Goal: Transaction & Acquisition: Purchase product/service

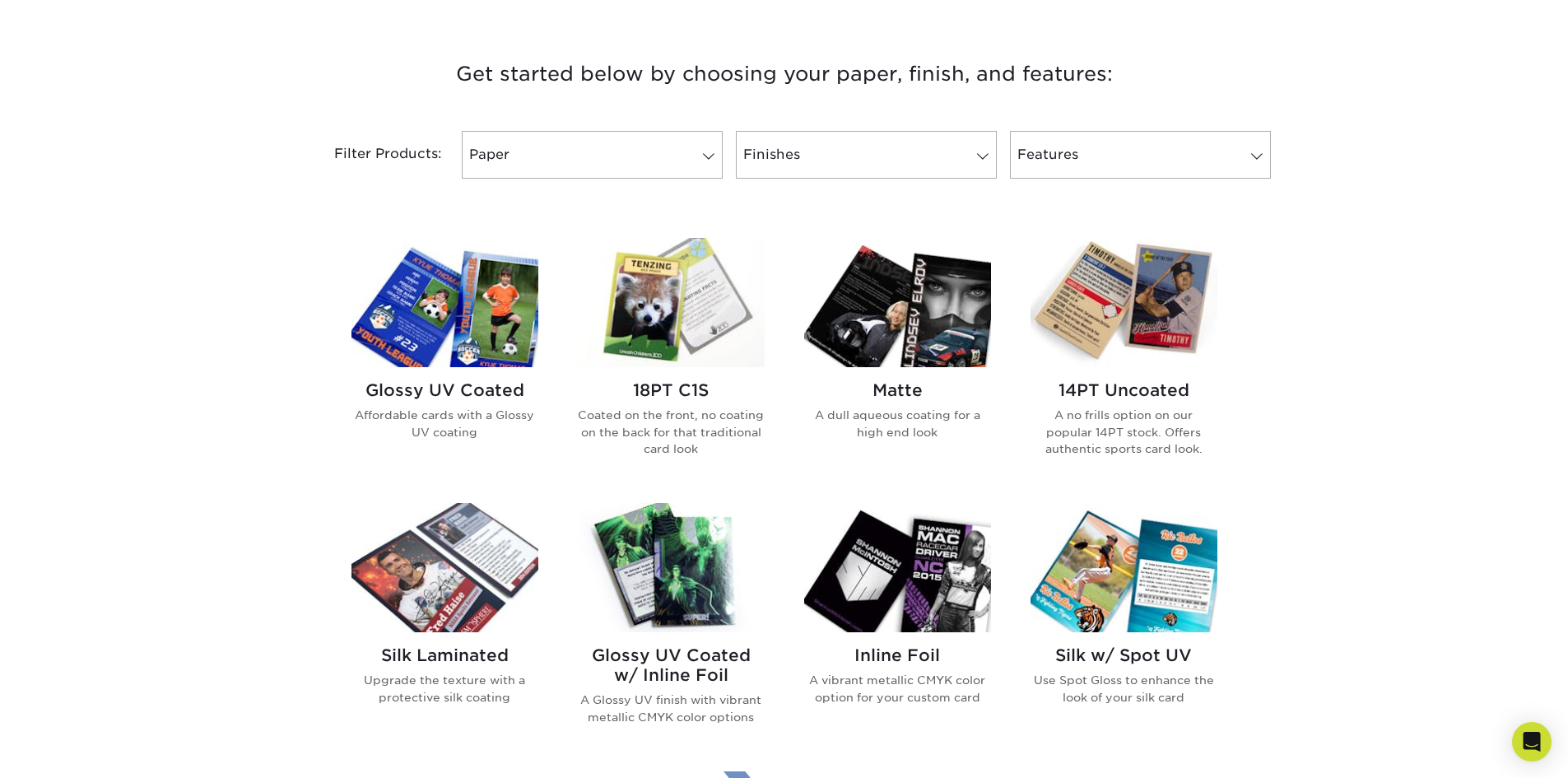
scroll to position [659, 0]
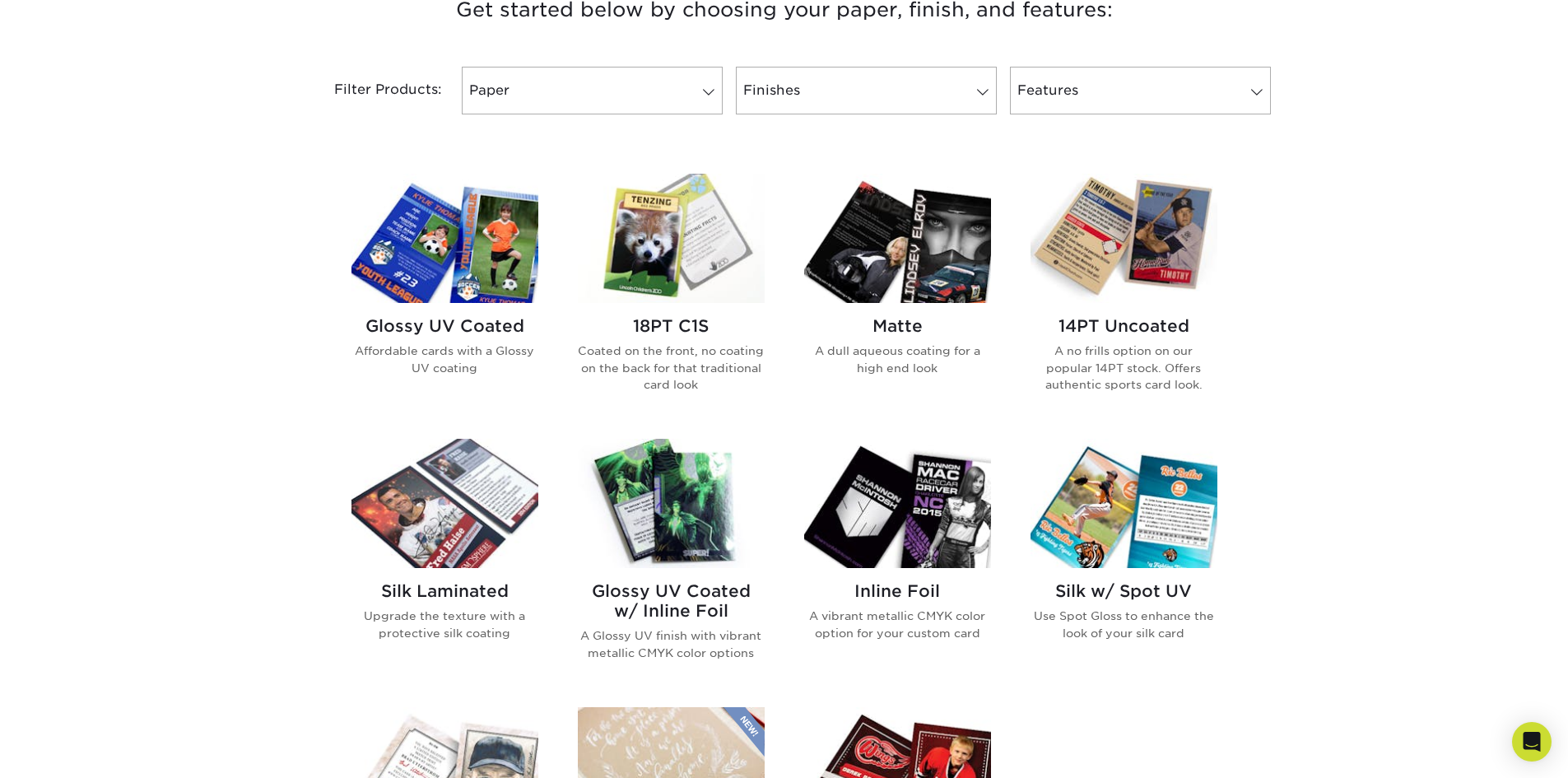
click at [1339, 297] on div "Get started below by choosing your paper, finish, and features: Filtered Matche…" at bounding box center [784, 567] width 1568 height 1228
click at [1339, 294] on div "Get started below by choosing your paper, finish, and features: Filtered Matche…" at bounding box center [784, 567] width 1568 height 1228
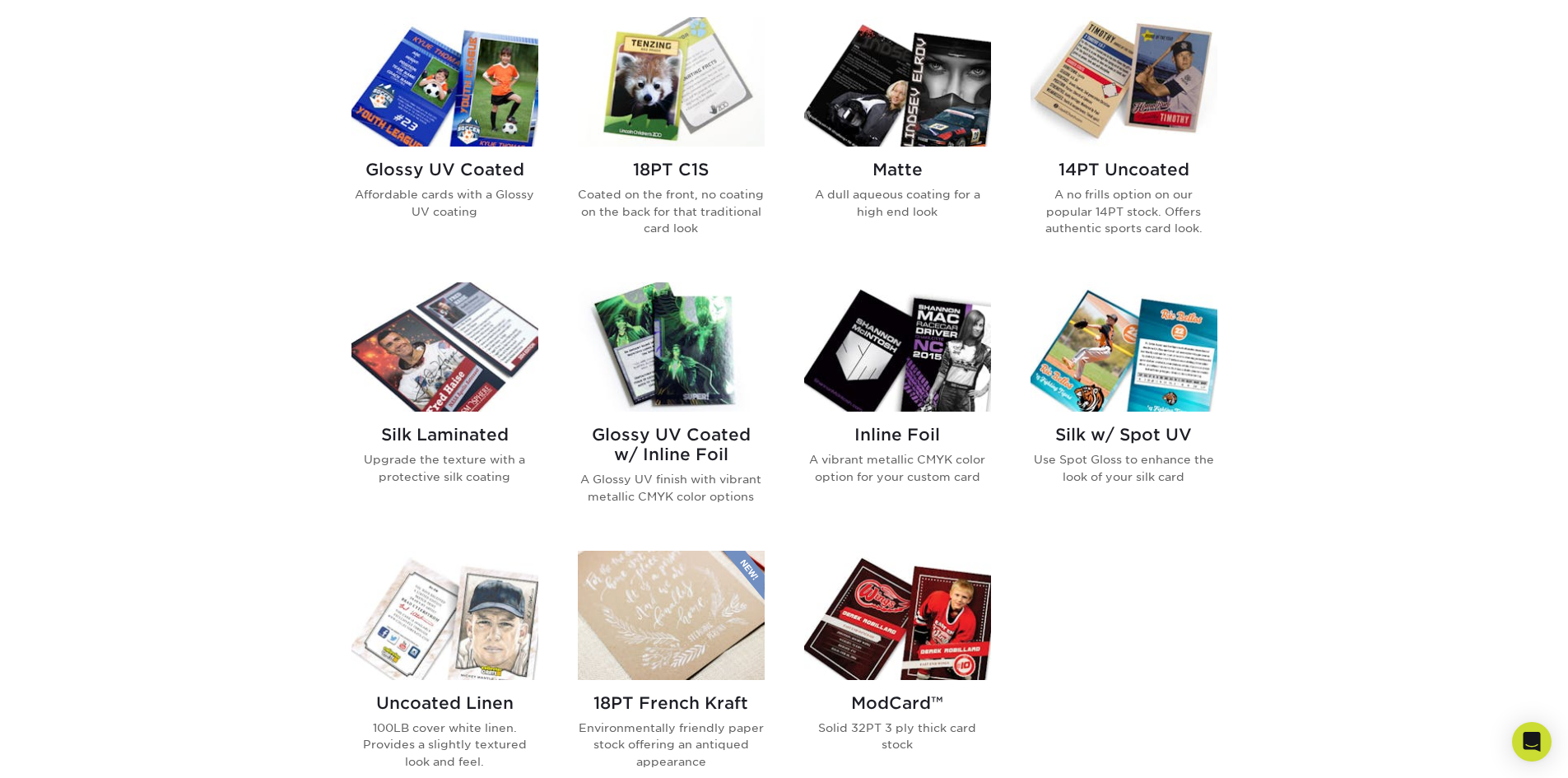
scroll to position [823, 0]
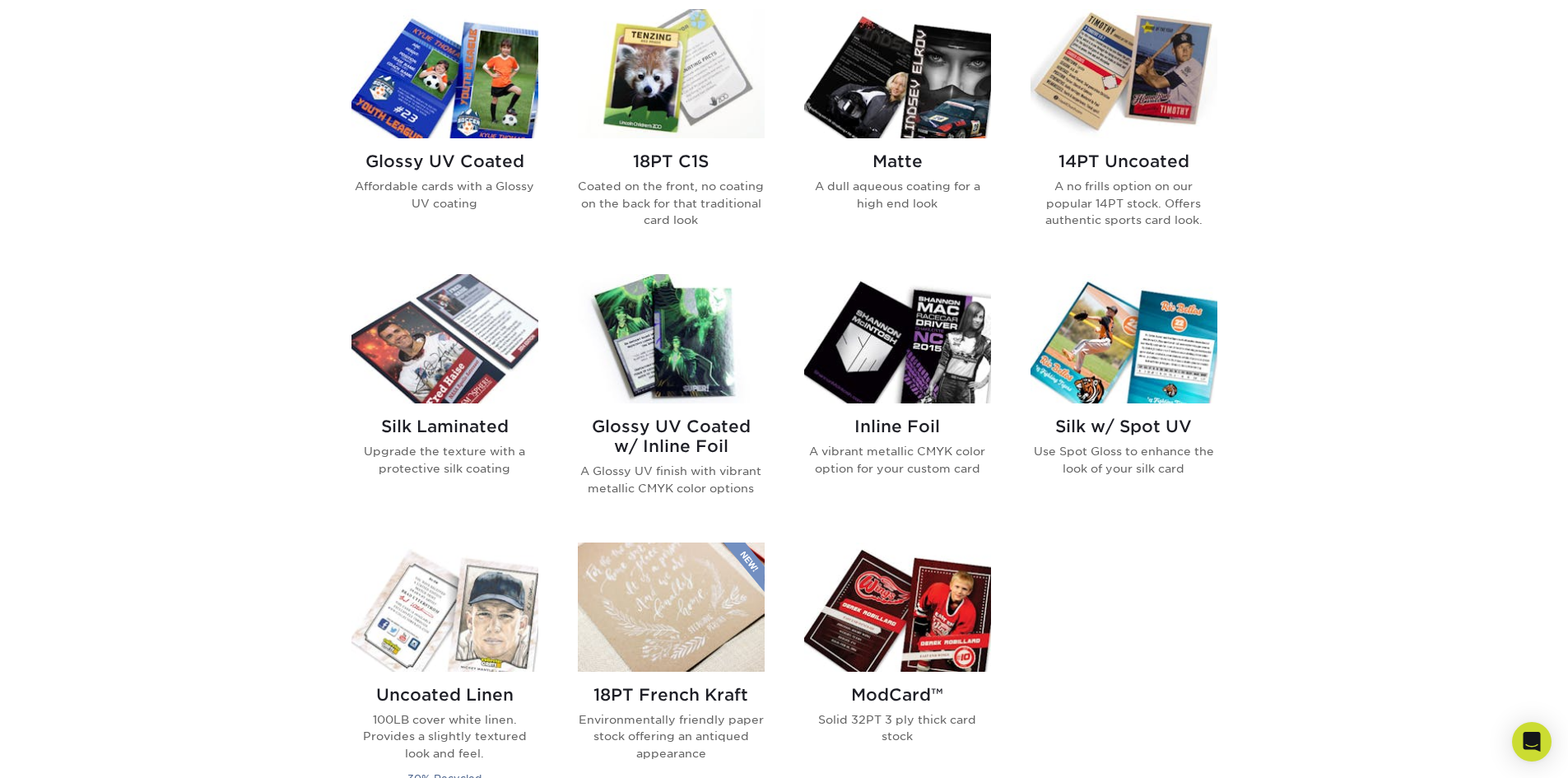
click at [466, 79] on img at bounding box center [444, 74] width 187 height 130
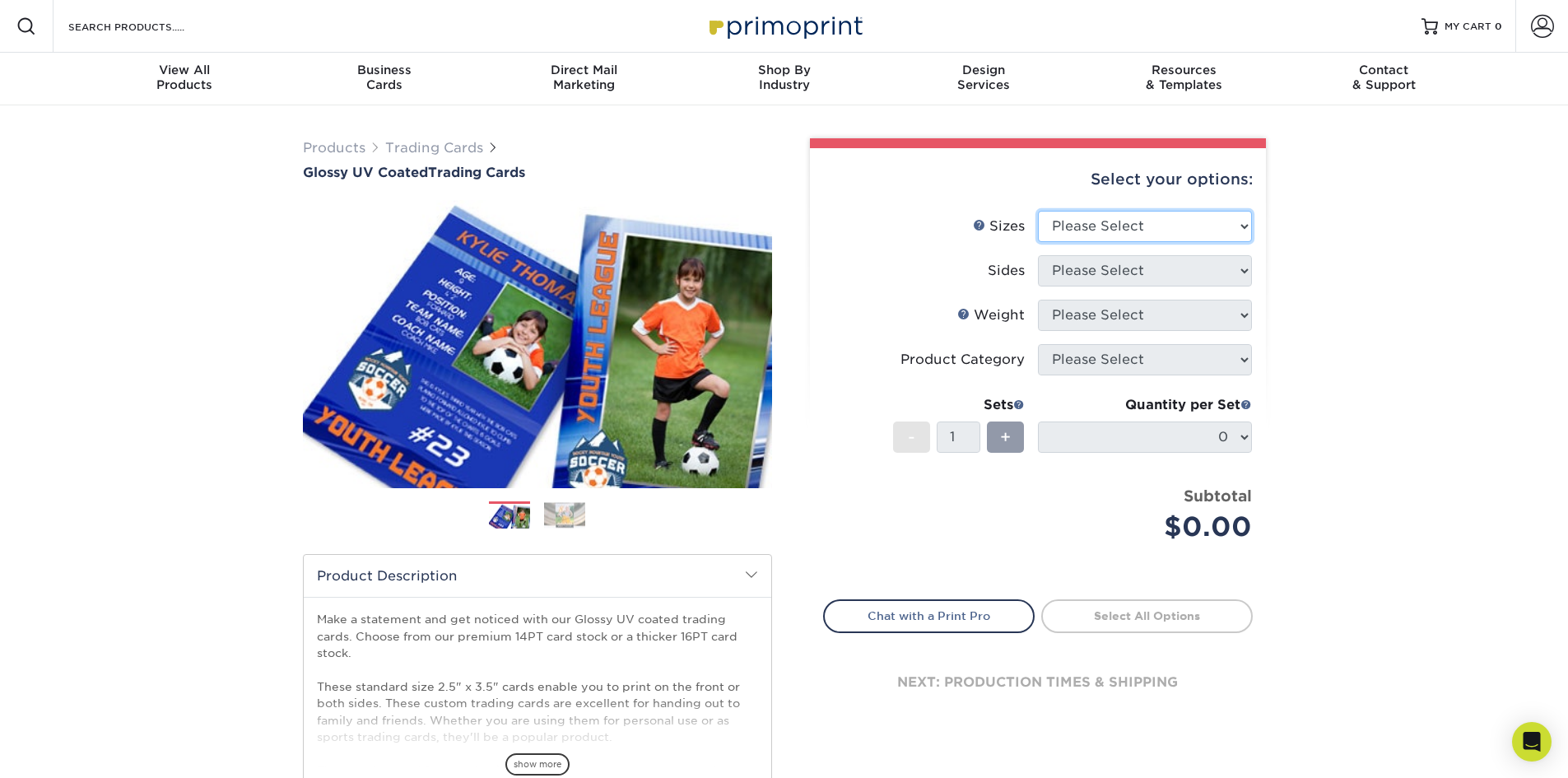
click at [1241, 218] on select "Please Select 2.5" x 3.5"" at bounding box center [1145, 226] width 214 height 31
select select "2.50x3.50"
click at [1038, 211] on select "Please Select 2.5" x 3.5"" at bounding box center [1145, 226] width 214 height 31
click at [1162, 275] on select "Please Select Print Both Sides Print Front Only" at bounding box center [1145, 270] width 214 height 31
select select "13abbda7-1d64-4f25-8bb2-c179b224825d"
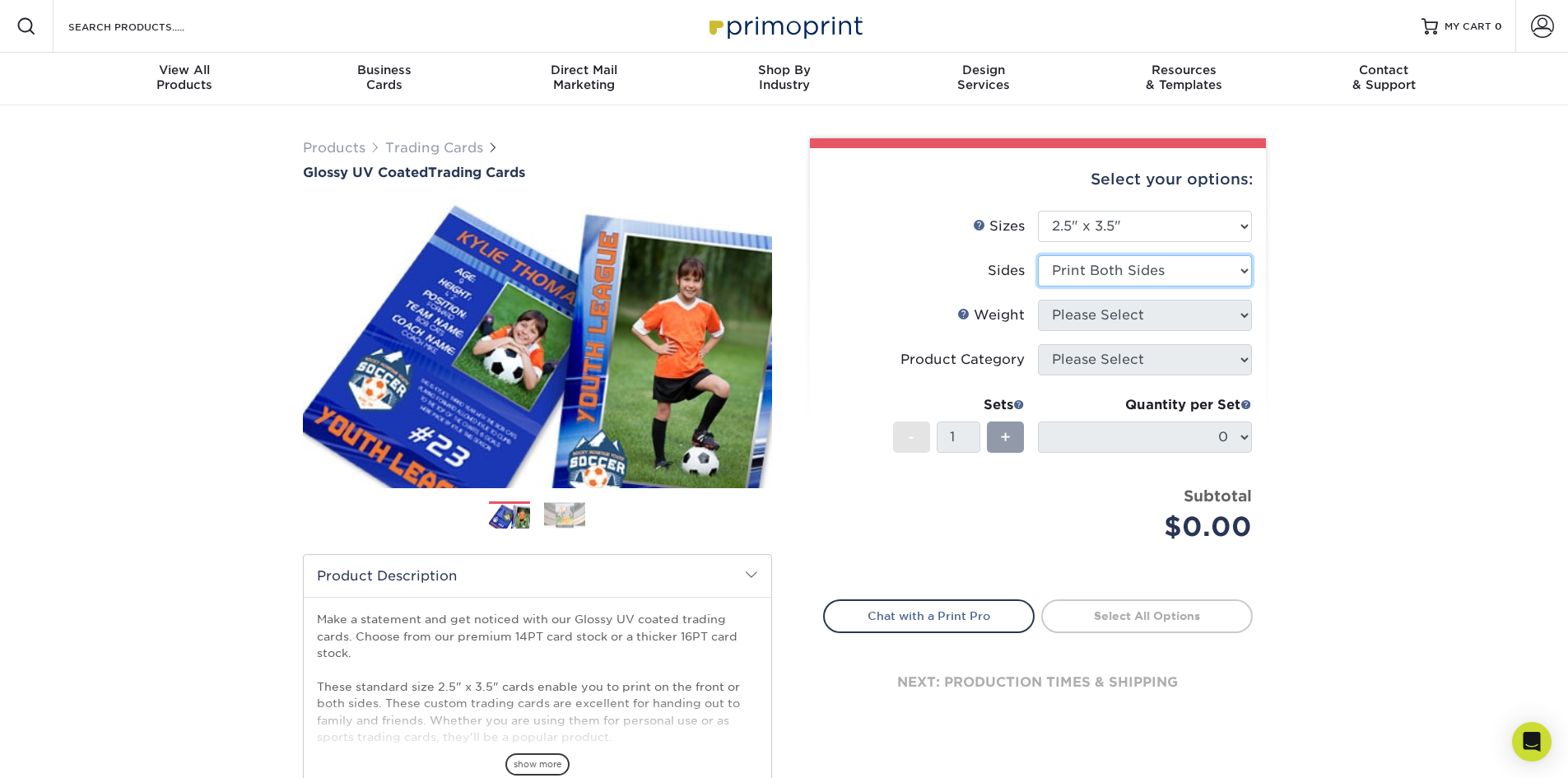
click at [1038, 255] on select "Please Select Print Both Sides Print Front Only" at bounding box center [1145, 270] width 214 height 31
drag, startPoint x: 1165, startPoint y: 319, endPoint x: 1155, endPoint y: 325, distance: 11.7
click at [1161, 321] on select "Please Select 16PT 14PT 18PT C1S" at bounding box center [1145, 315] width 214 height 31
select select "14PT"
click at [1038, 300] on select "Please Select 16PT 14PT 18PT C1S" at bounding box center [1145, 315] width 214 height 31
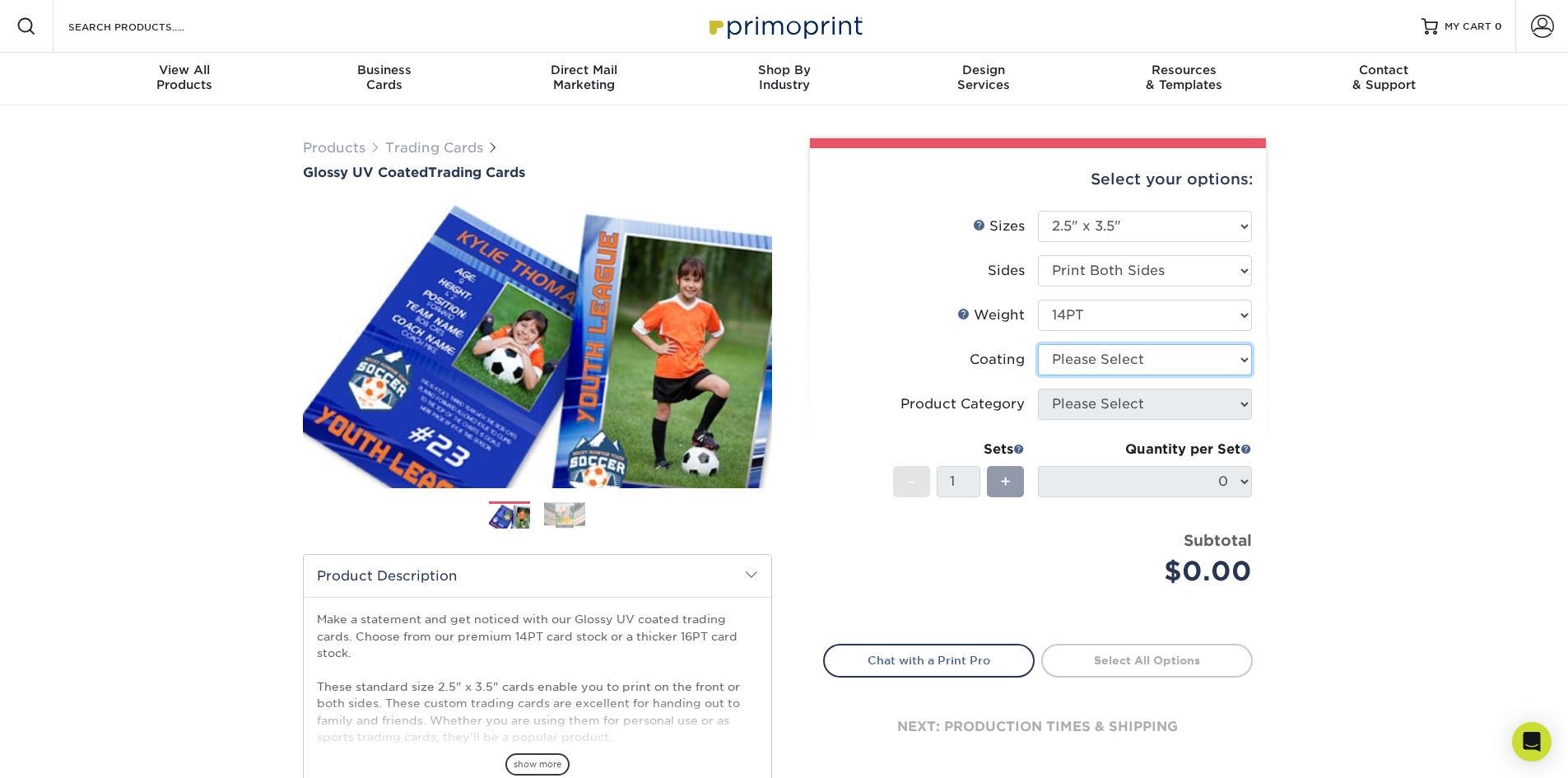
click at [1220, 368] on select at bounding box center [1145, 359] width 214 height 31
click at [1038, 344] on select at bounding box center [1145, 359] width 214 height 31
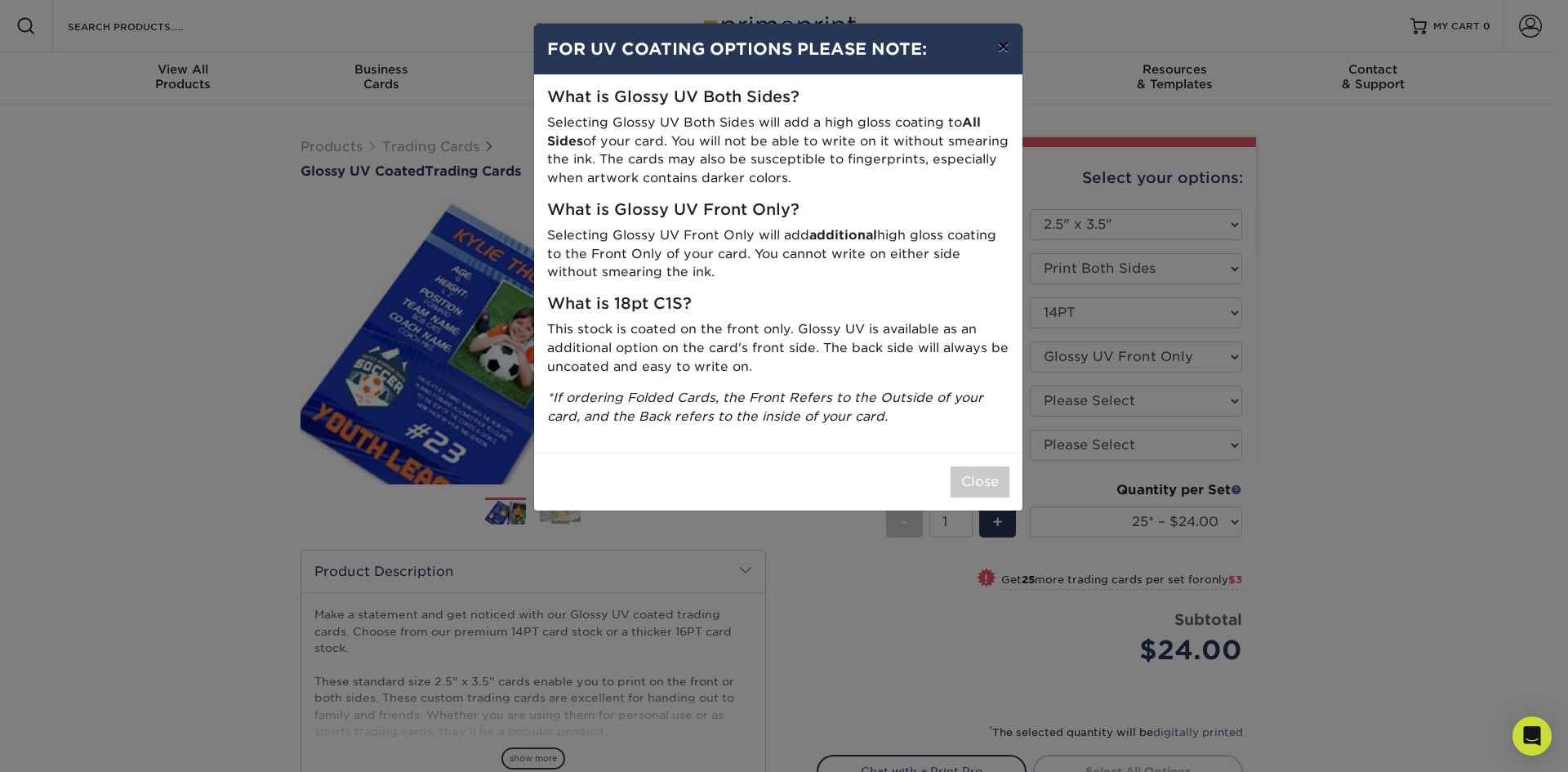
click at [1007, 49] on button "×" at bounding box center [1002, 46] width 38 height 45
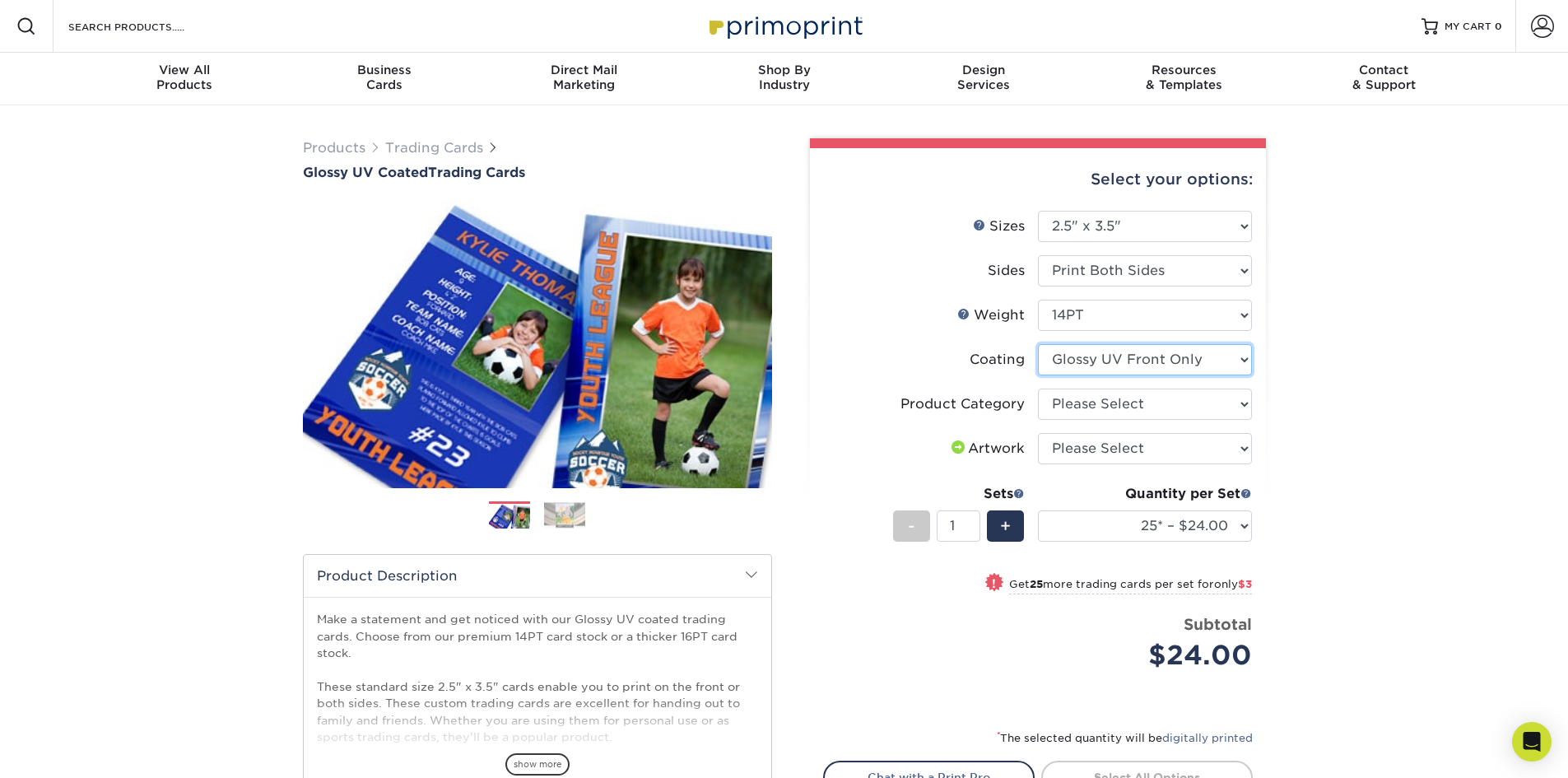
click at [1189, 363] on select at bounding box center [1145, 359] width 214 height 31
select select "ae367451-b2b8-45df-a344-0f05b6a12993"
click at [1038, 344] on select at bounding box center [1145, 359] width 214 height 31
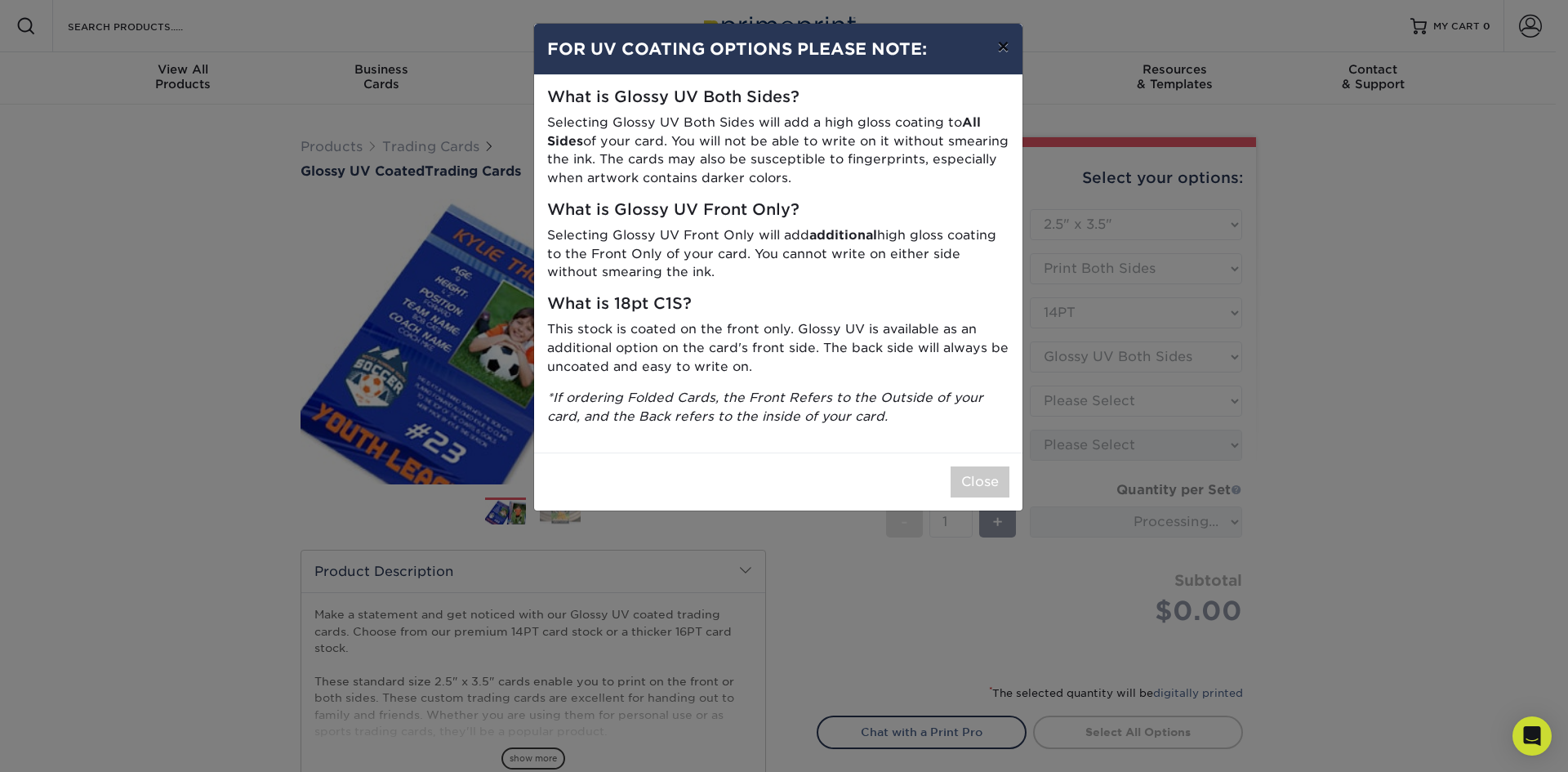
click at [1007, 50] on button "×" at bounding box center [1002, 46] width 38 height 45
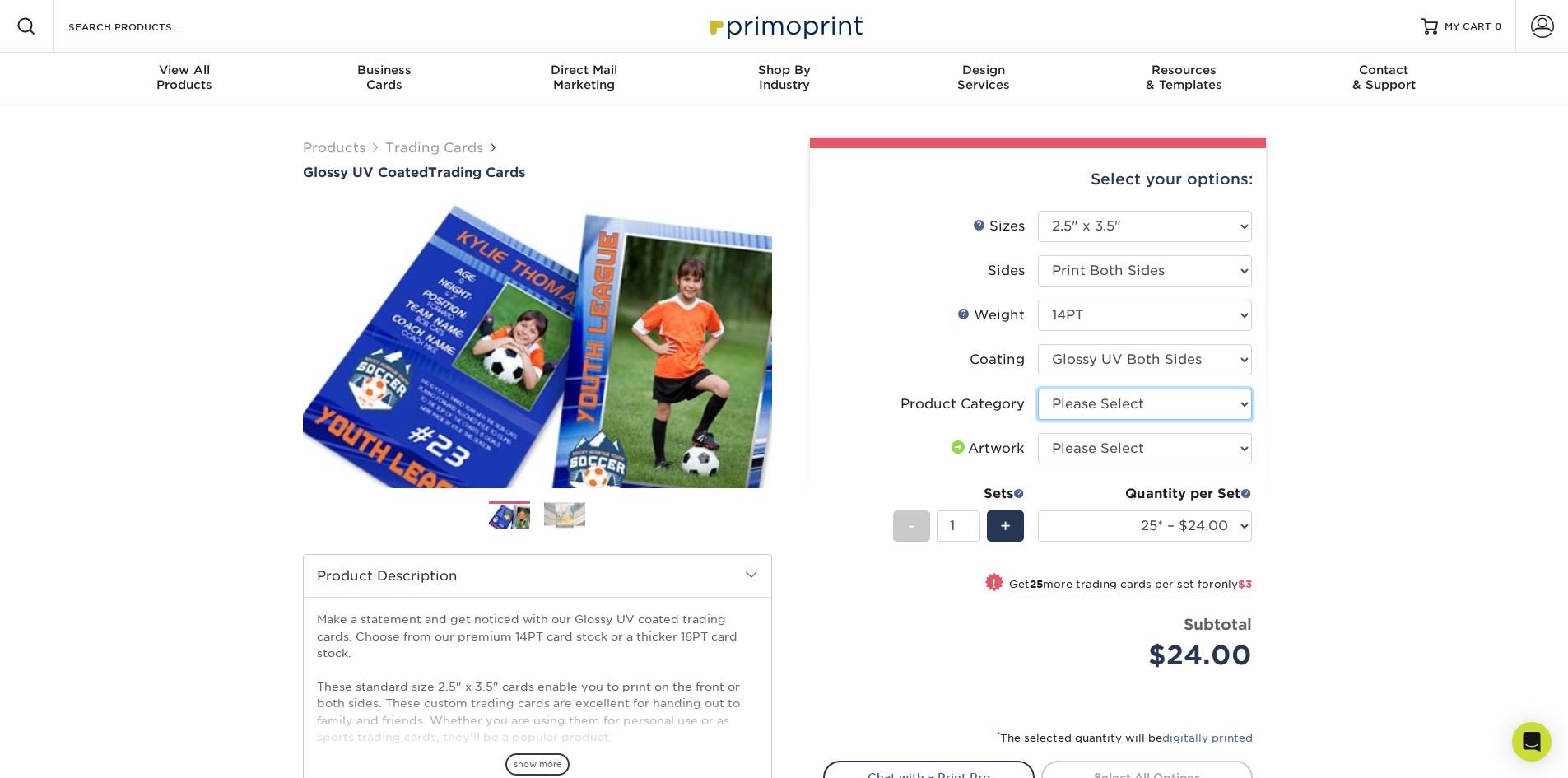
click at [1236, 409] on select "Please Select Trading Cards" at bounding box center [1145, 404] width 214 height 31
select select "c2f9bce9-36c2-409d-b101-c29d9d031e18"
click at [1038, 389] on select "Please Select Trading Cards" at bounding box center [1145, 404] width 214 height 31
click at [1162, 455] on select "Please Select I will upload files I need a design - $100" at bounding box center [1145, 448] width 214 height 31
select select "upload"
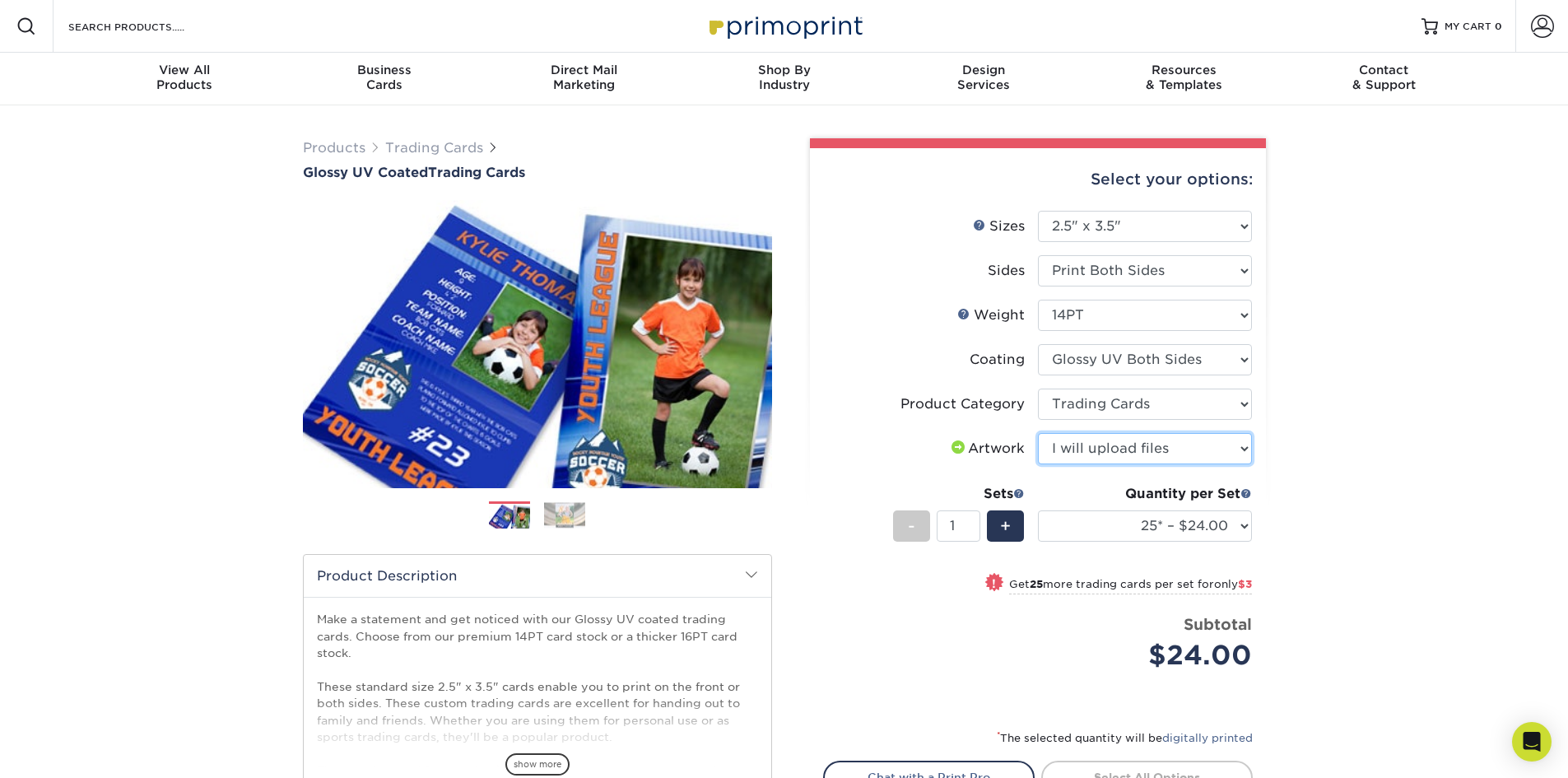
click at [1038, 433] on select "Please Select I will upload files I need a design - $100" at bounding box center [1145, 448] width 214 height 31
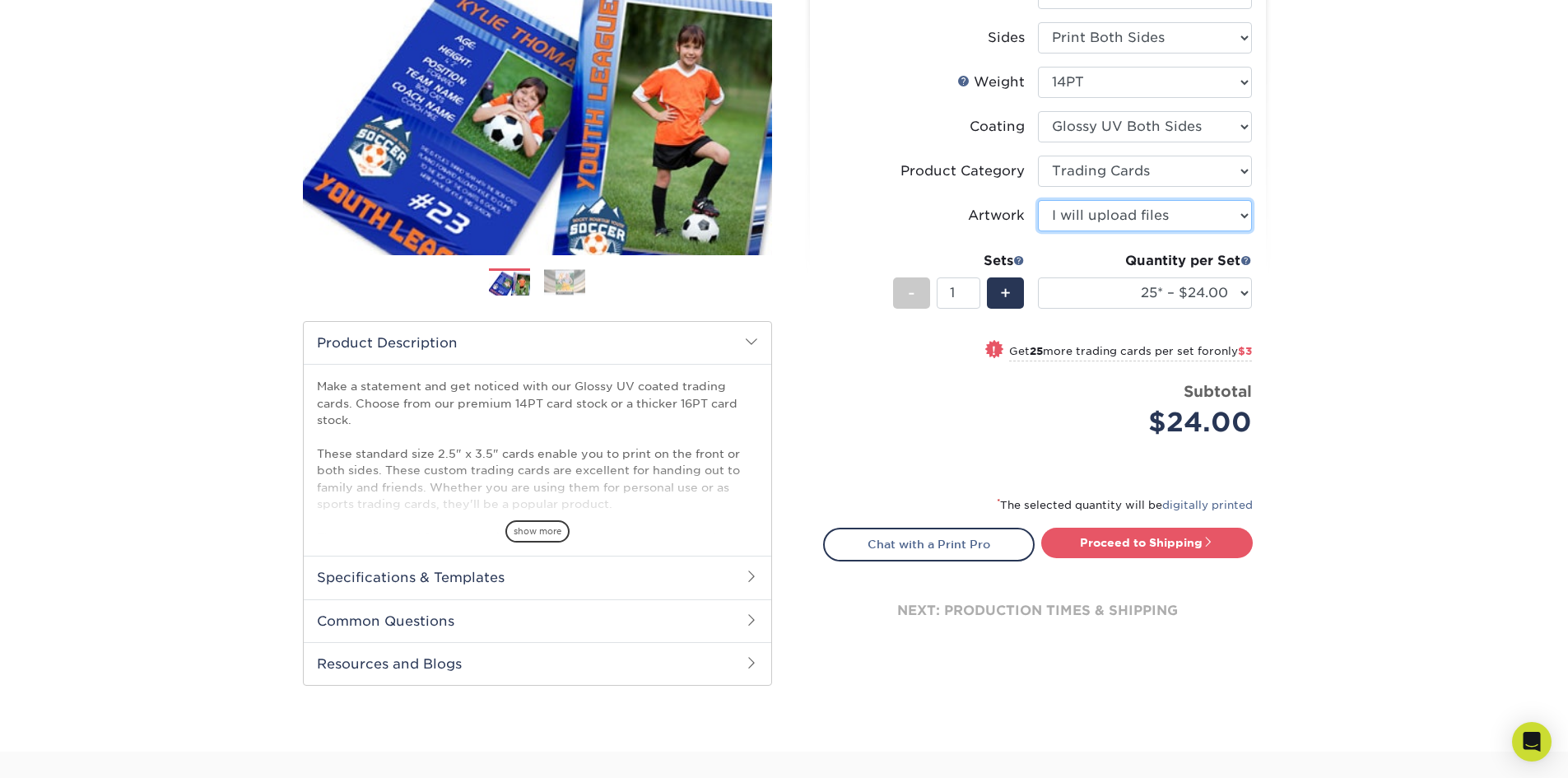
scroll to position [329, 0]
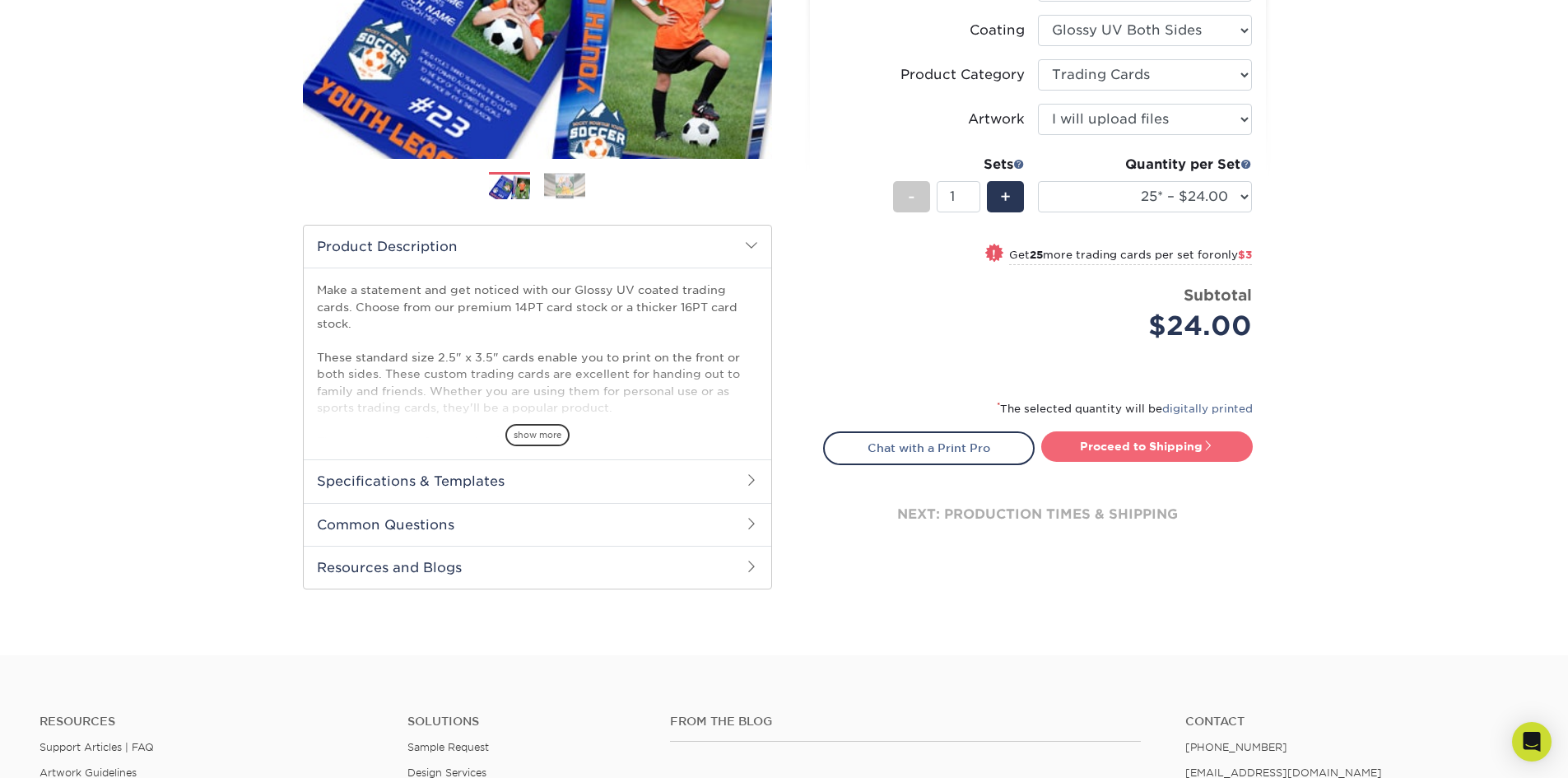
click at [1184, 441] on link "Proceed to Shipping" at bounding box center [1147, 445] width 212 height 30
type input "Set 1"
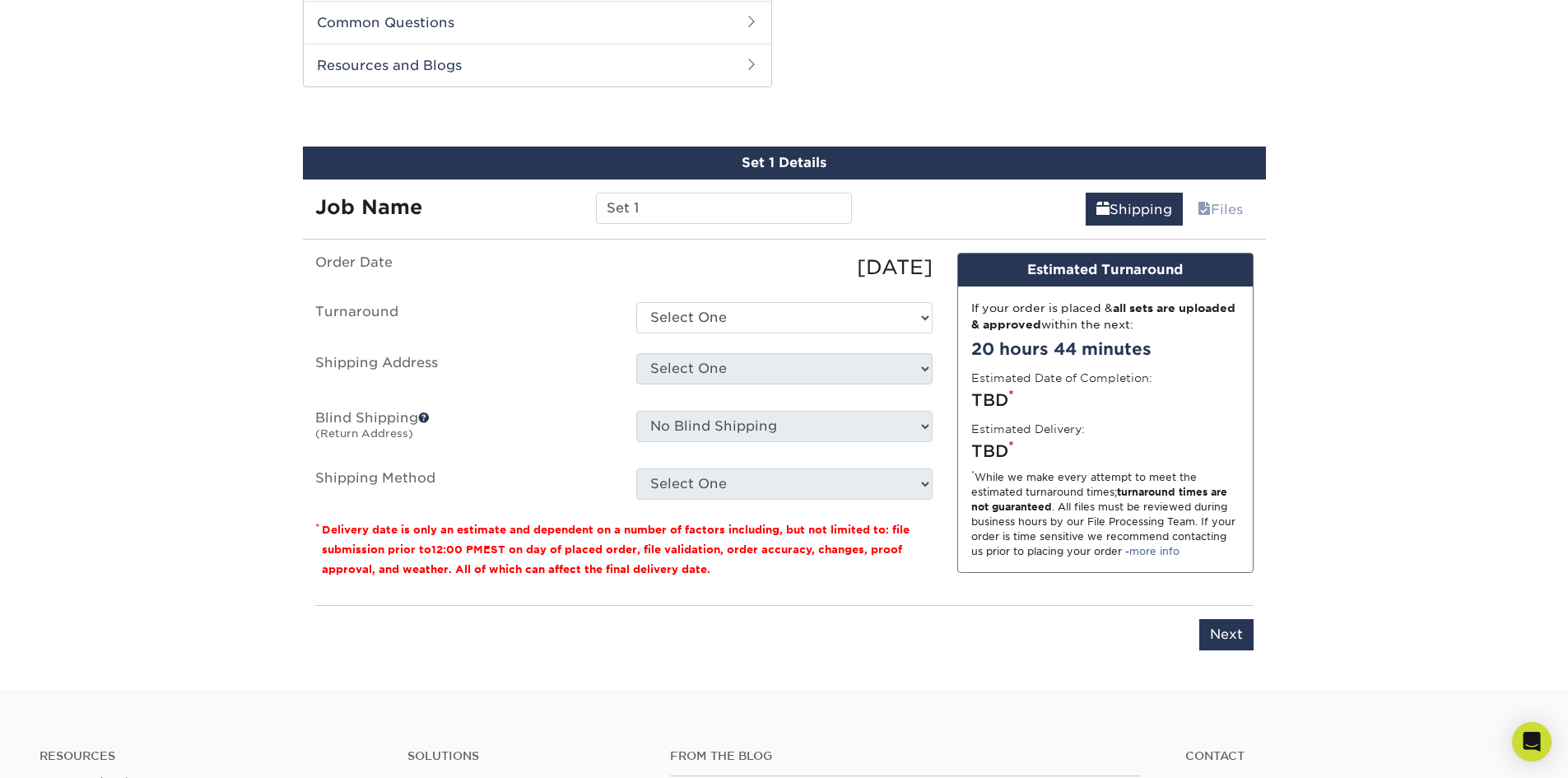
scroll to position [837, 0]
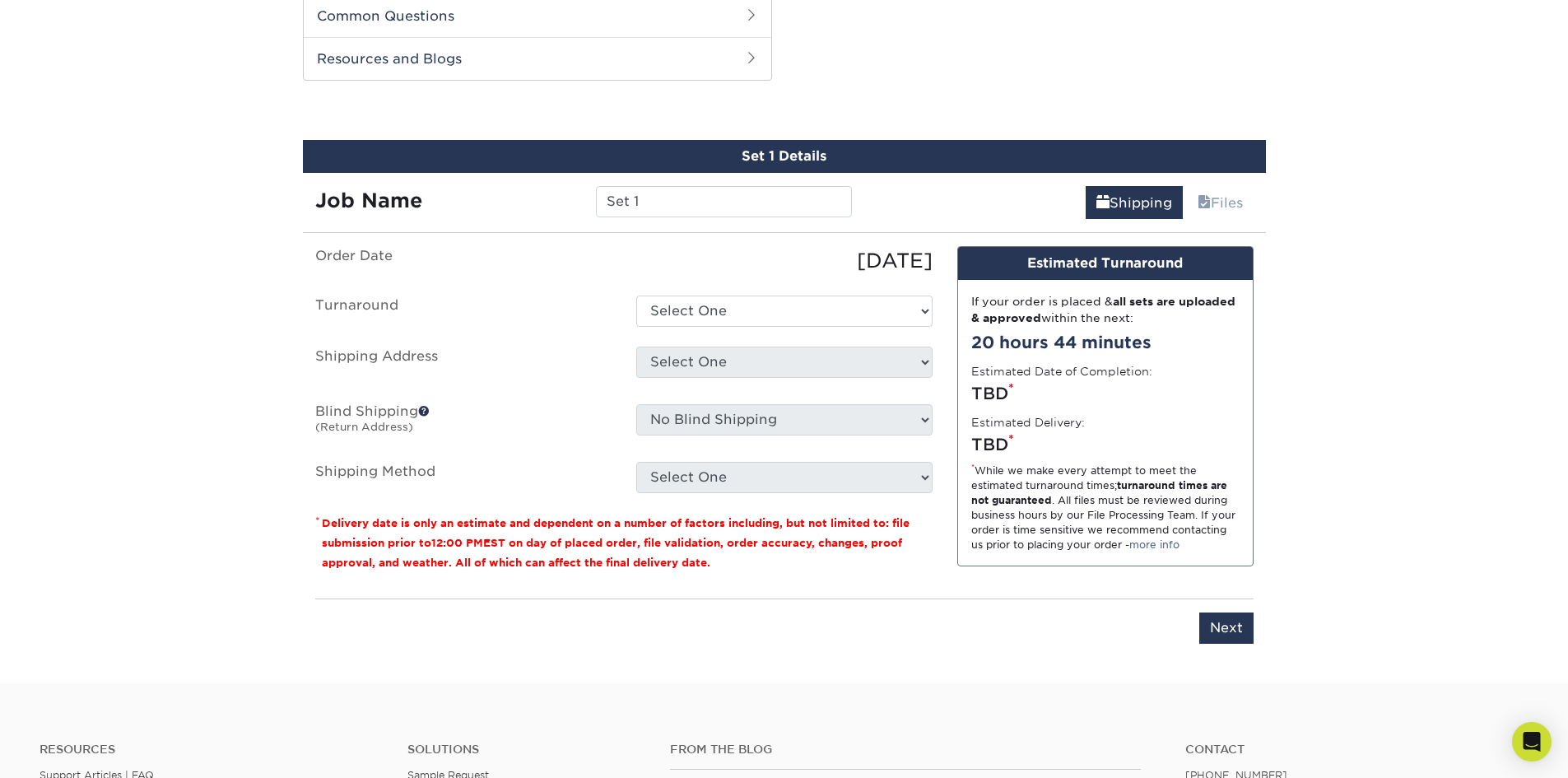
click at [933, 311] on div "Select One 2-4 Business Days 2 Day Next Business Day" at bounding box center [784, 311] width 321 height 31
click at [930, 311] on select "Select One 2-4 Business Days 2 Day Next Business Day" at bounding box center [784, 311] width 296 height 31
select select "79866821-082a-4a87-92f3-8c0e77fd8942"
click at [636, 295] on select "Select One 2-4 Business Days 2 Day Next Business Day" at bounding box center [784, 311] width 296 height 31
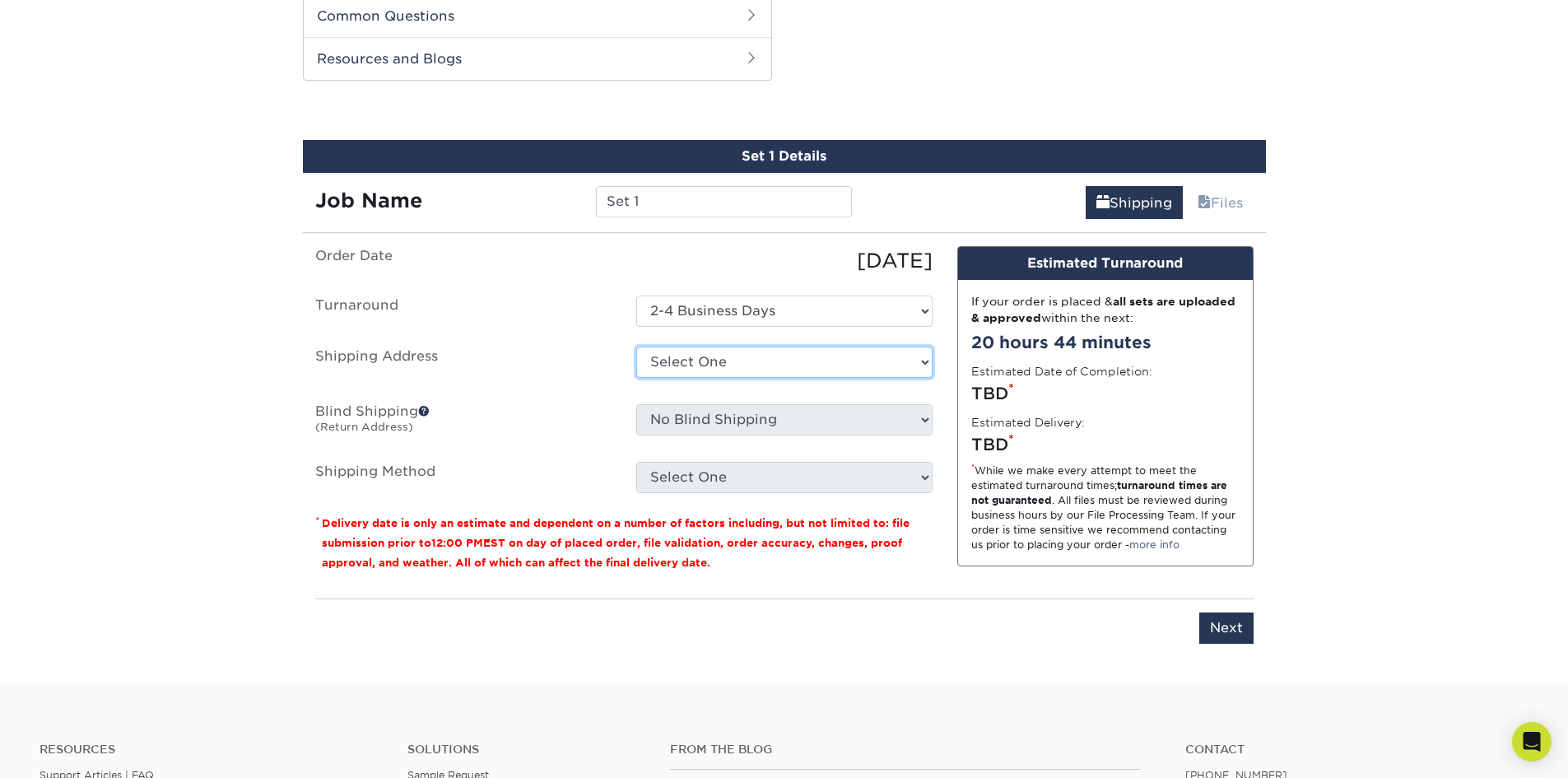
click at [786, 355] on select "Select One + Add New Address - Login" at bounding box center [784, 361] width 296 height 31
select select "newaddress"
click at [636, 346] on select "Select One + Add New Address - Login" at bounding box center [784, 361] width 296 height 31
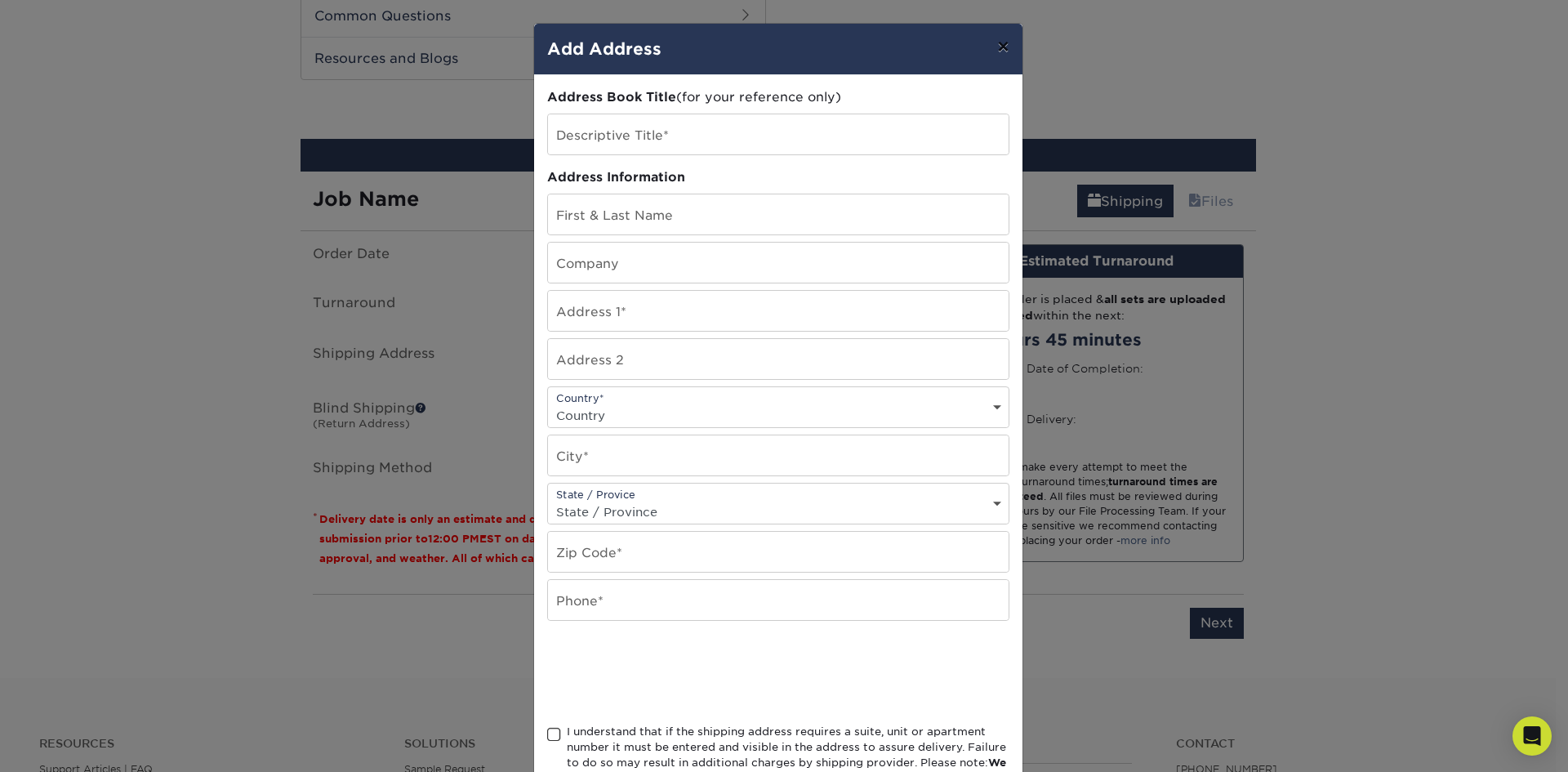
click at [1001, 39] on button "×" at bounding box center [1002, 46] width 38 height 45
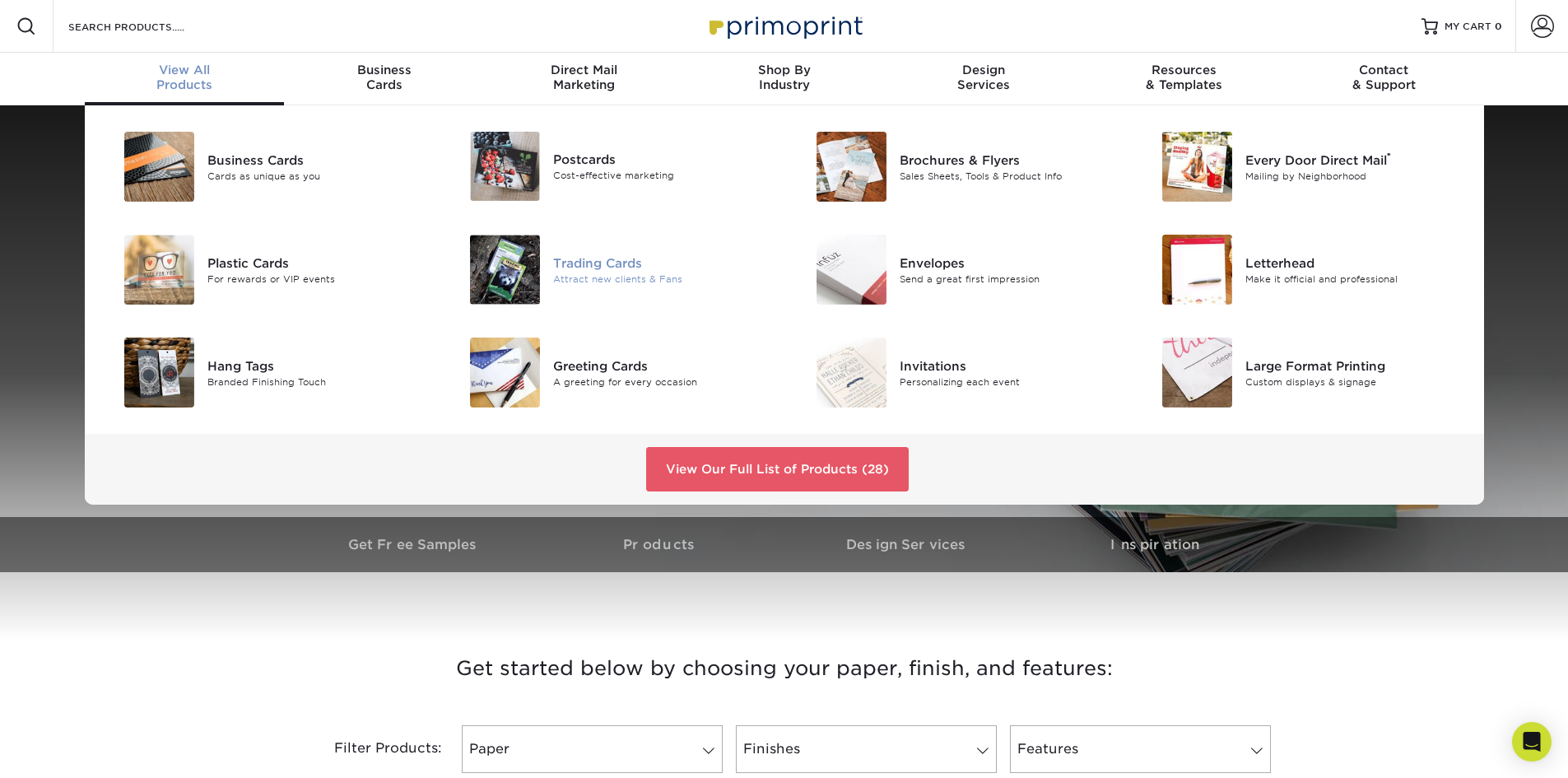
click at [623, 262] on div "Trading Cards" at bounding box center [662, 262] width 218 height 18
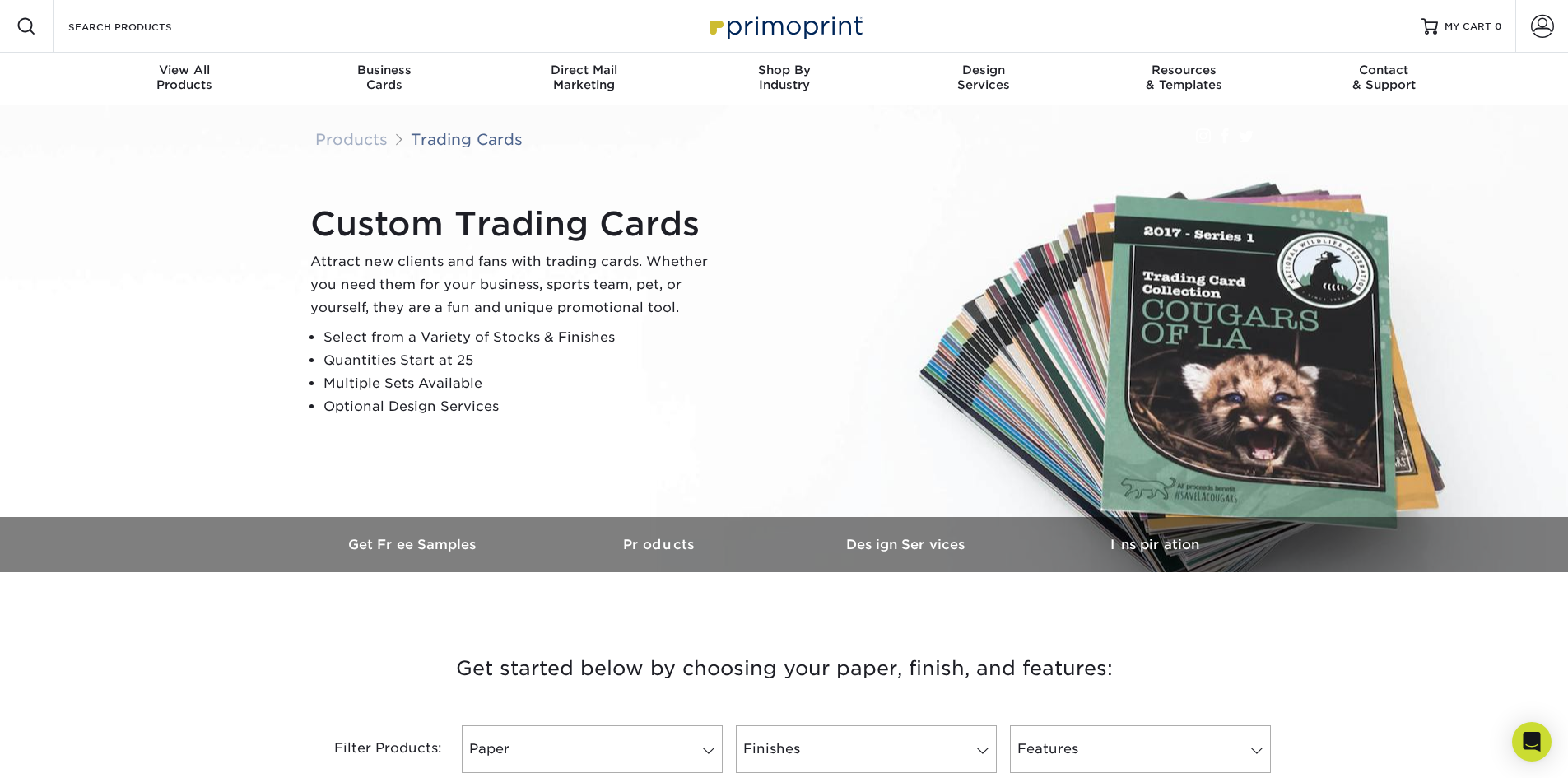
click at [190, 353] on img at bounding box center [784, 338] width 1571 height 1047
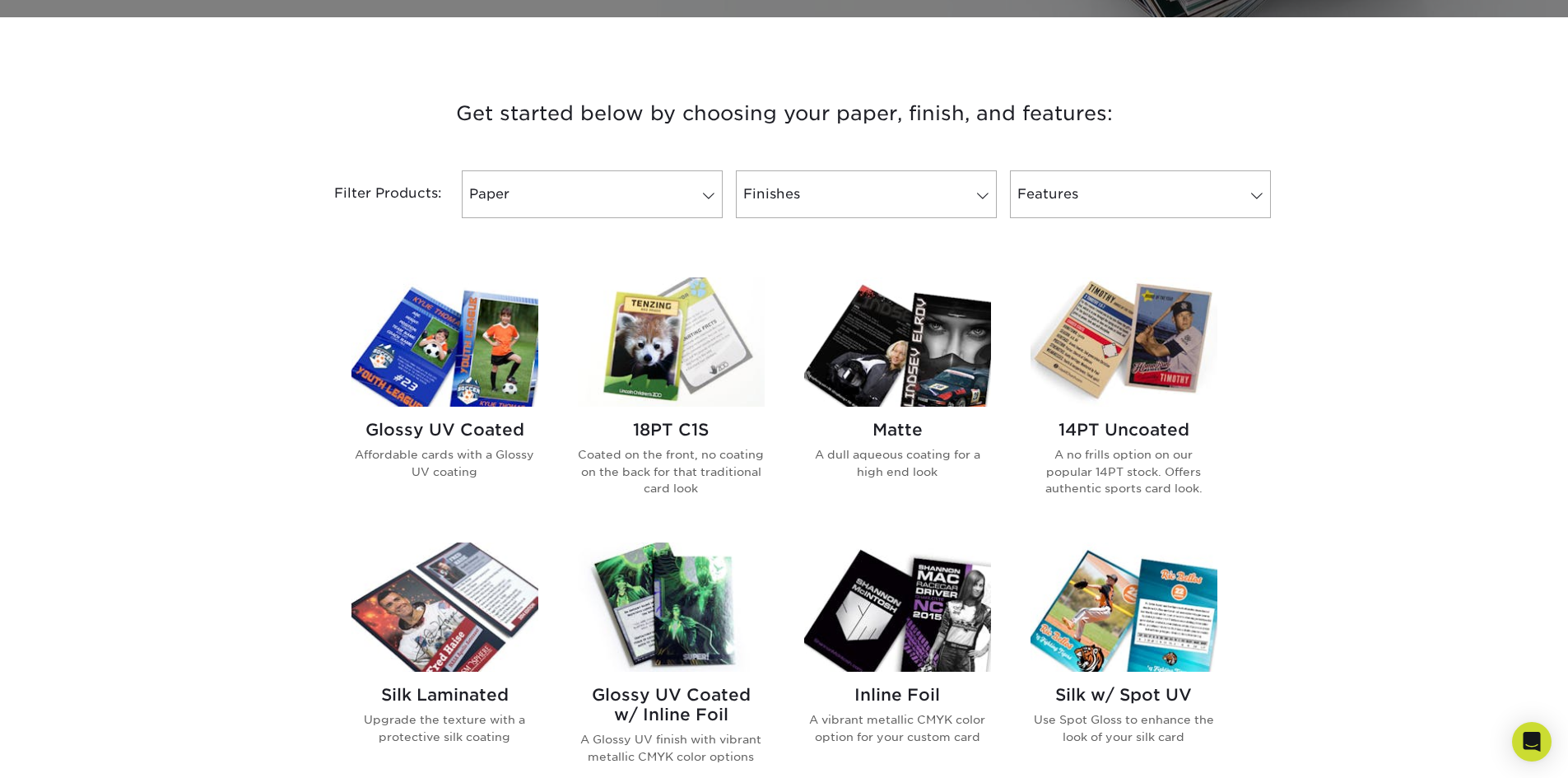
scroll to position [576, 0]
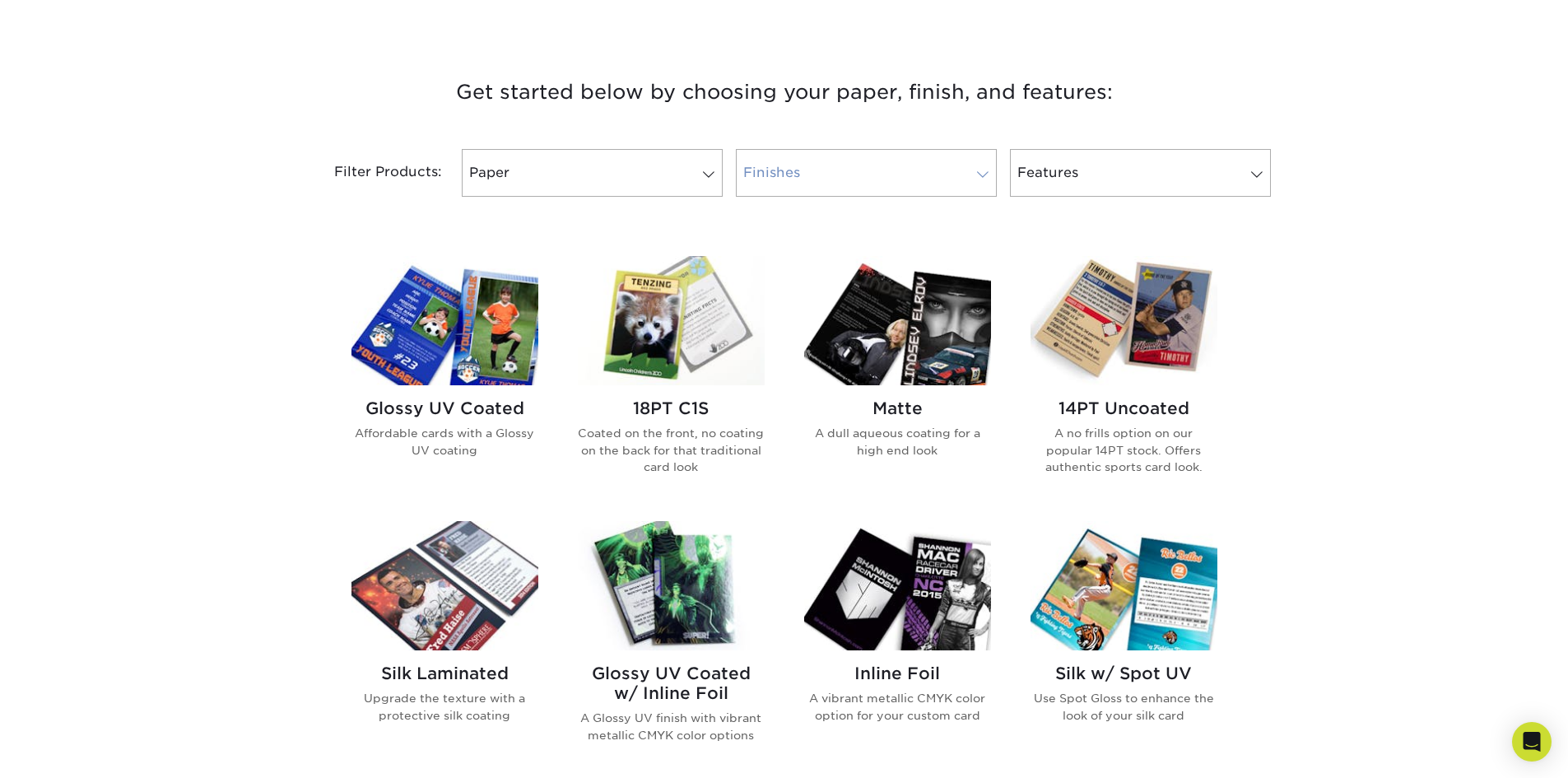
click at [967, 179] on link "Finishes" at bounding box center [866, 173] width 261 height 47
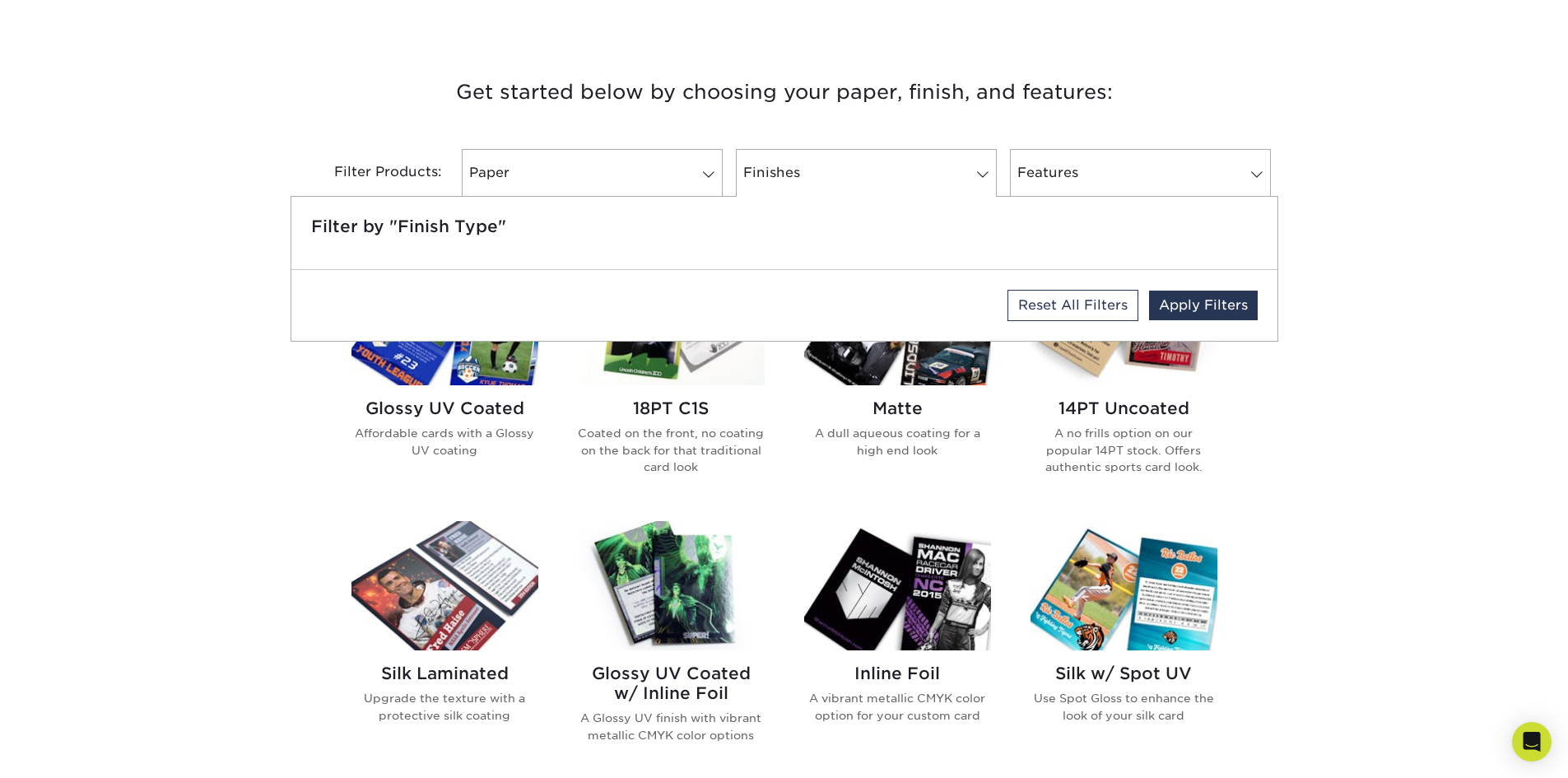
drag, startPoint x: 1511, startPoint y: 179, endPoint x: 1463, endPoint y: 185, distance: 48.4
click at [1483, 183] on div "Get started below by choosing your paper, finish, and features: Filtered Matche…" at bounding box center [784, 649] width 1568 height 1228
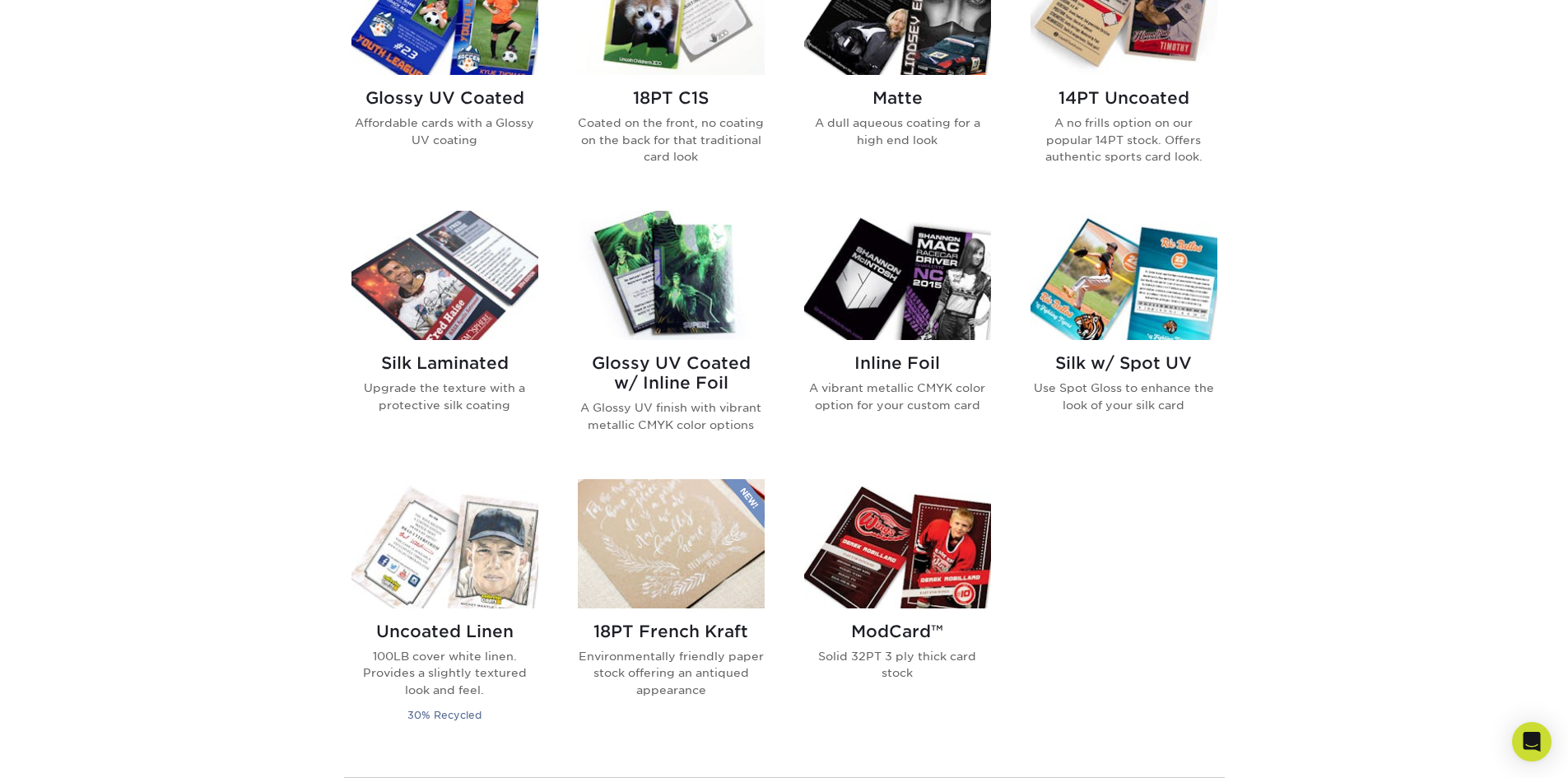
scroll to position [905, 0]
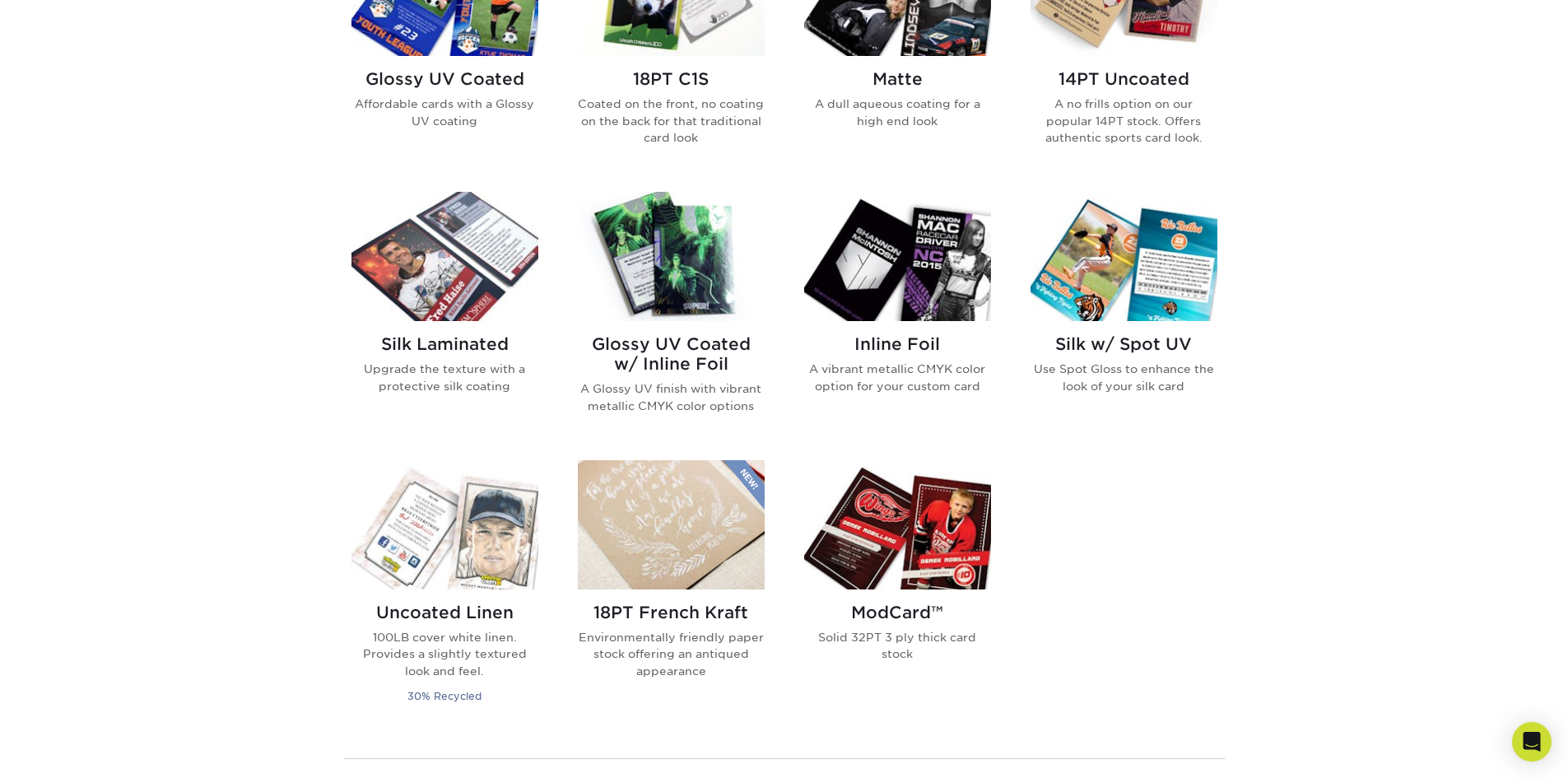
click at [1414, 204] on div "Get started below by choosing your paper, finish, and features: Filtered Matche…" at bounding box center [784, 320] width 1568 height 1228
click at [1416, 223] on div "Get started below by choosing your paper, finish, and features: Filtered Matche…" at bounding box center [784, 320] width 1568 height 1228
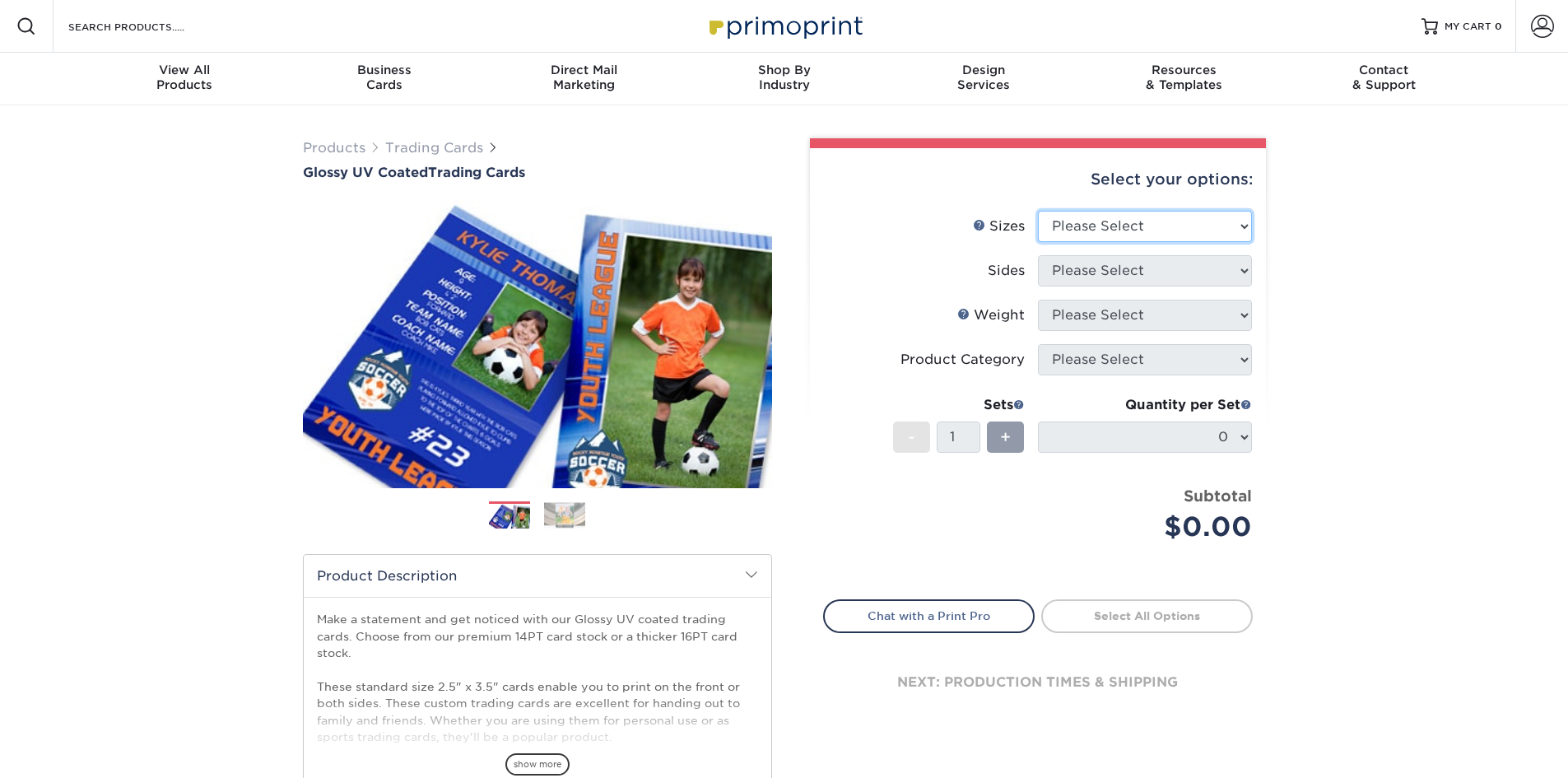
click at [1226, 227] on select "Please Select 2.5" x 3.5"" at bounding box center [1145, 226] width 214 height 31
select select "2.50x3.50"
click at [1038, 211] on select "Please Select 2.5" x 3.5"" at bounding box center [1145, 226] width 214 height 31
click at [1172, 273] on select "Please Select Print Both Sides Print Front Only" at bounding box center [1145, 270] width 214 height 31
select select "13abbda7-1d64-4f25-8bb2-c179b224825d"
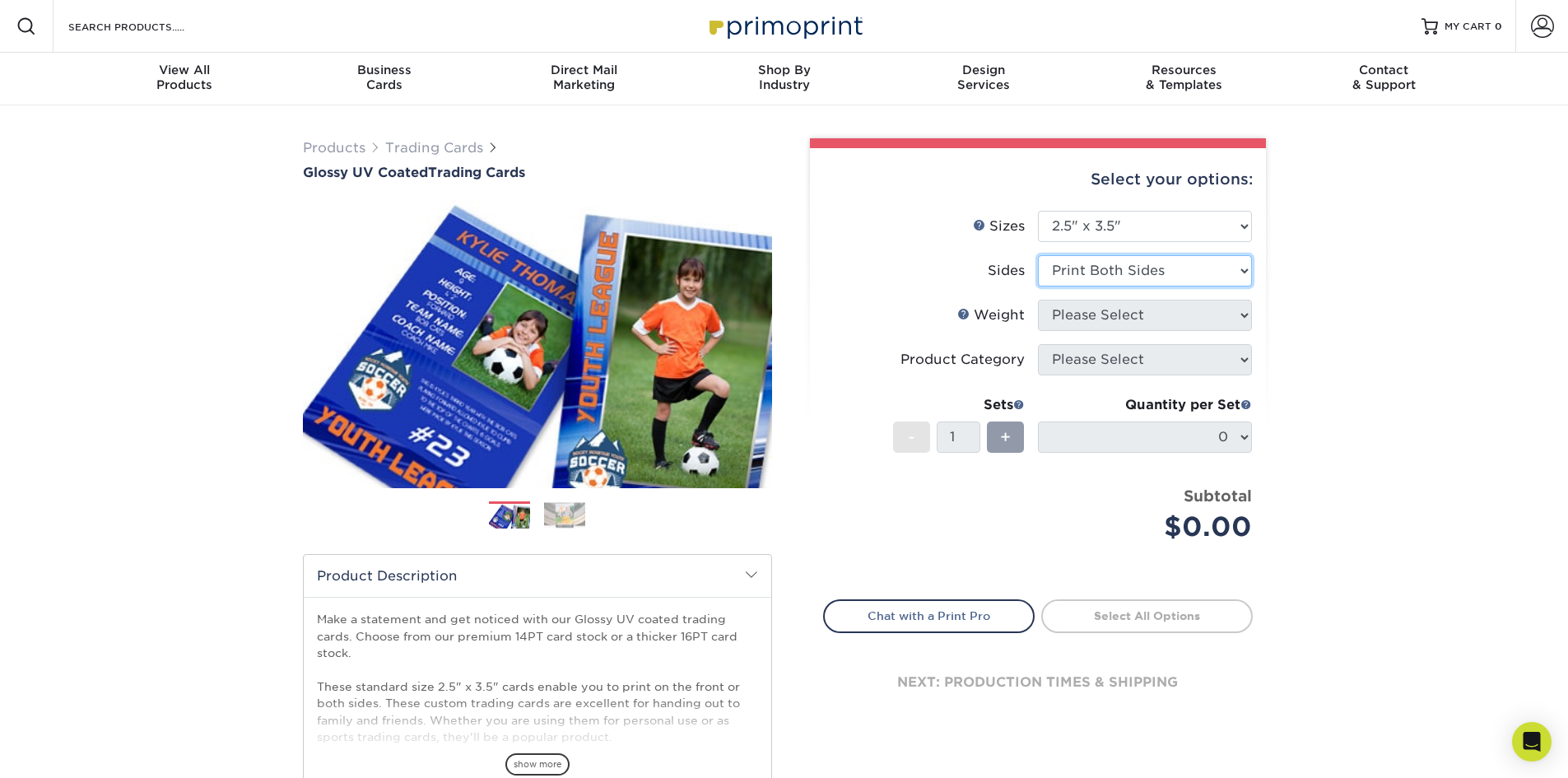
click at [1038, 255] on select "Please Select Print Both Sides Print Front Only" at bounding box center [1145, 270] width 214 height 31
click at [1132, 328] on select "Please Select 16PT 14PT 18PT C1S" at bounding box center [1145, 315] width 214 height 31
select select "14PT"
click at [1038, 300] on select "Please Select 16PT 14PT 18PT C1S" at bounding box center [1145, 315] width 214 height 31
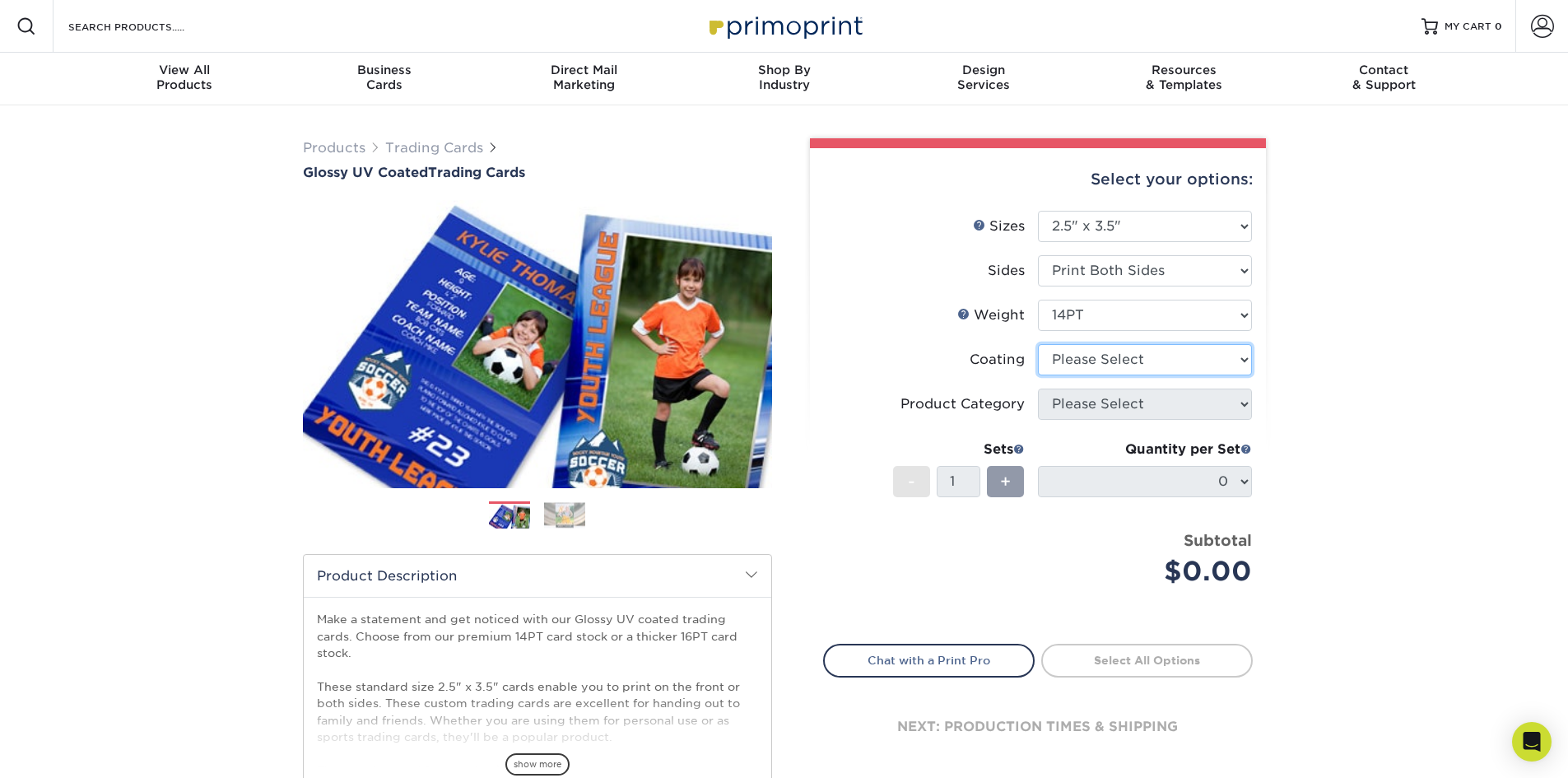
click at [1091, 365] on select at bounding box center [1145, 359] width 214 height 31
select select "ae367451-b2b8-45df-a344-0f05b6a12993"
click at [1038, 344] on select at bounding box center [1145, 359] width 214 height 31
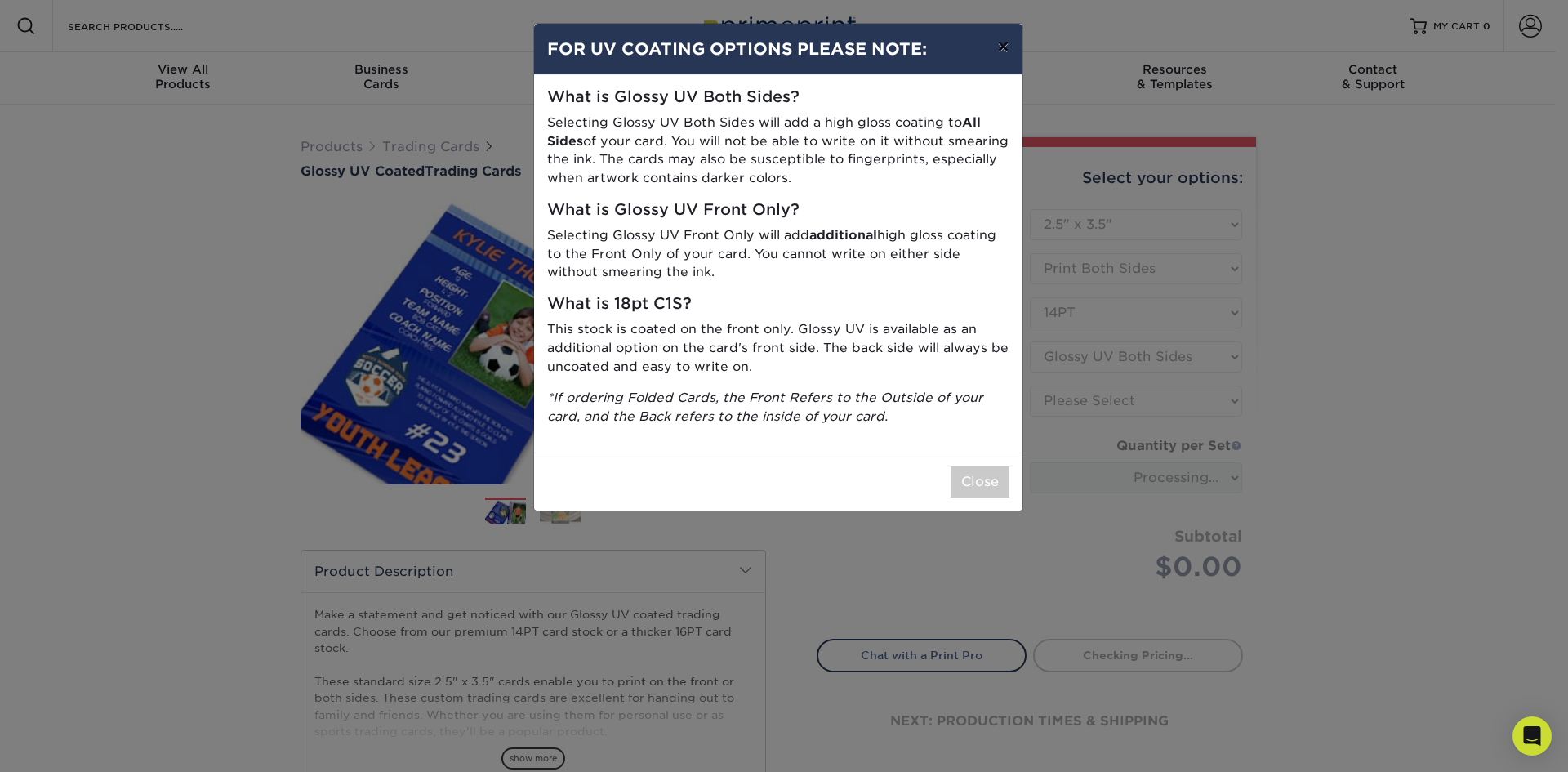
click at [1003, 48] on button "×" at bounding box center [1002, 46] width 38 height 45
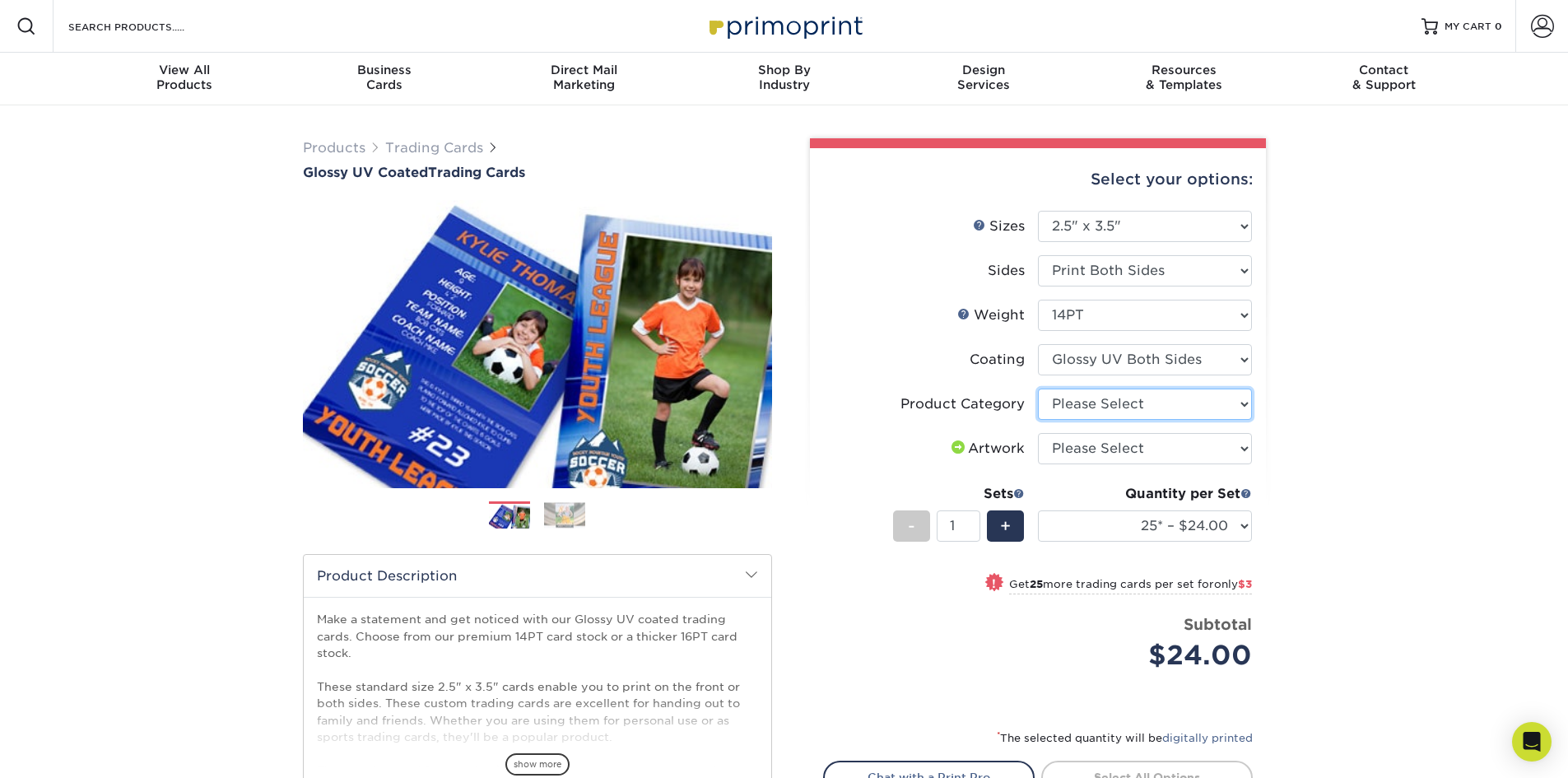
click at [1239, 397] on select "Please Select Trading Cards" at bounding box center [1145, 404] width 214 height 31
select select "c2f9bce9-36c2-409d-b101-c29d9d031e18"
click at [1038, 389] on select "Please Select Trading Cards" at bounding box center [1145, 404] width 214 height 31
click at [1188, 450] on select "Please Select I will upload files I need a design - $100" at bounding box center [1145, 448] width 214 height 31
select select "upload"
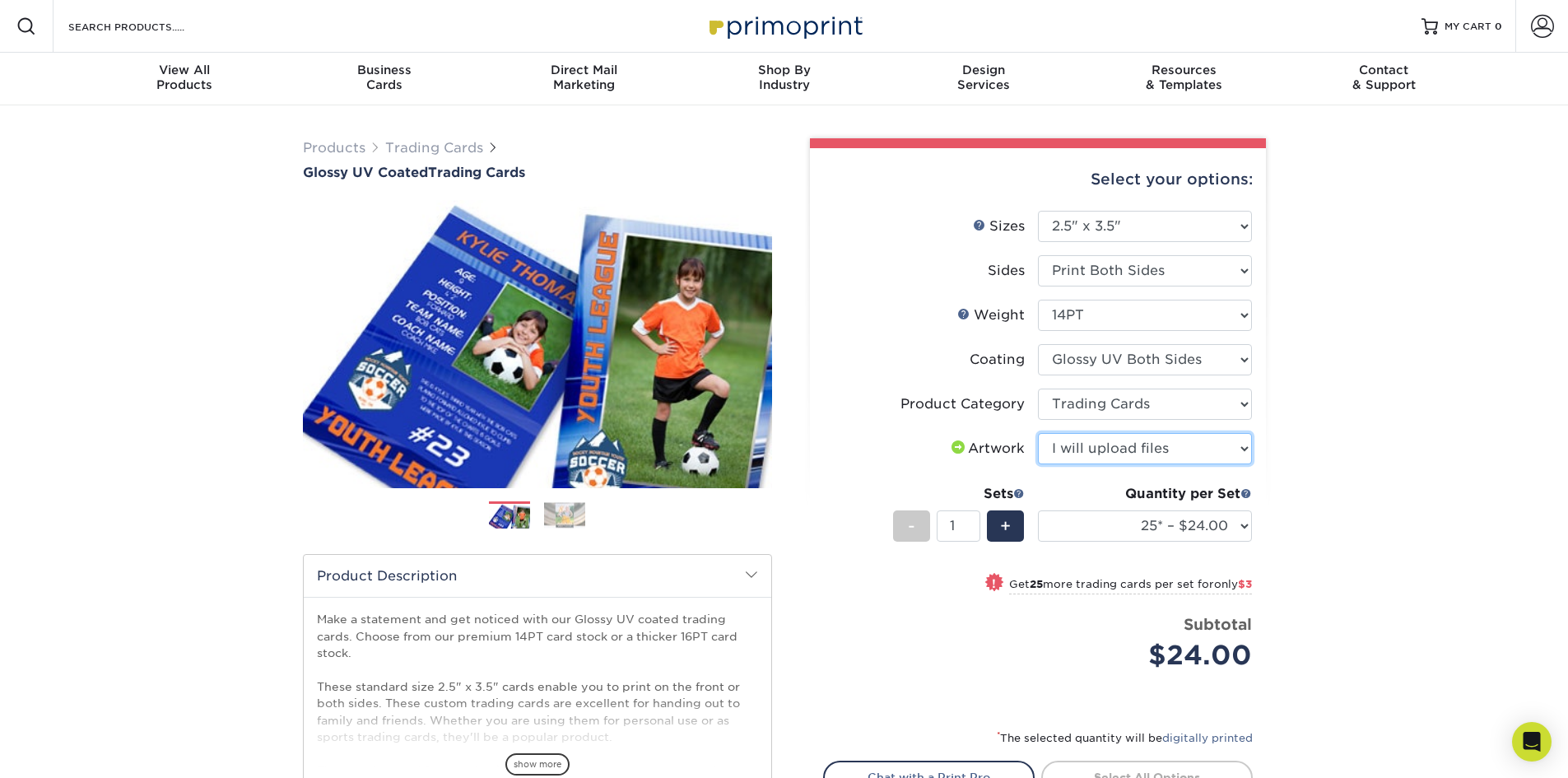
click at [1038, 433] on select "Please Select I will upload files I need a design - $100" at bounding box center [1145, 448] width 214 height 31
click at [1366, 388] on div "Products Trading Cards Glossy UV Coated Trading Cards Previous Next /" at bounding box center [784, 544] width 1568 height 879
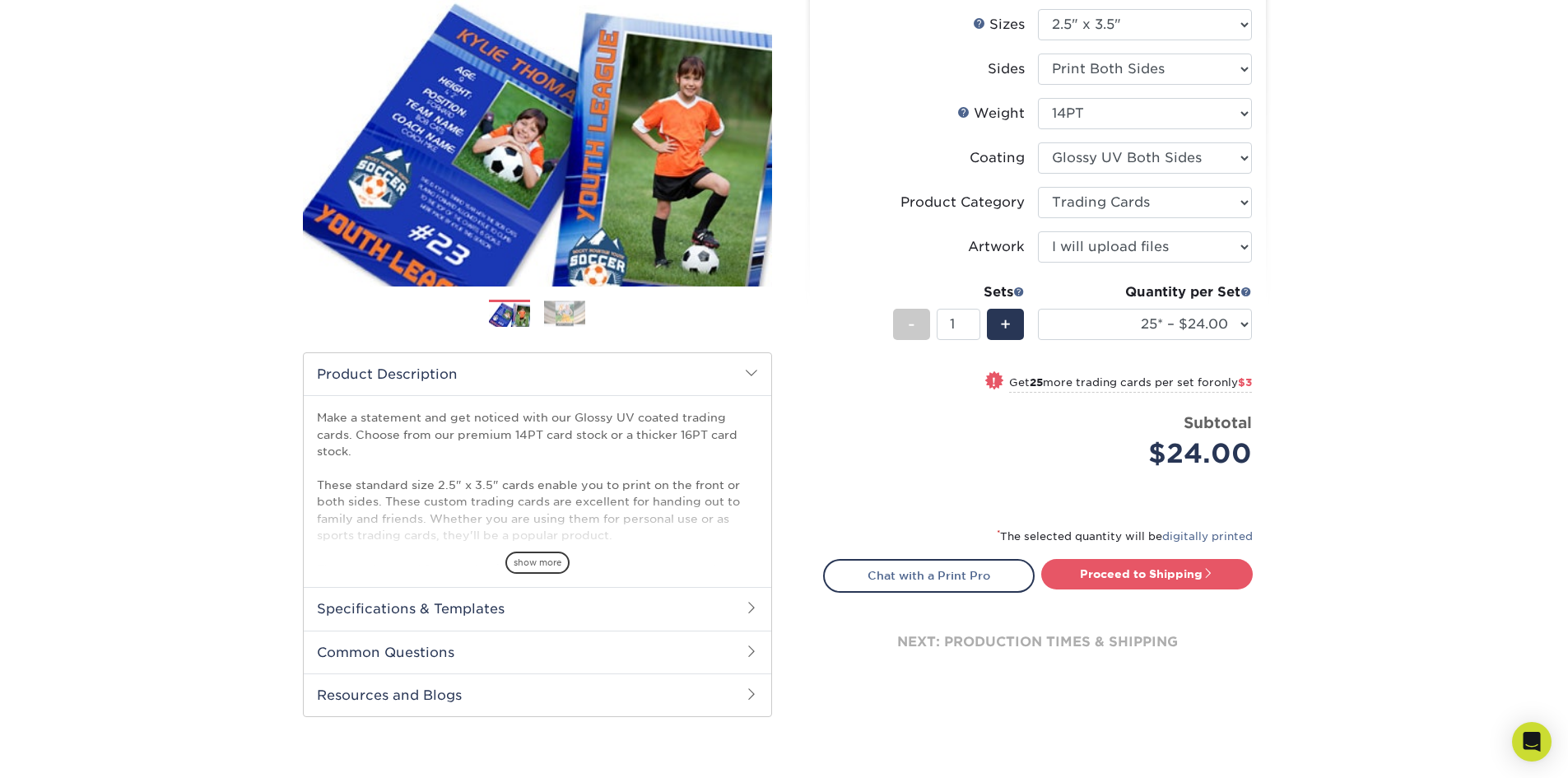
scroll to position [247, 0]
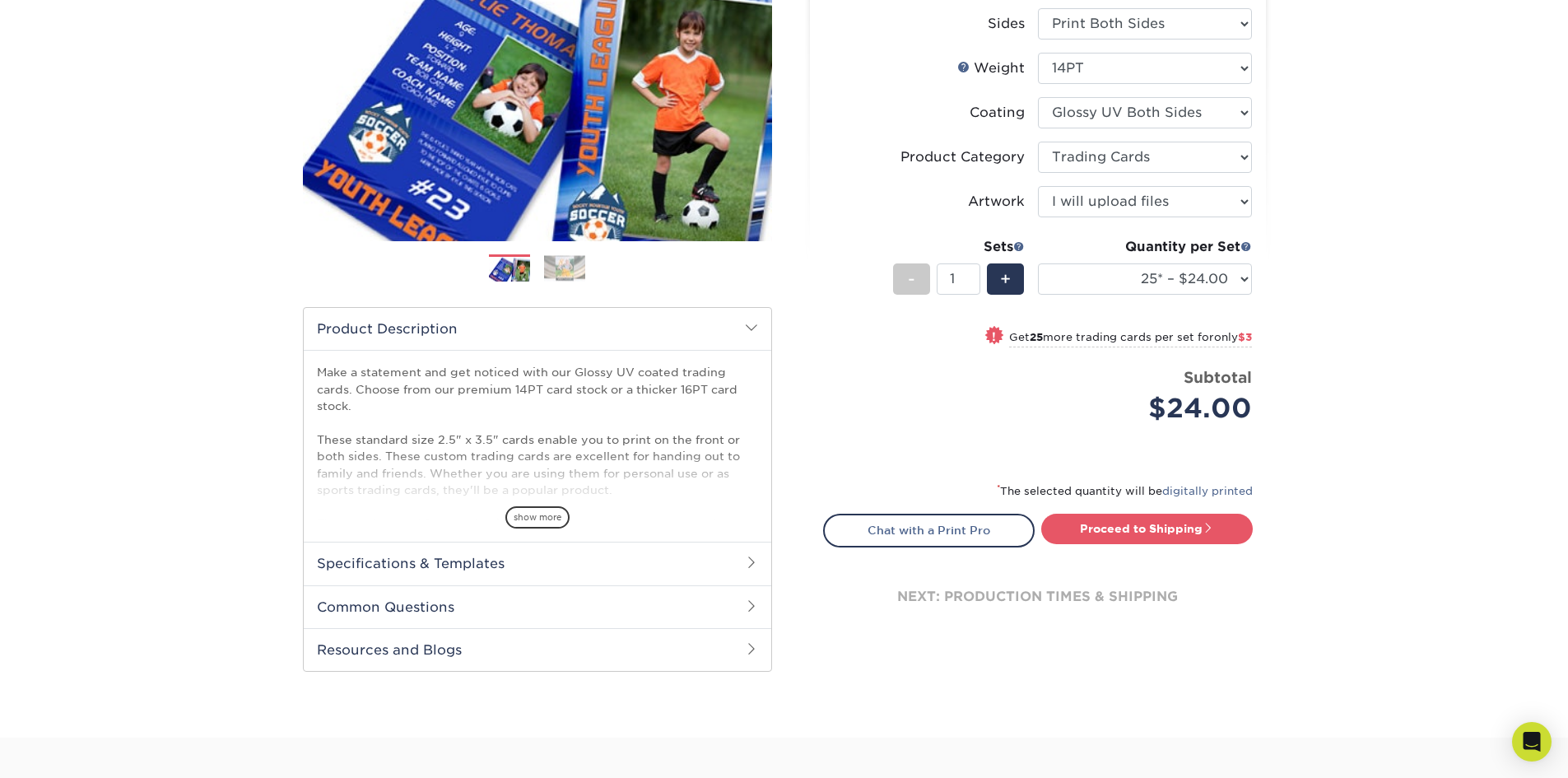
click at [697, 570] on h2 "Specifications & Templates" at bounding box center [538, 563] width 467 height 43
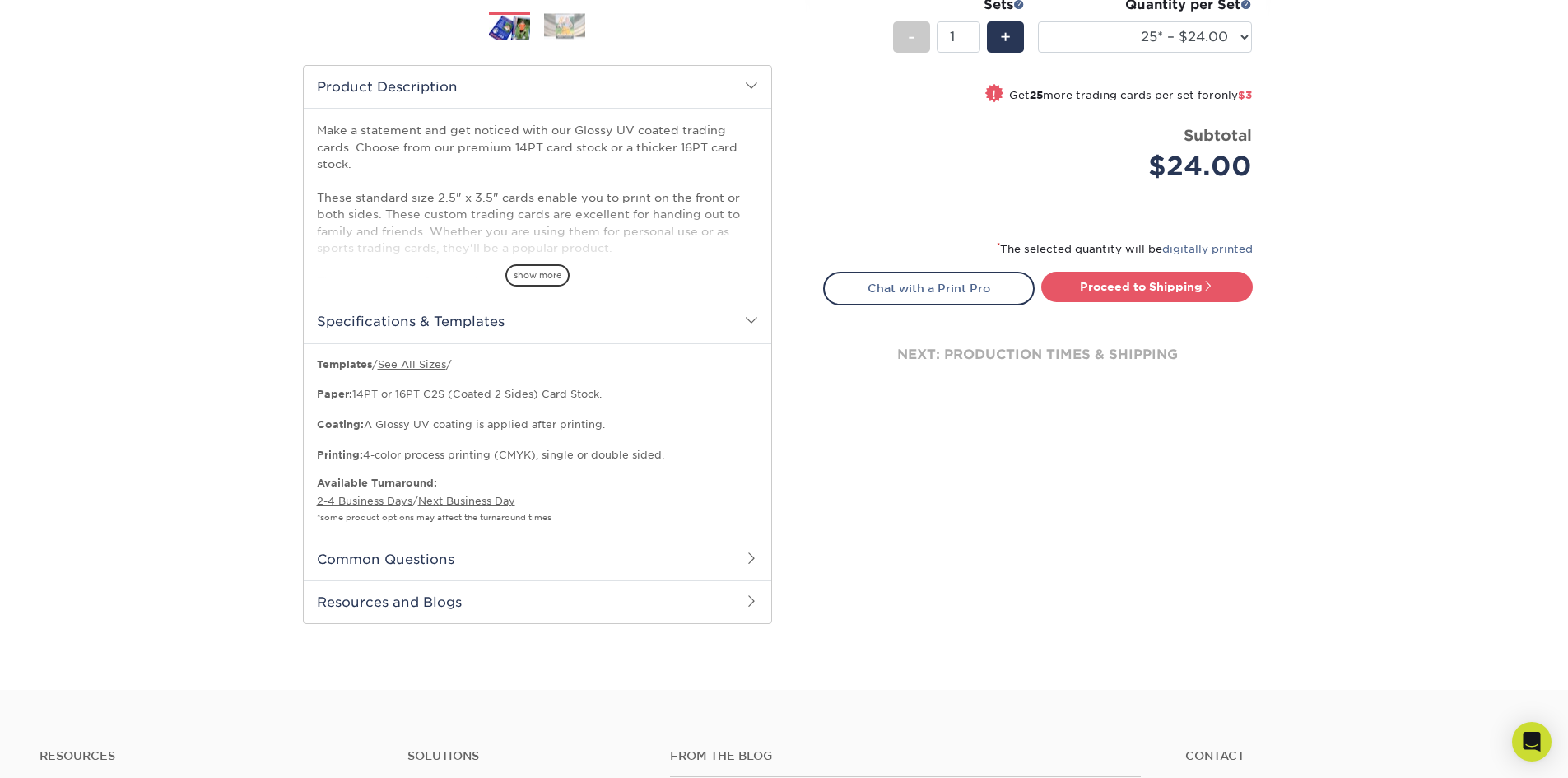
scroll to position [494, 0]
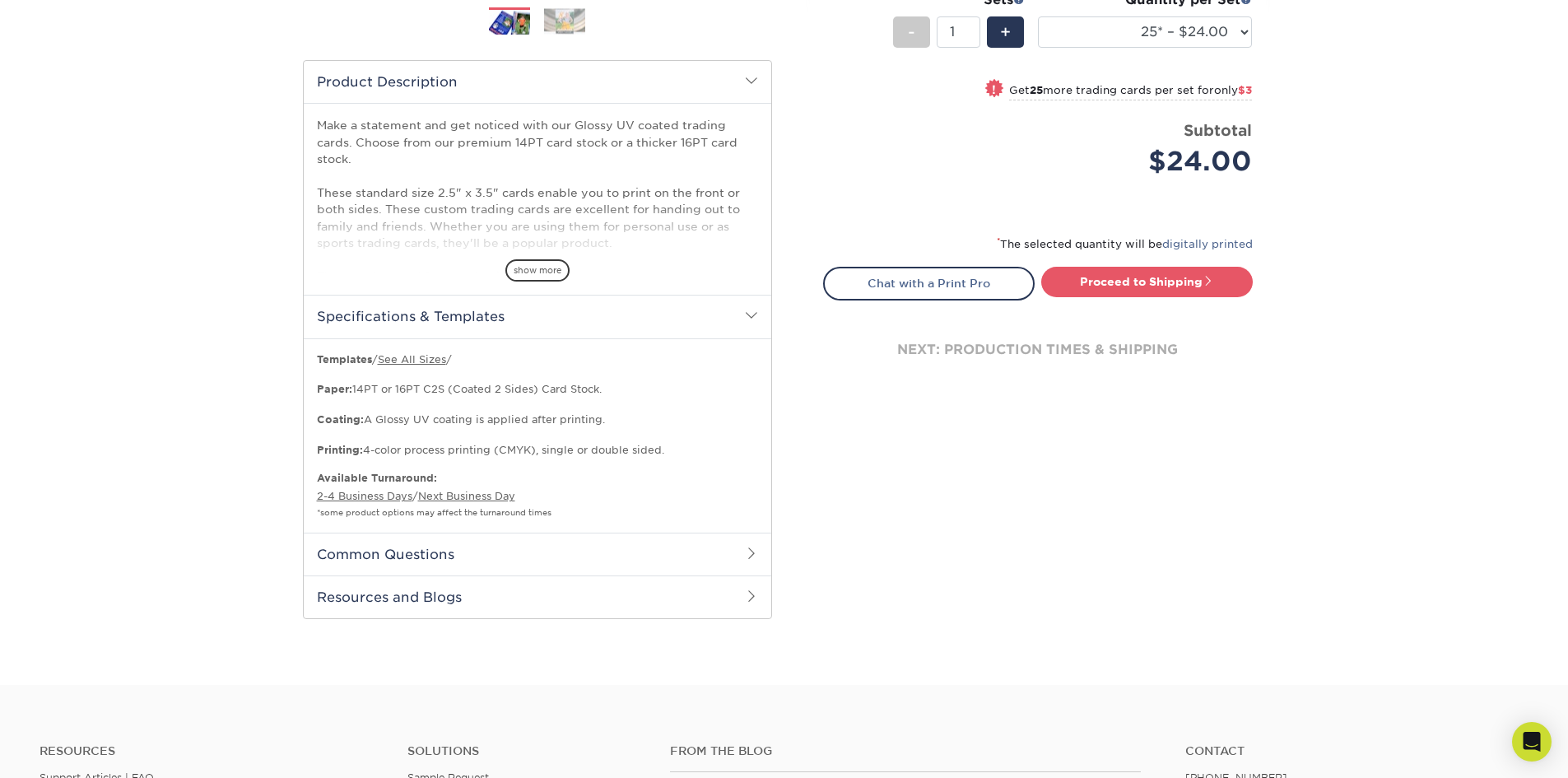
drag, startPoint x: 930, startPoint y: 516, endPoint x: 927, endPoint y: 506, distance: 10.4
click at [930, 512] on div "Select your options: Sizes Help Sizes Please Select 2.5" x 3.5" Sides - 1" at bounding box center [1030, 141] width 494 height 994
click at [1121, 295] on link "Proceed to Shipping" at bounding box center [1147, 281] width 212 height 30
type input "Set 1"
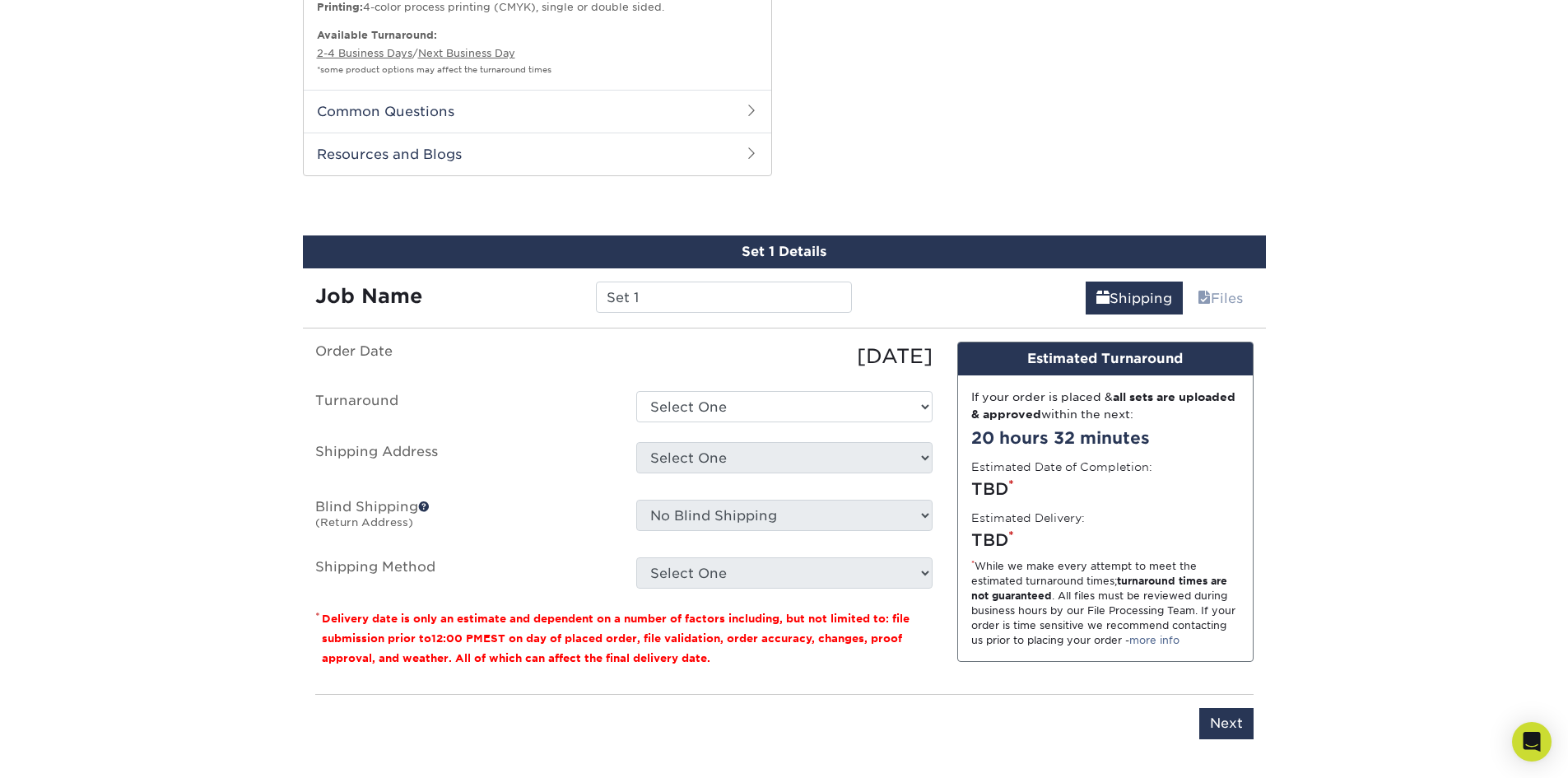
scroll to position [1032, 0]
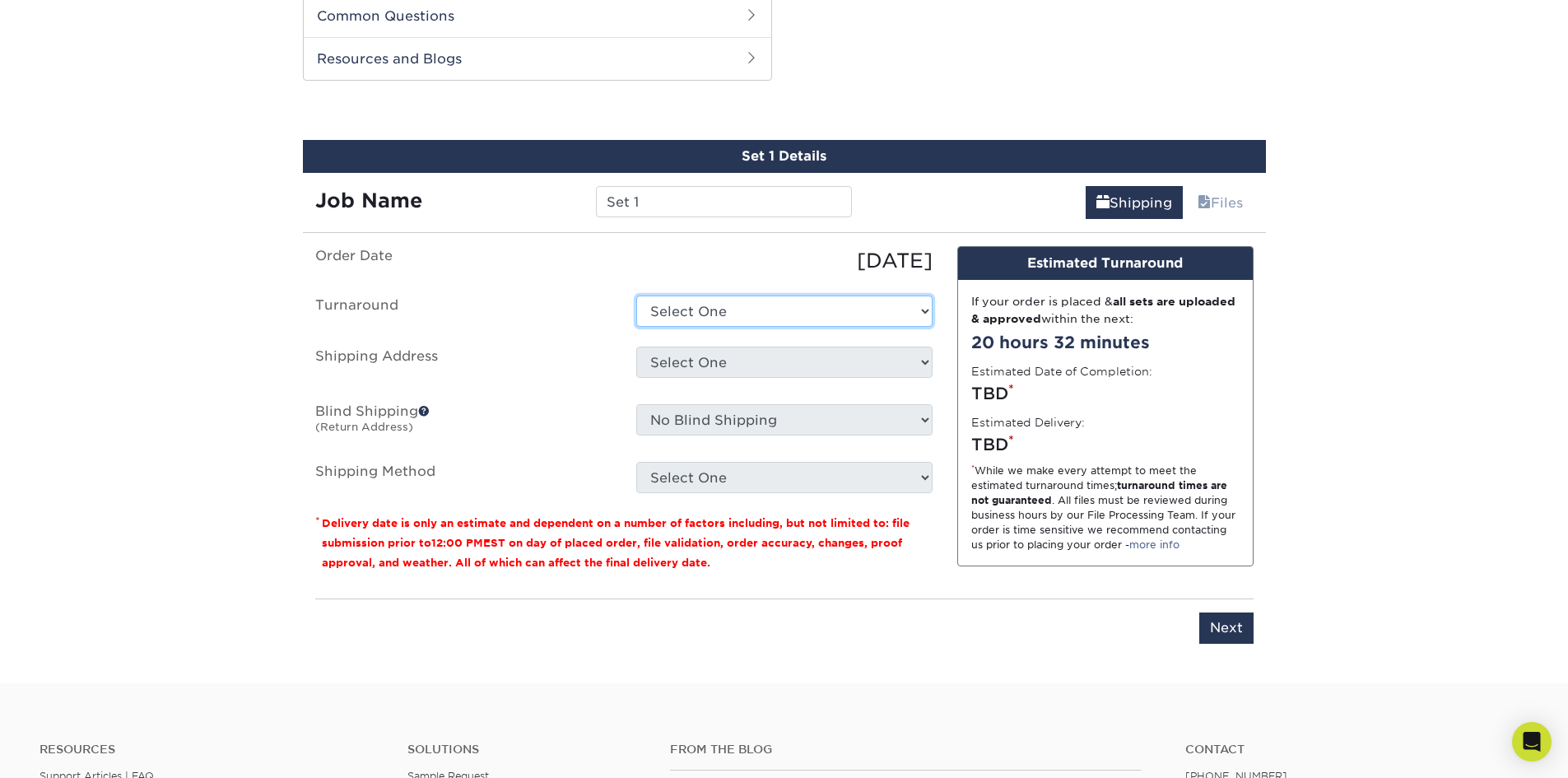
click at [906, 314] on select "Select One 2-4 Business Days 2 Day Next Business Day" at bounding box center [784, 311] width 296 height 31
select select "79866821-082a-4a87-92f3-8c0e77fd8942"
click at [636, 295] on select "Select One 2-4 Business Days 2 Day Next Business Day" at bounding box center [784, 311] width 296 height 31
click at [833, 375] on select "Select One + Add New Address - Login" at bounding box center [784, 361] width 296 height 31
select select "newaddress"
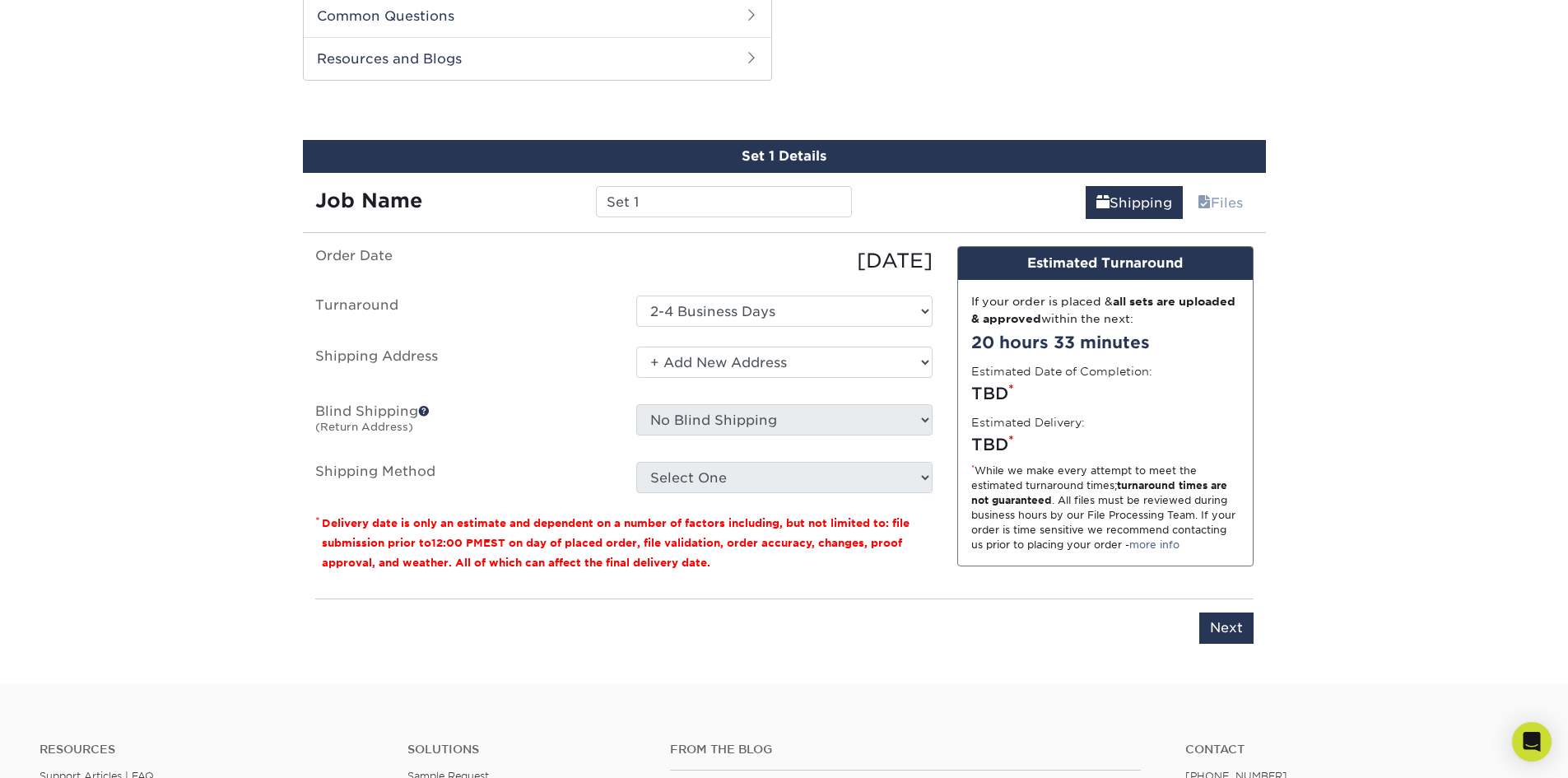
click at [636, 346] on select "Select One + Add New Address - Login" at bounding box center [784, 361] width 296 height 31
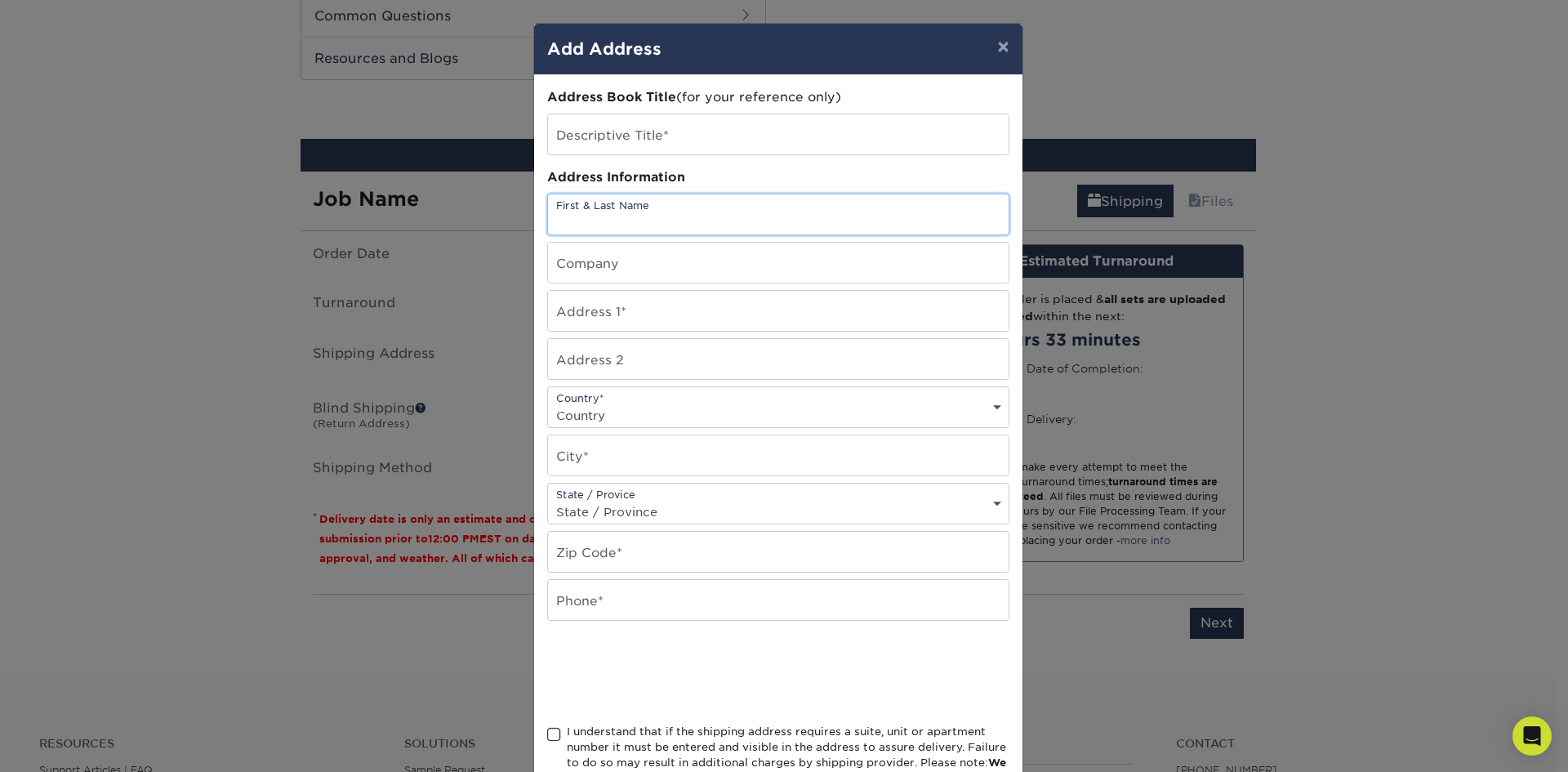
click at [701, 217] on input "text" at bounding box center [778, 214] width 460 height 40
type input "Greg Collins"
click at [708, 126] on input "text" at bounding box center [778, 134] width 460 height 40
type input "Mr."
click at [650, 265] on input "text" at bounding box center [778, 263] width 460 height 40
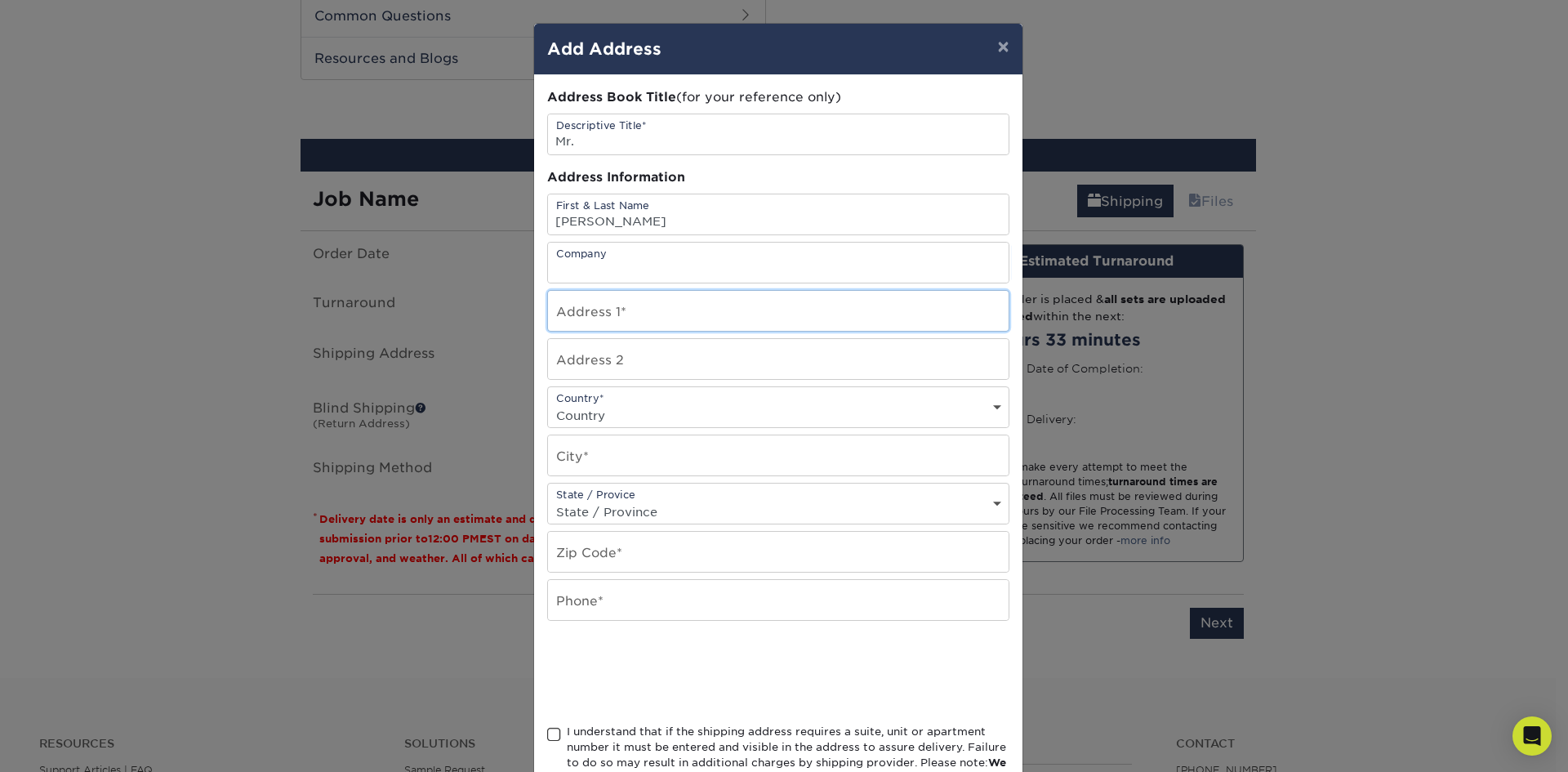
click at [656, 309] on input "text" at bounding box center [778, 311] width 460 height 40
type input "223 av du Parc"
click at [880, 415] on select "Country United States Canada ----------------------------- Afghanistan Albania …" at bounding box center [778, 415] width 460 height 24
select select "CA"
click at [548, 403] on select "Country United States Canada ----------------------------- Afghanistan Albania …" at bounding box center [778, 415] width 460 height 24
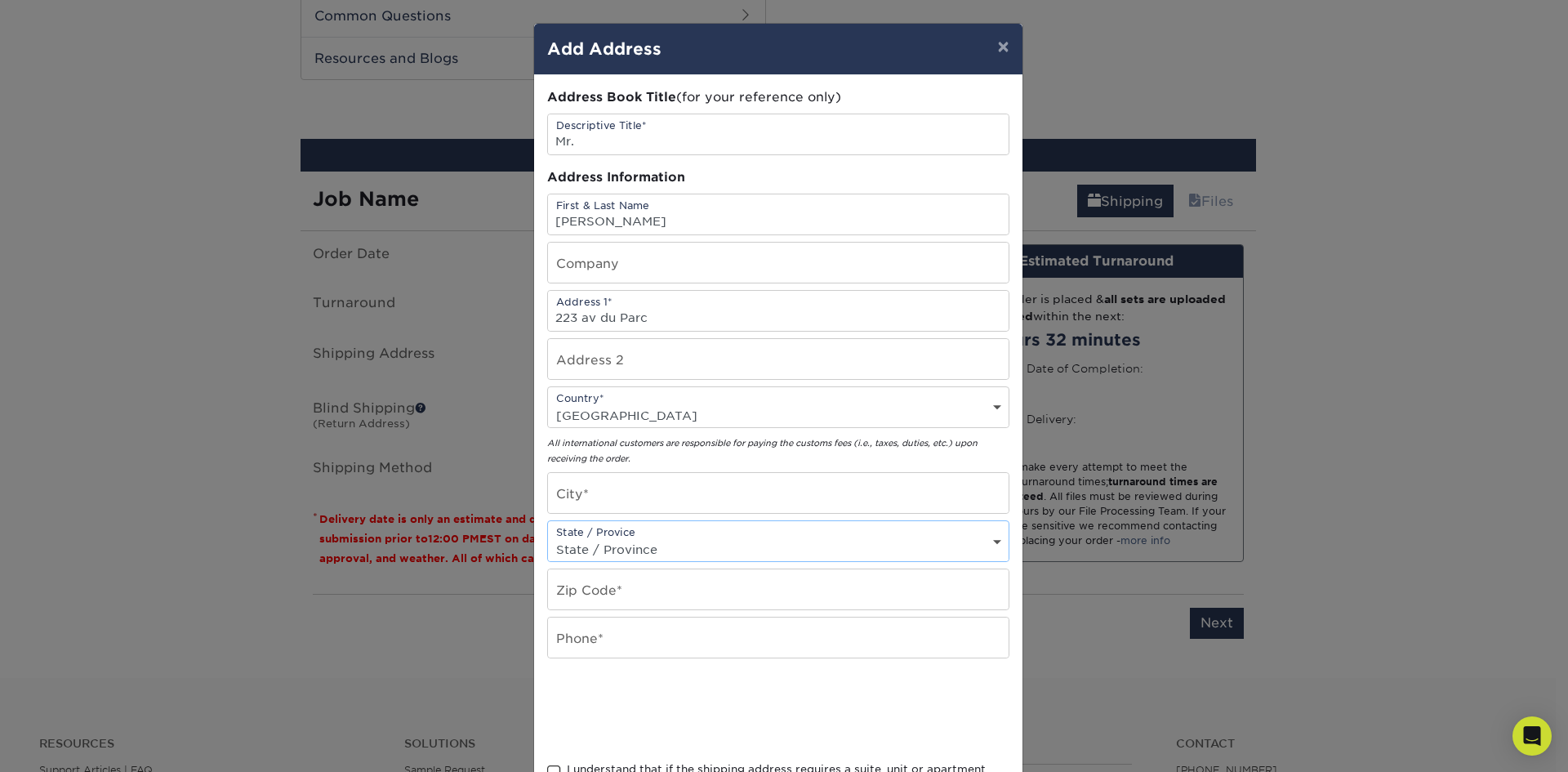
click at [610, 542] on select "State / Province Alabama Alaska Arizona Arkansas California Colorado Connecticu…" at bounding box center [778, 549] width 460 height 24
select select "QC"
click at [548, 538] on select "State / Province Alabama Alaska Arizona Arkansas California Colorado Connecticu…" at bounding box center [778, 549] width 460 height 24
click at [581, 591] on input "text" at bounding box center [778, 589] width 460 height 40
type input "j7v9p3"
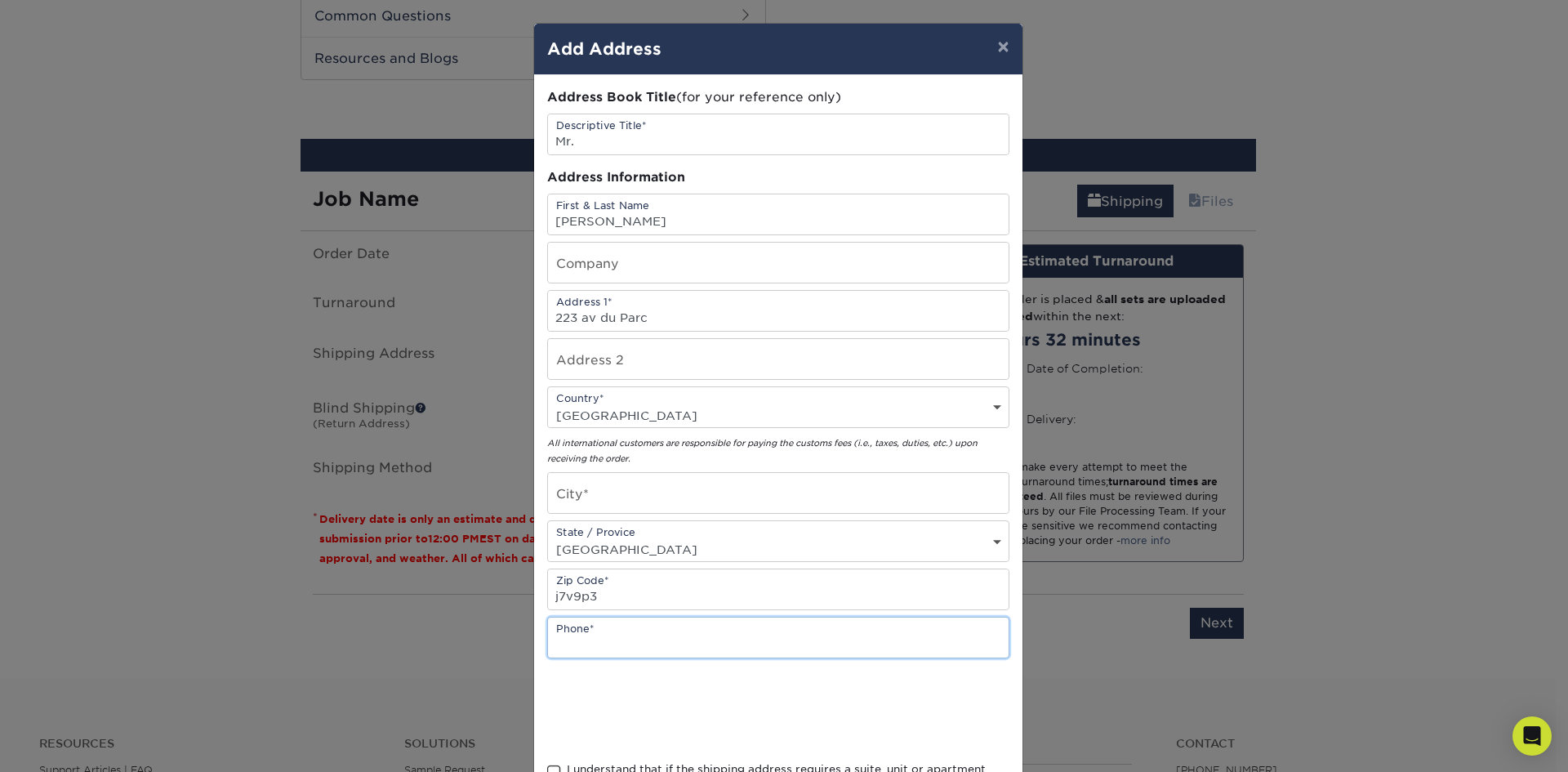
drag, startPoint x: 845, startPoint y: 648, endPoint x: 831, endPoint y: 647, distance: 14.0
click at [844, 647] on input "text" at bounding box center [778, 638] width 460 height 40
click at [674, 498] on input "text" at bounding box center [778, 493] width 460 height 40
type input "i"
type input "Ile Perrot"
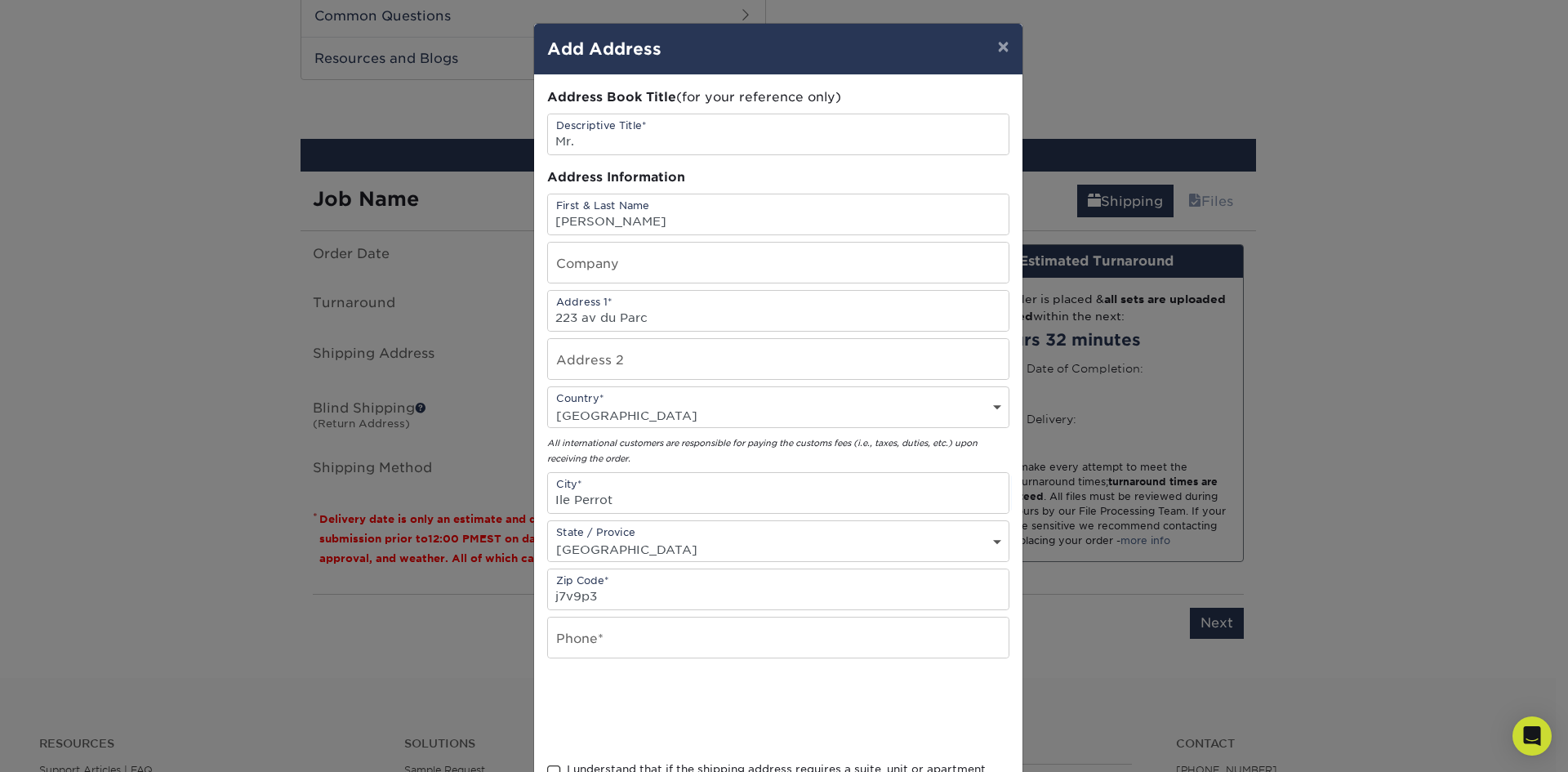
click at [391, 670] on div "× Add Address Address Book Title (for your reference only) Descriptive Title* M…" at bounding box center [784, 386] width 1568 height 772
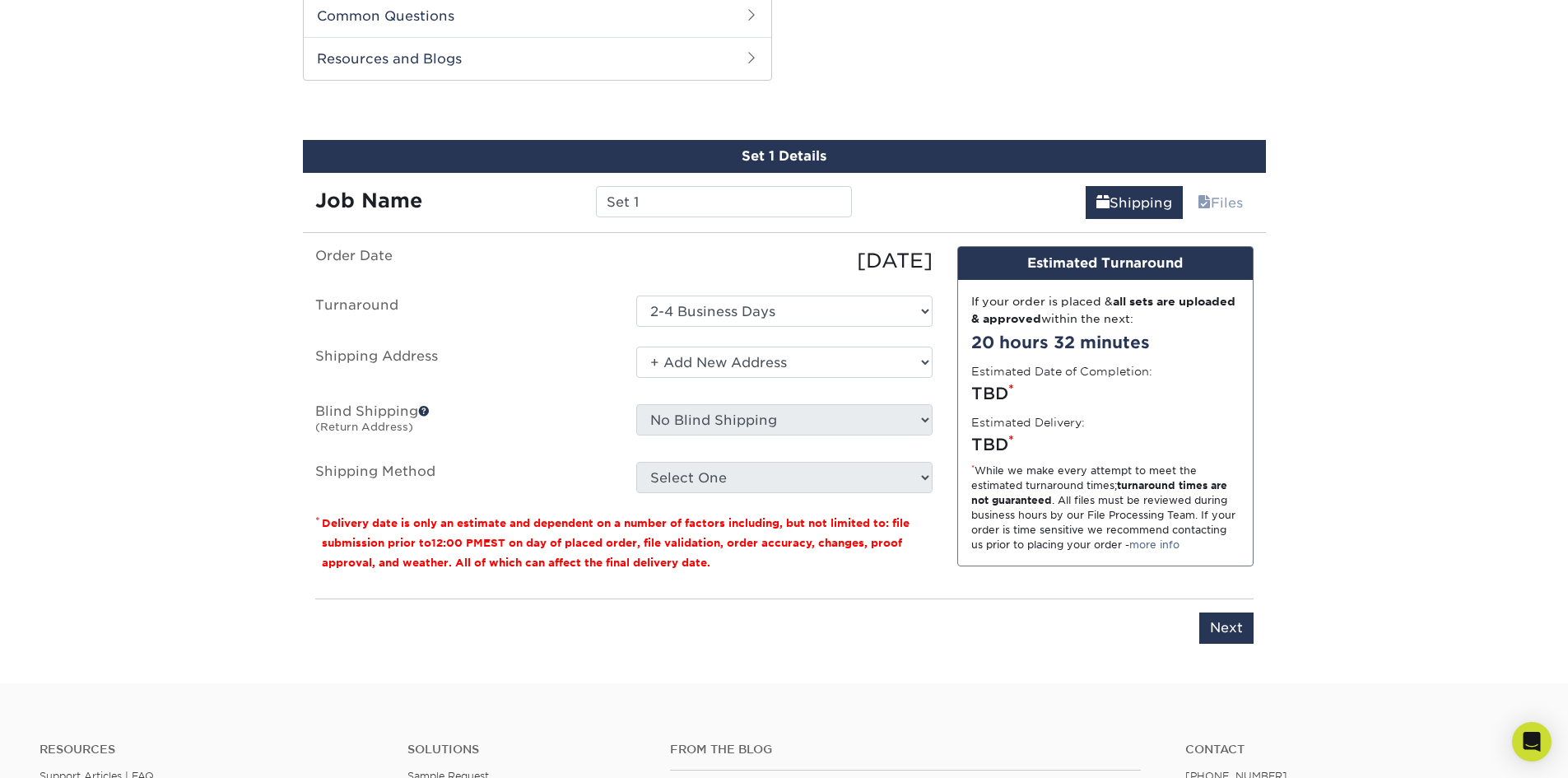
click at [579, 425] on label "Blind Shipping (Return Address)" at bounding box center [463, 422] width 321 height 38
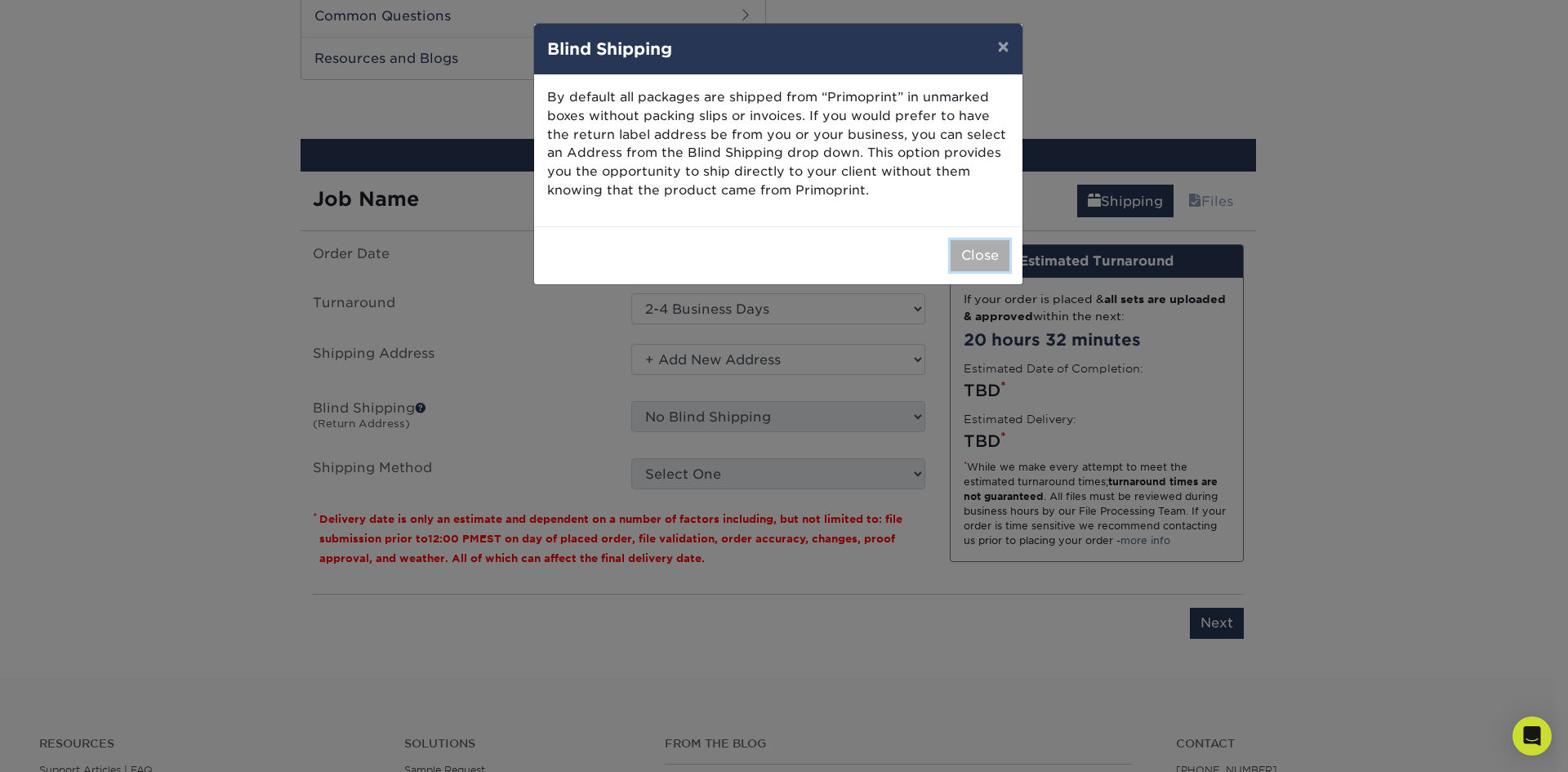
click at [980, 260] on button "Close" at bounding box center [980, 255] width 59 height 31
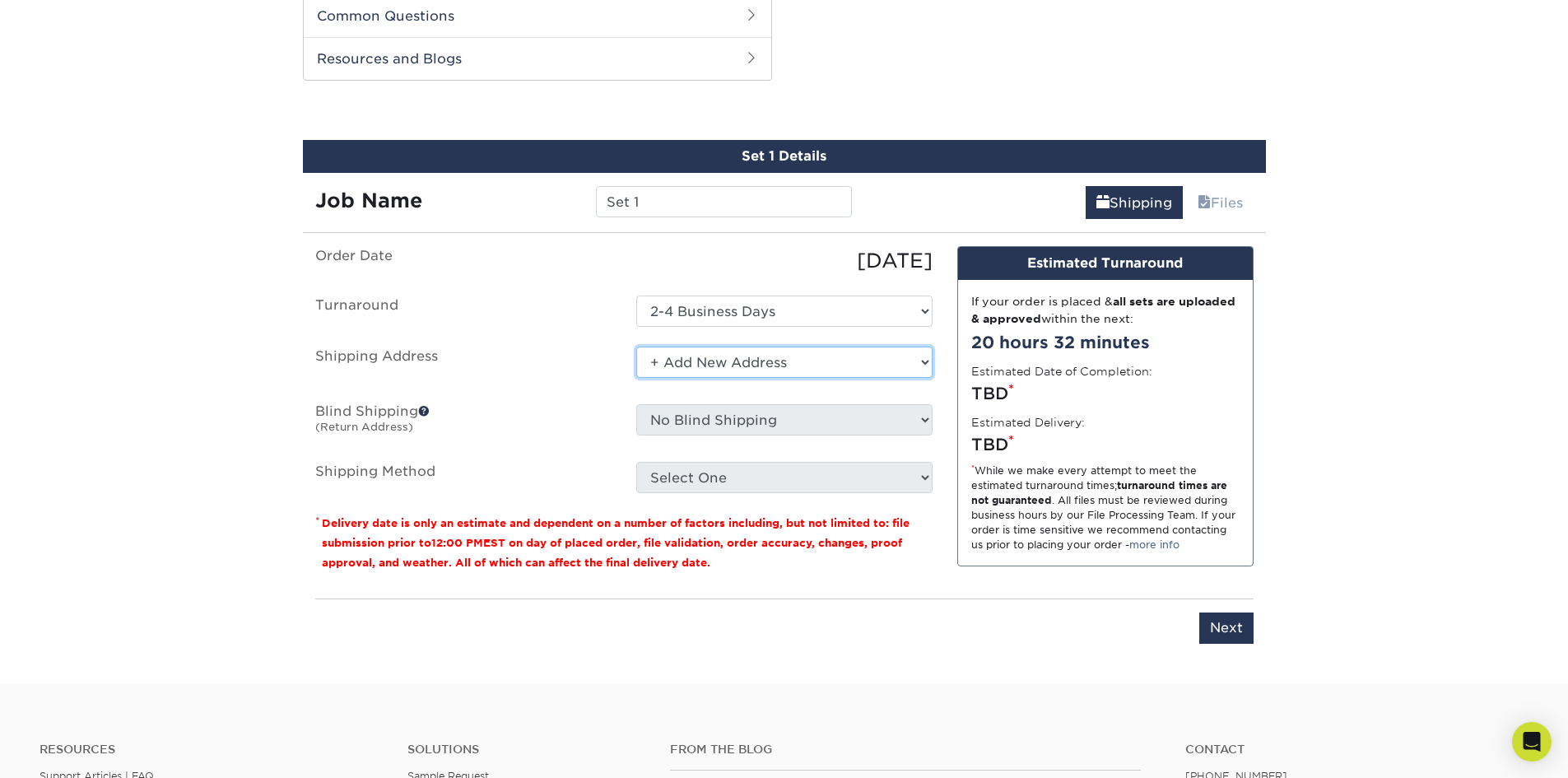
click at [685, 365] on select "Select One + Add New Address - Login" at bounding box center [784, 361] width 296 height 31
click at [636, 346] on select "Select One + Add New Address - Login" at bounding box center [784, 361] width 296 height 31
click at [925, 362] on select "Select One + Add New Address - Login" at bounding box center [784, 361] width 296 height 31
click at [636, 346] on select "Select One + Add New Address - Login" at bounding box center [784, 361] width 296 height 31
click at [595, 412] on label "Blind Shipping (Return Address)" at bounding box center [463, 422] width 321 height 38
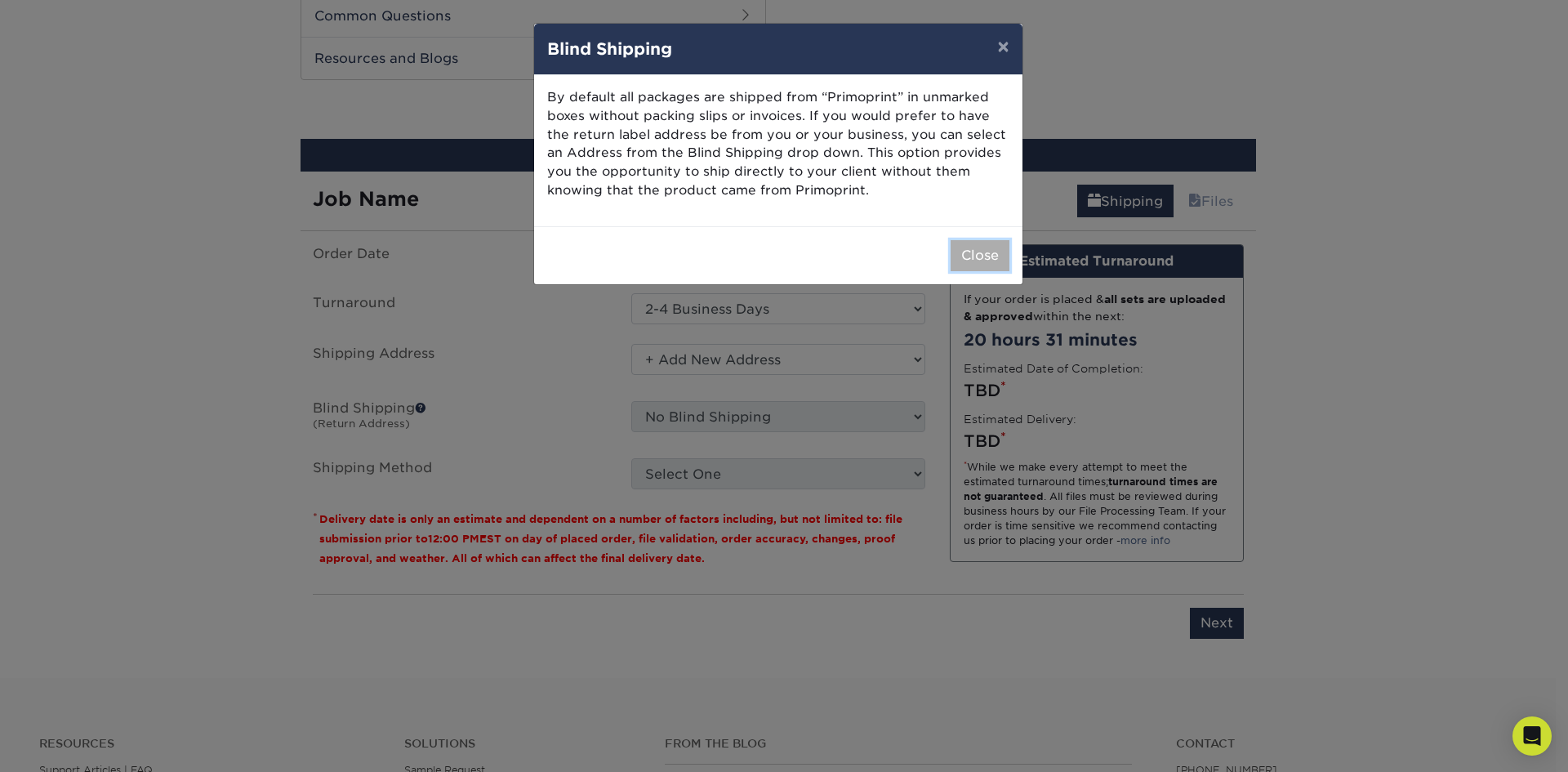
click at [975, 258] on button "Close" at bounding box center [980, 255] width 59 height 31
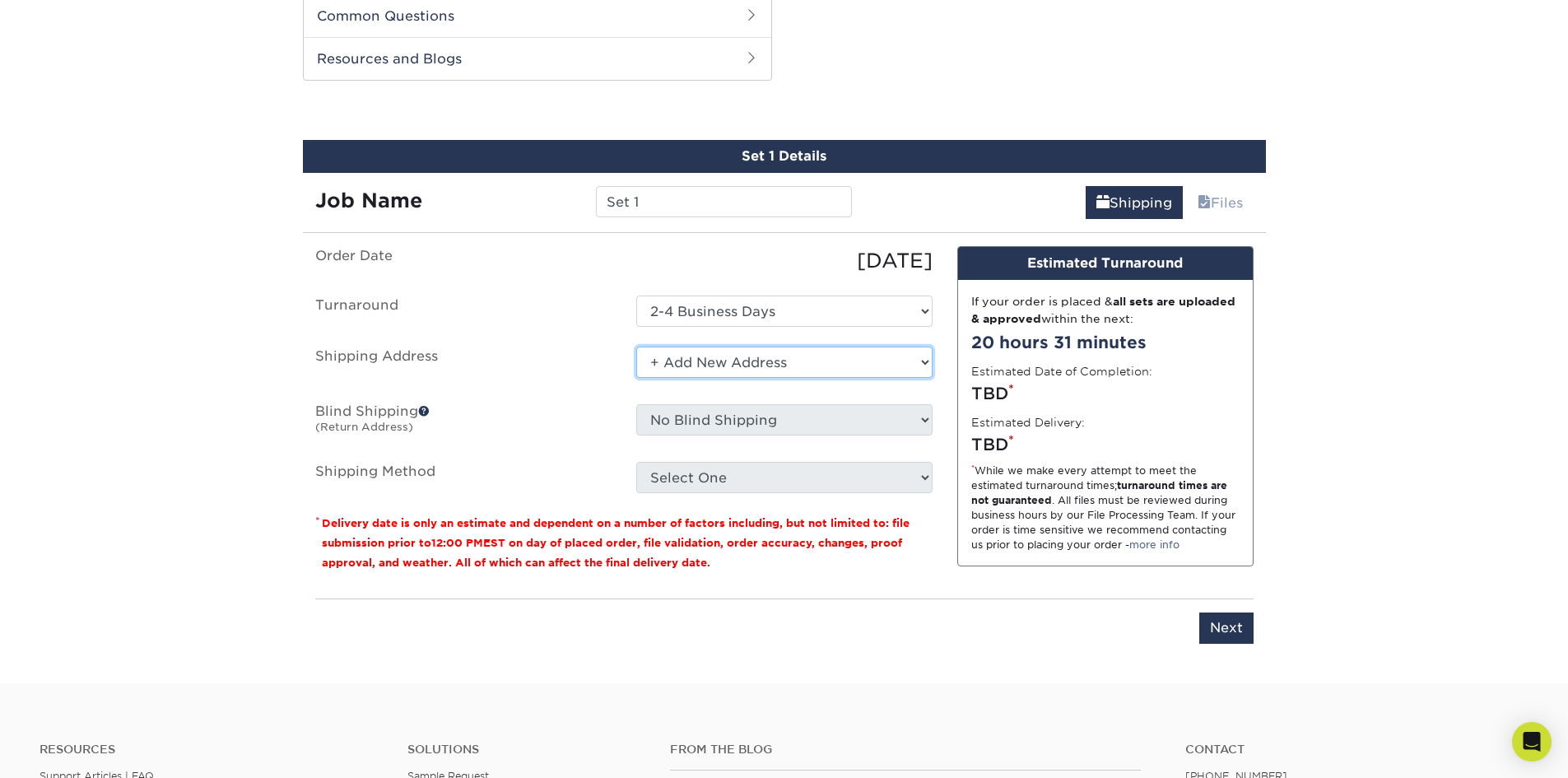
drag, startPoint x: 908, startPoint y: 367, endPoint x: 908, endPoint y: 377, distance: 10.0
click at [909, 372] on select "Select One + Add New Address - Login" at bounding box center [784, 361] width 296 height 31
click at [636, 346] on select "Select One + Add New Address - Login" at bounding box center [784, 361] width 296 height 31
click at [653, 362] on select "Select One + Add New Address - Login" at bounding box center [784, 361] width 296 height 31
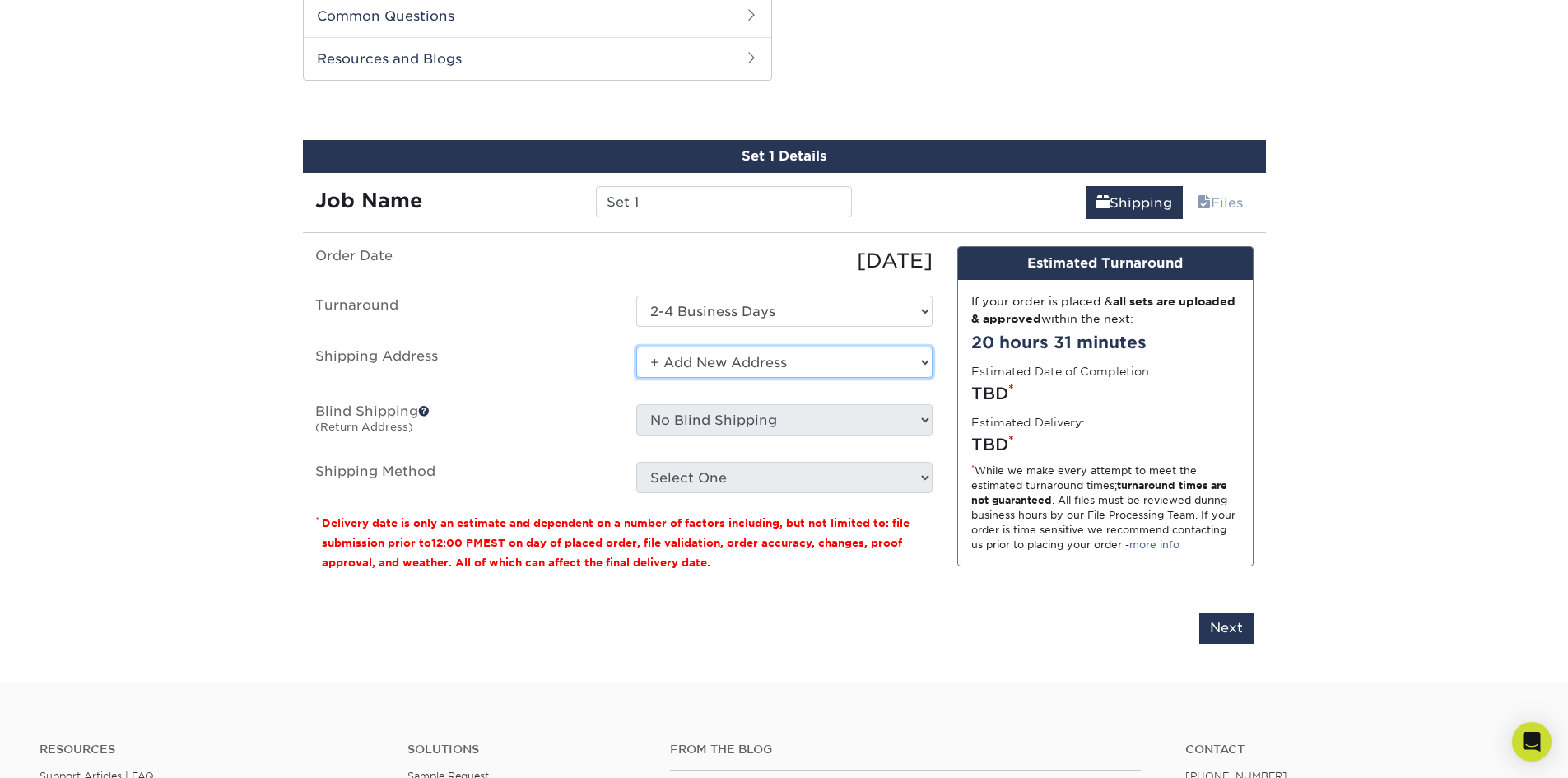
click at [653, 362] on select "Select One + Add New Address - Login" at bounding box center [784, 361] width 296 height 31
click at [636, 346] on select "Select One + Add New Address - Login" at bounding box center [784, 361] width 296 height 31
click at [654, 354] on select "Select One + Add New Address - Login" at bounding box center [784, 361] width 296 height 31
click at [636, 378] on select "Select One + Add New Address - Login" at bounding box center [784, 361] width 296 height 31
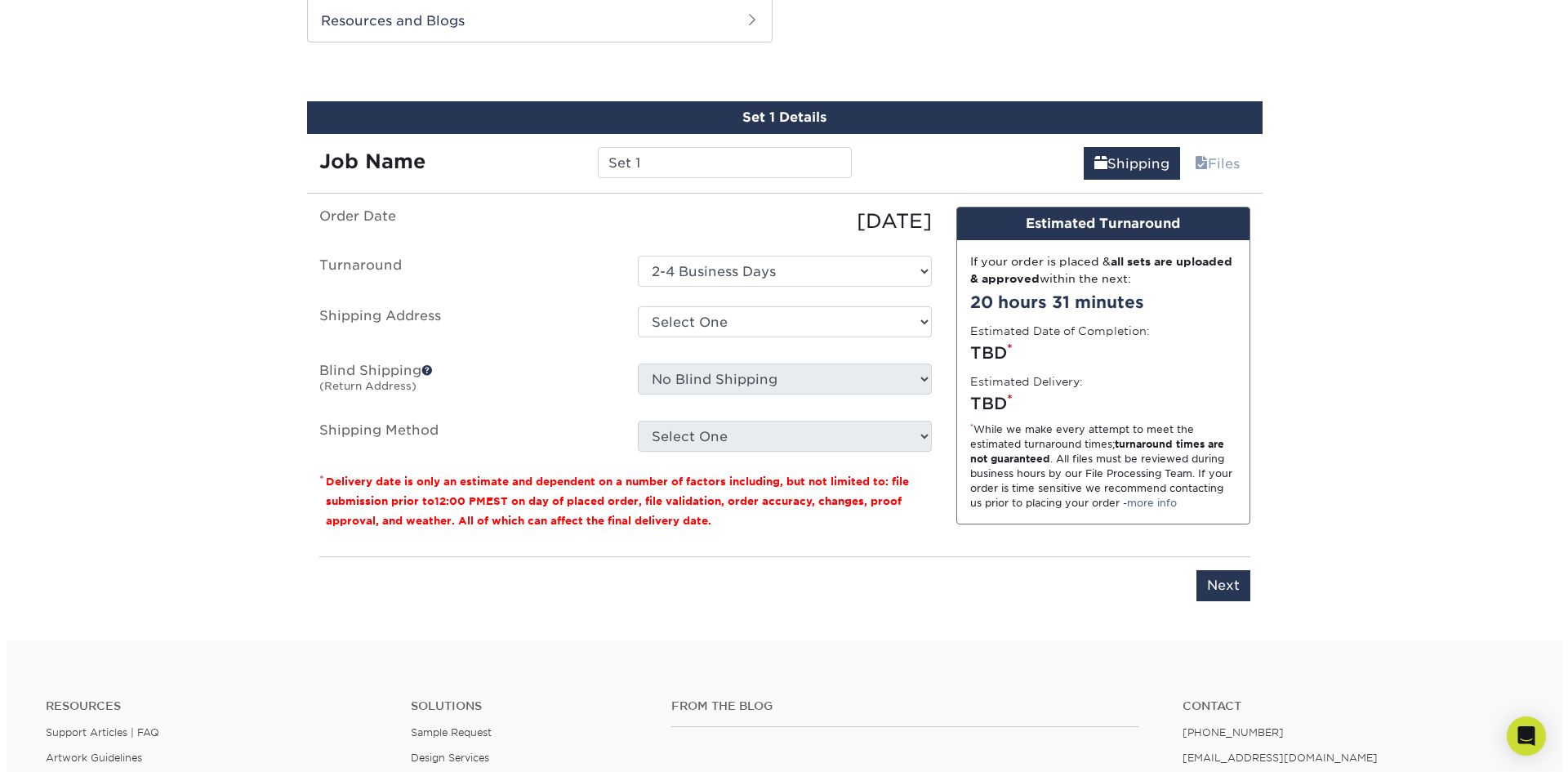
scroll to position [1143, 0]
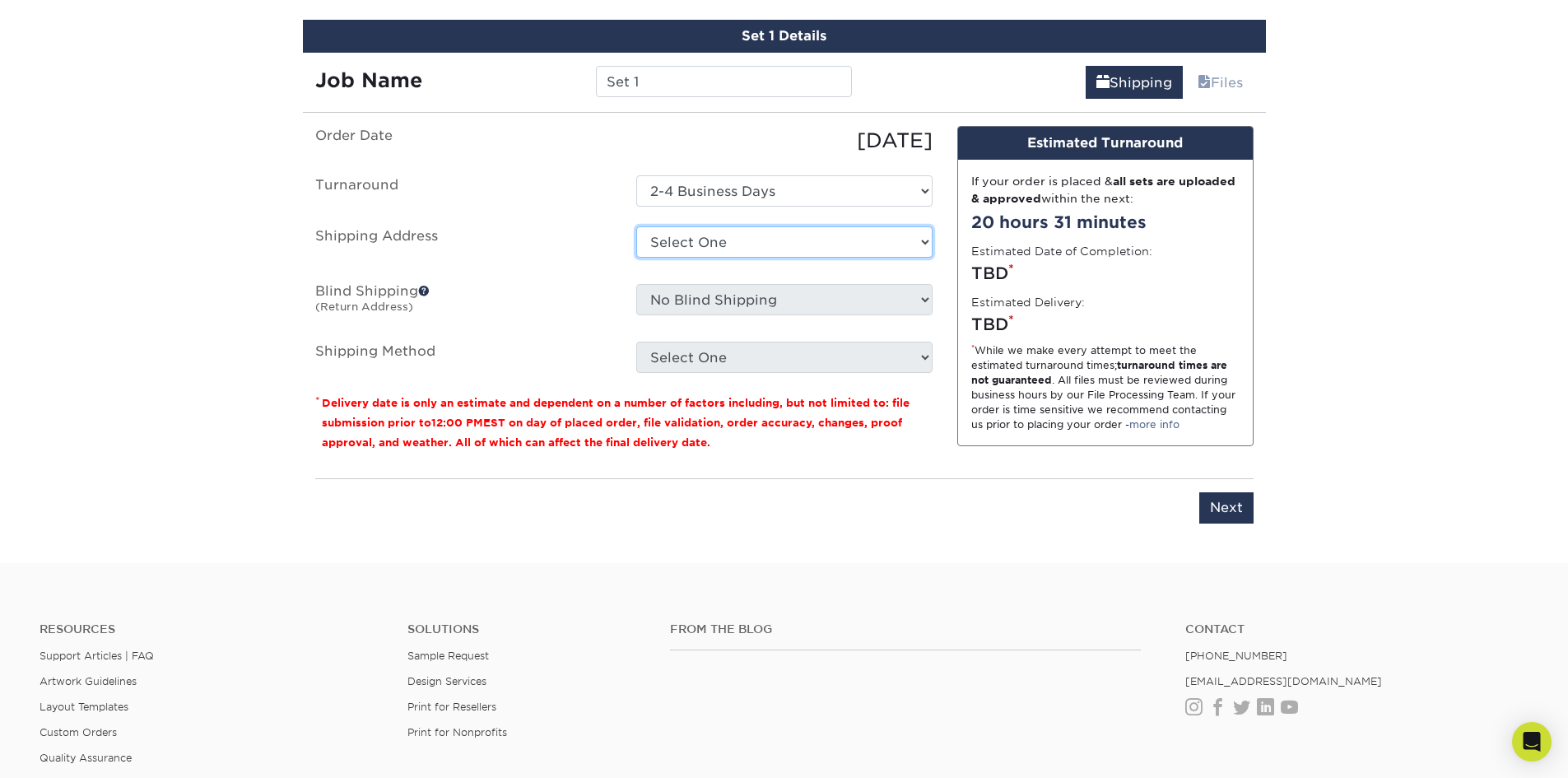
click at [919, 243] on select "Select One + Add New Address - Login" at bounding box center [784, 241] width 296 height 31
select select "newaddress"
click at [636, 226] on select "Select One + Add New Address - Login" at bounding box center [784, 241] width 296 height 31
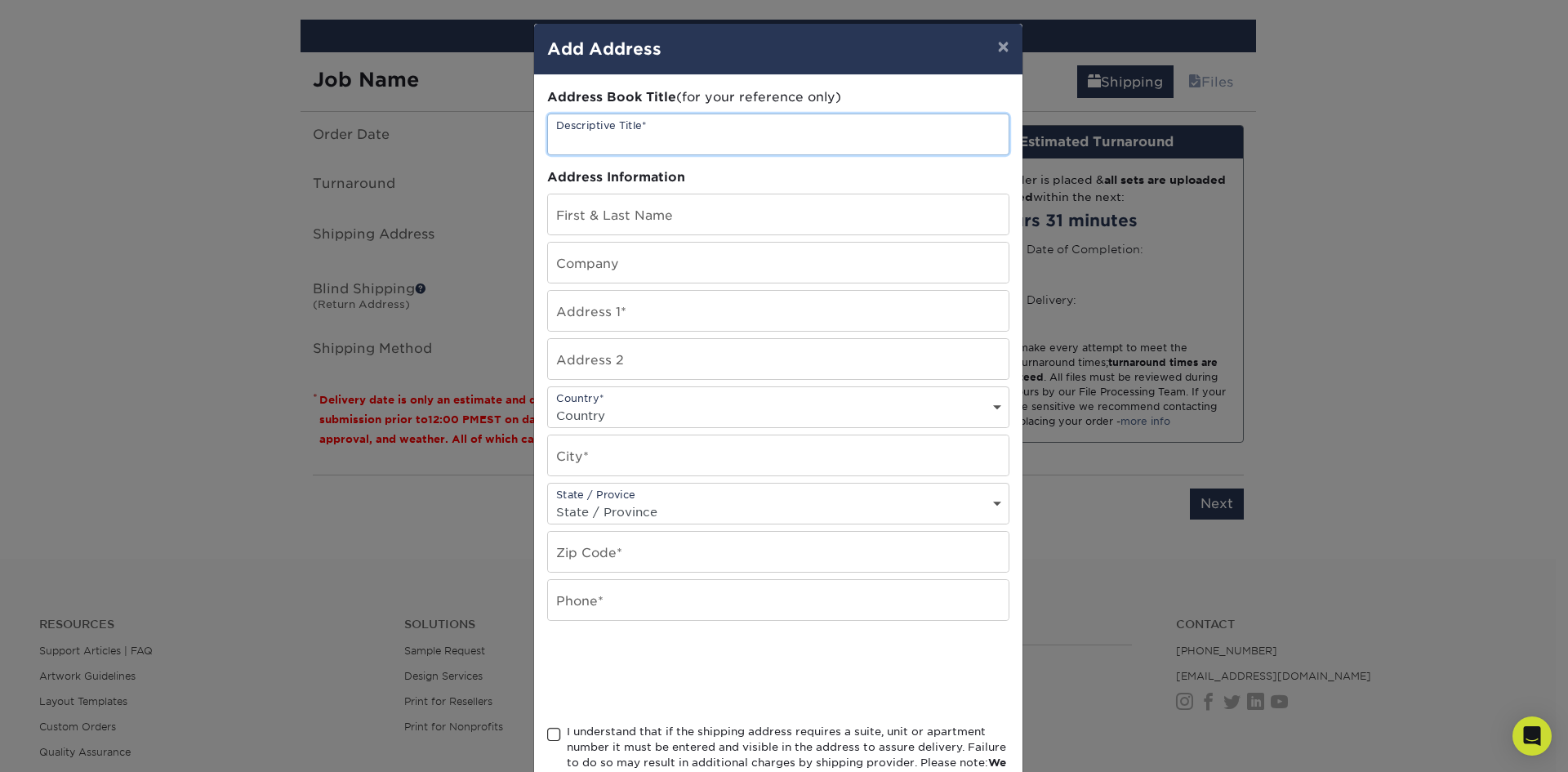
click at [655, 119] on input "text" at bounding box center [778, 134] width 460 height 40
type input "Mr."
click at [614, 216] on input "text" at bounding box center [778, 214] width 460 height 40
type input "Greg Collins"
drag, startPoint x: 589, startPoint y: 302, endPoint x: 583, endPoint y: 312, distance: 11.7
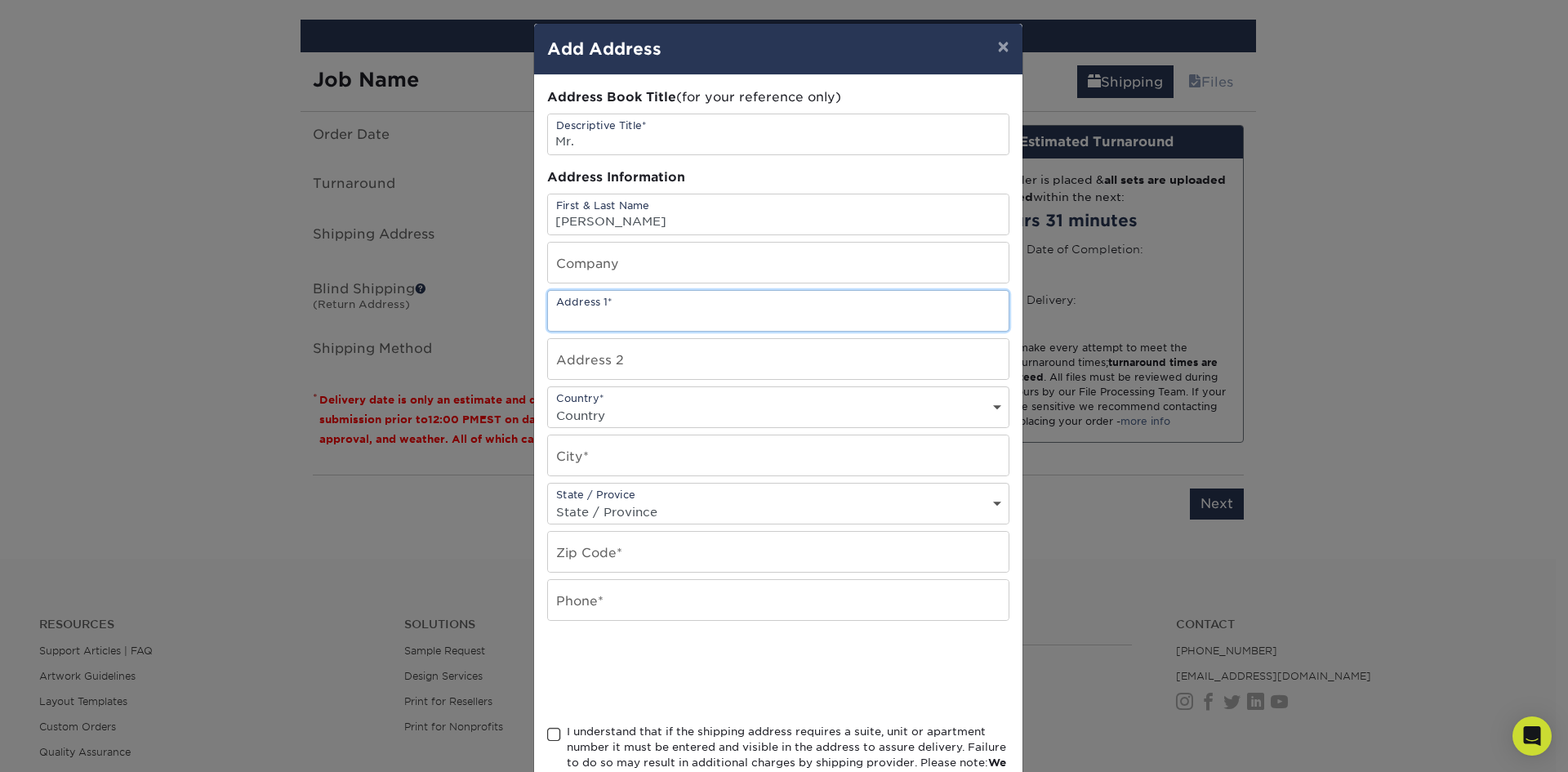
click at [586, 308] on input "text" at bounding box center [778, 311] width 460 height 40
type input "223 av du Parc"
click at [603, 413] on select "Country United States Canada ----------------------------- Afghanistan Albania …" at bounding box center [778, 415] width 460 height 24
select select "CA"
click at [548, 403] on select "Country United States Canada ----------------------------- Afghanistan Albania …" at bounding box center [778, 415] width 460 height 24
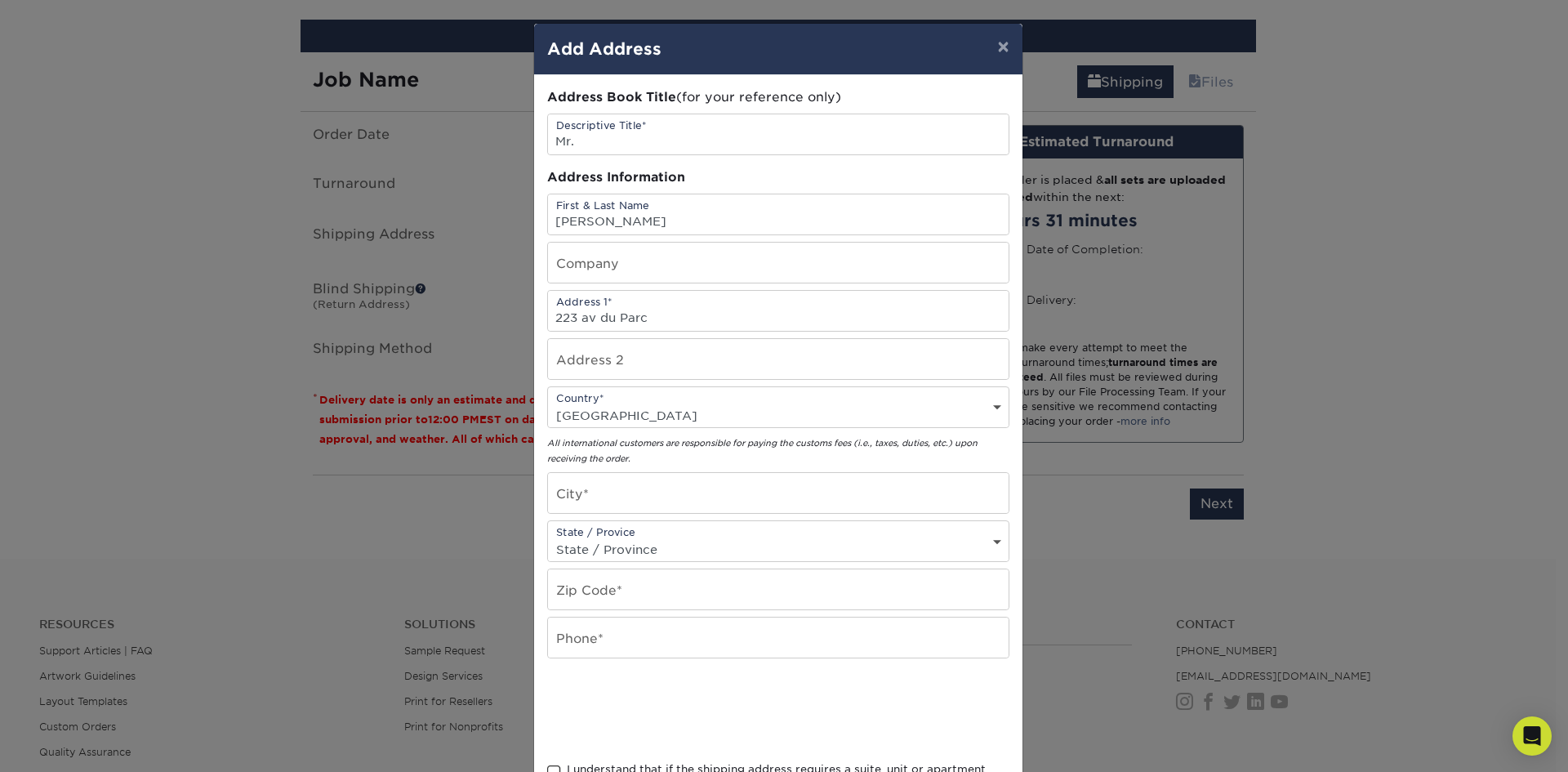
click at [672, 531] on div "State / Provice State / Province Alabama Alaska Arizona Arkansas California Col…" at bounding box center [778, 541] width 462 height 42
click at [614, 543] on select "State / Province Alabama Alaska Arizona Arkansas California Colorado Connecticu…" at bounding box center [778, 549] width 460 height 24
select select "QC"
click at [548, 538] on select "State / Province Alabama Alaska Arizona Arkansas California Colorado Connecticu…" at bounding box center [778, 549] width 460 height 24
click at [597, 491] on input "text" at bounding box center [778, 493] width 460 height 40
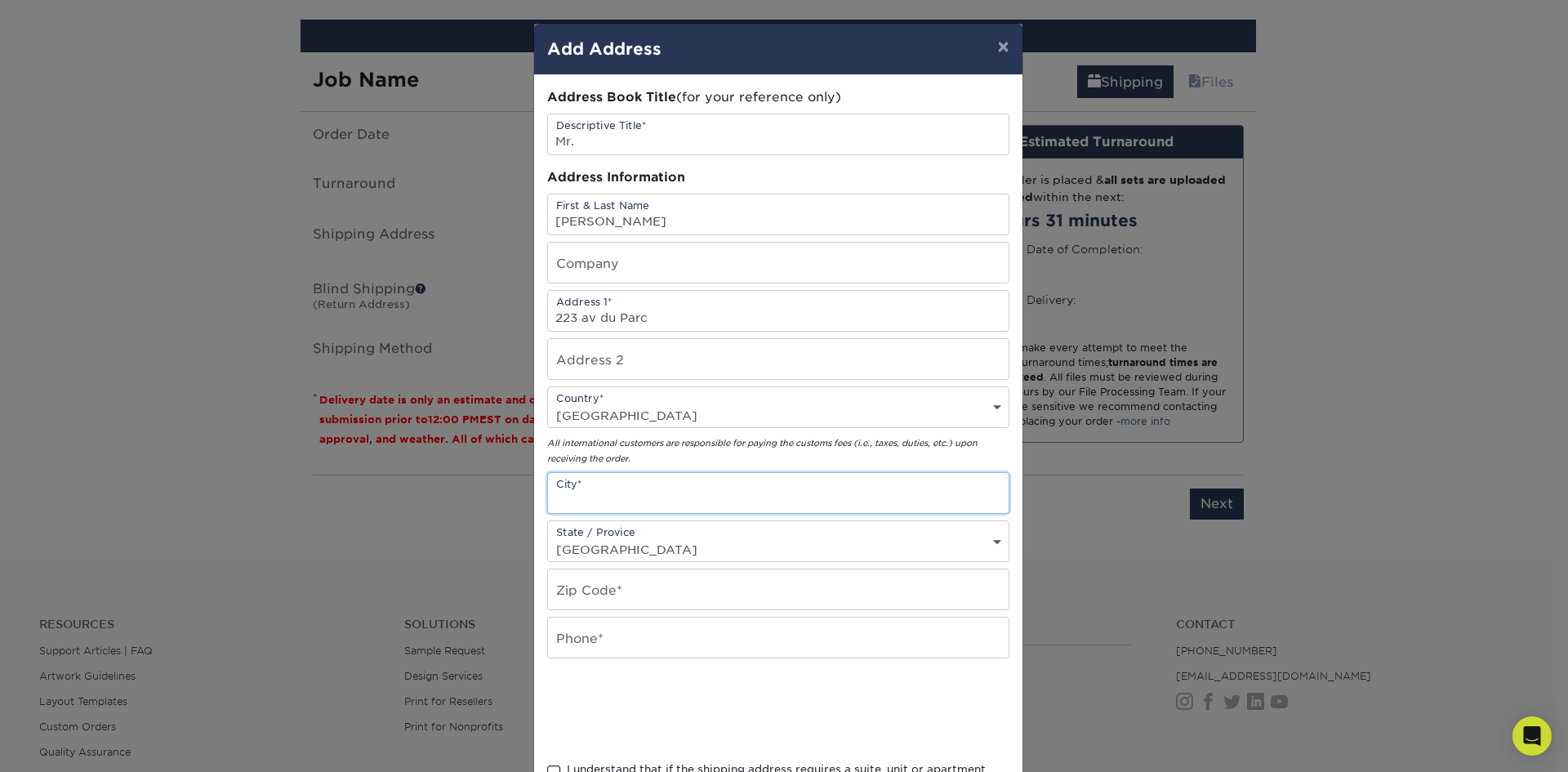
type input "Ile Perrot"
click at [639, 643] on input "text" at bounding box center [778, 638] width 460 height 40
click at [578, 591] on input "text" at bounding box center [778, 589] width 460 height 40
type input "j7v9p3"
click at [602, 644] on input "text" at bounding box center [778, 638] width 460 height 40
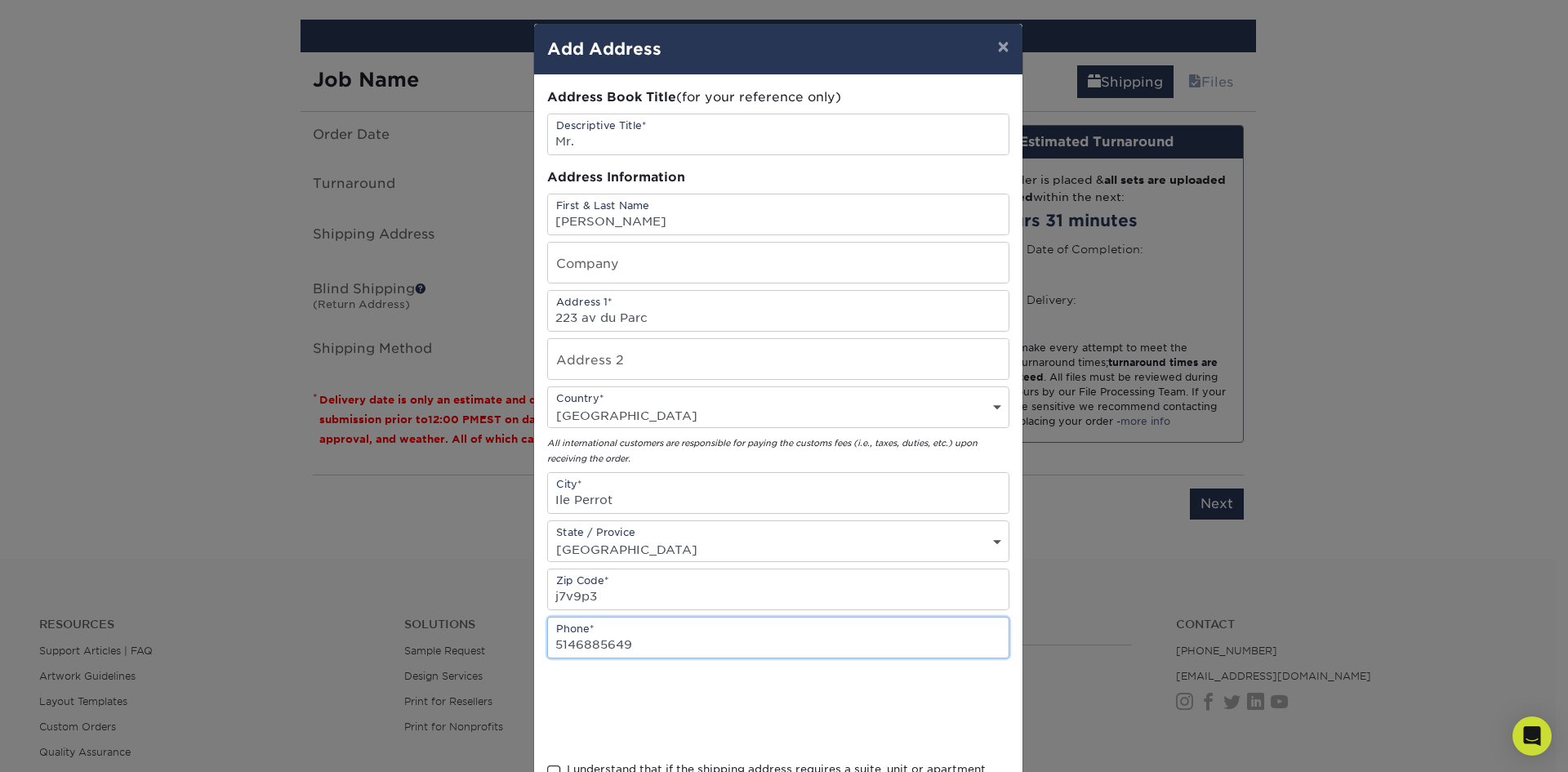
type input "5146885649"
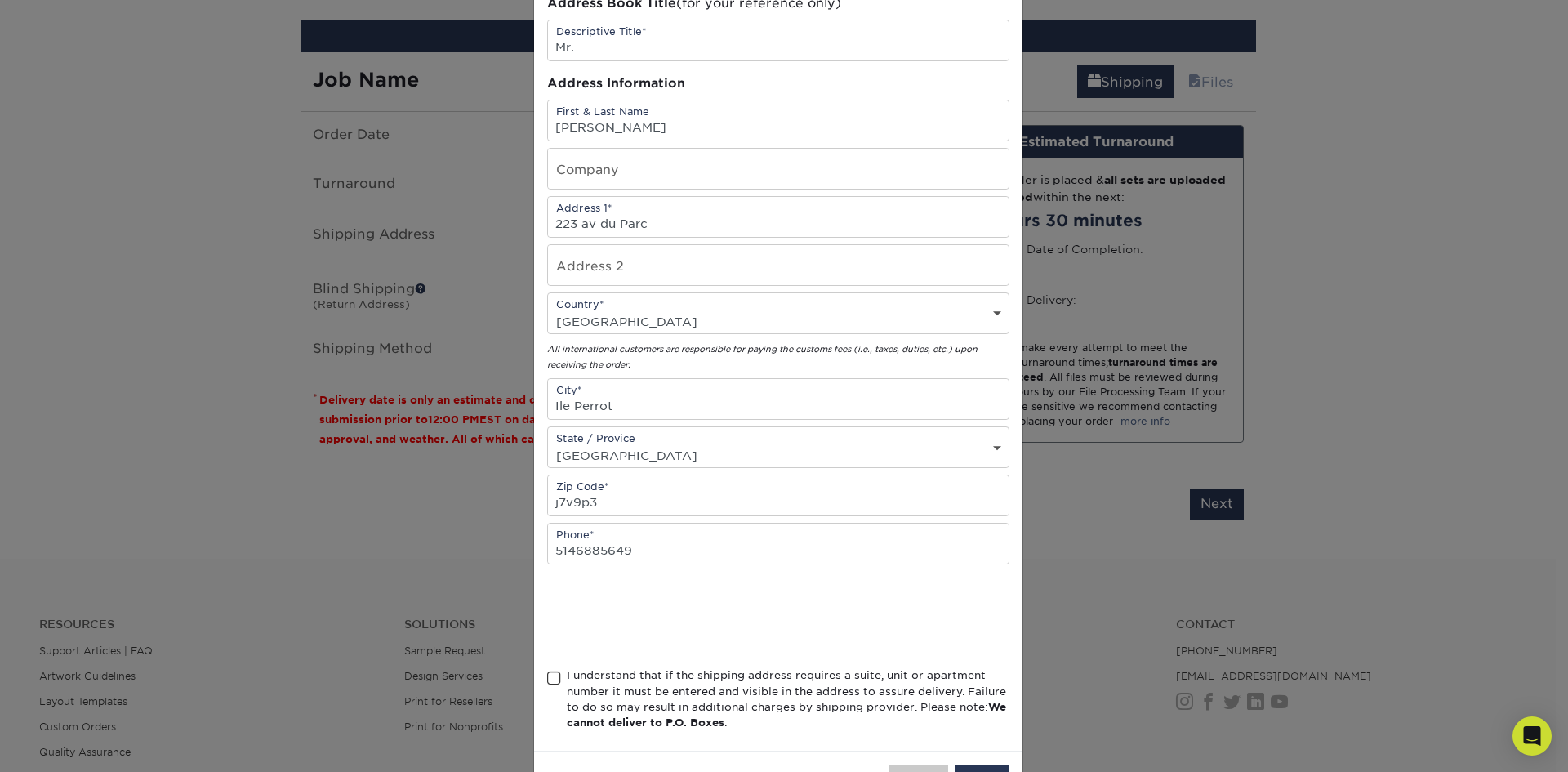
scroll to position [155, 0]
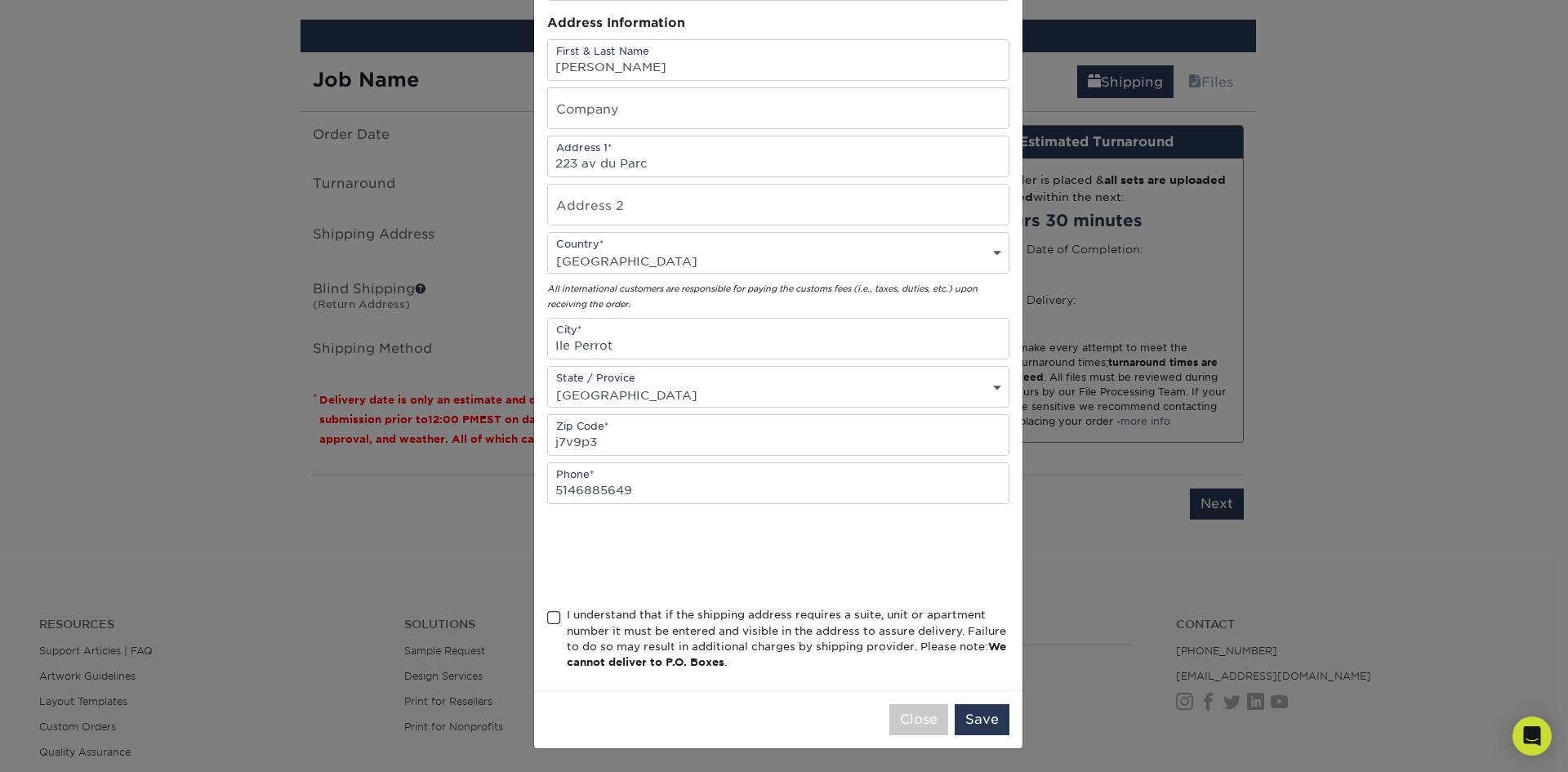
click at [547, 617] on span at bounding box center [554, 617] width 14 height 15
click at [0, 0] on input "I understand that if the shipping address requires a suite, unit or apartment n…" at bounding box center [0, 0] width 0 height 0
click at [920, 538] on div at bounding box center [778, 555] width 462 height 64
click at [968, 720] on button "Save" at bounding box center [981, 719] width 55 height 31
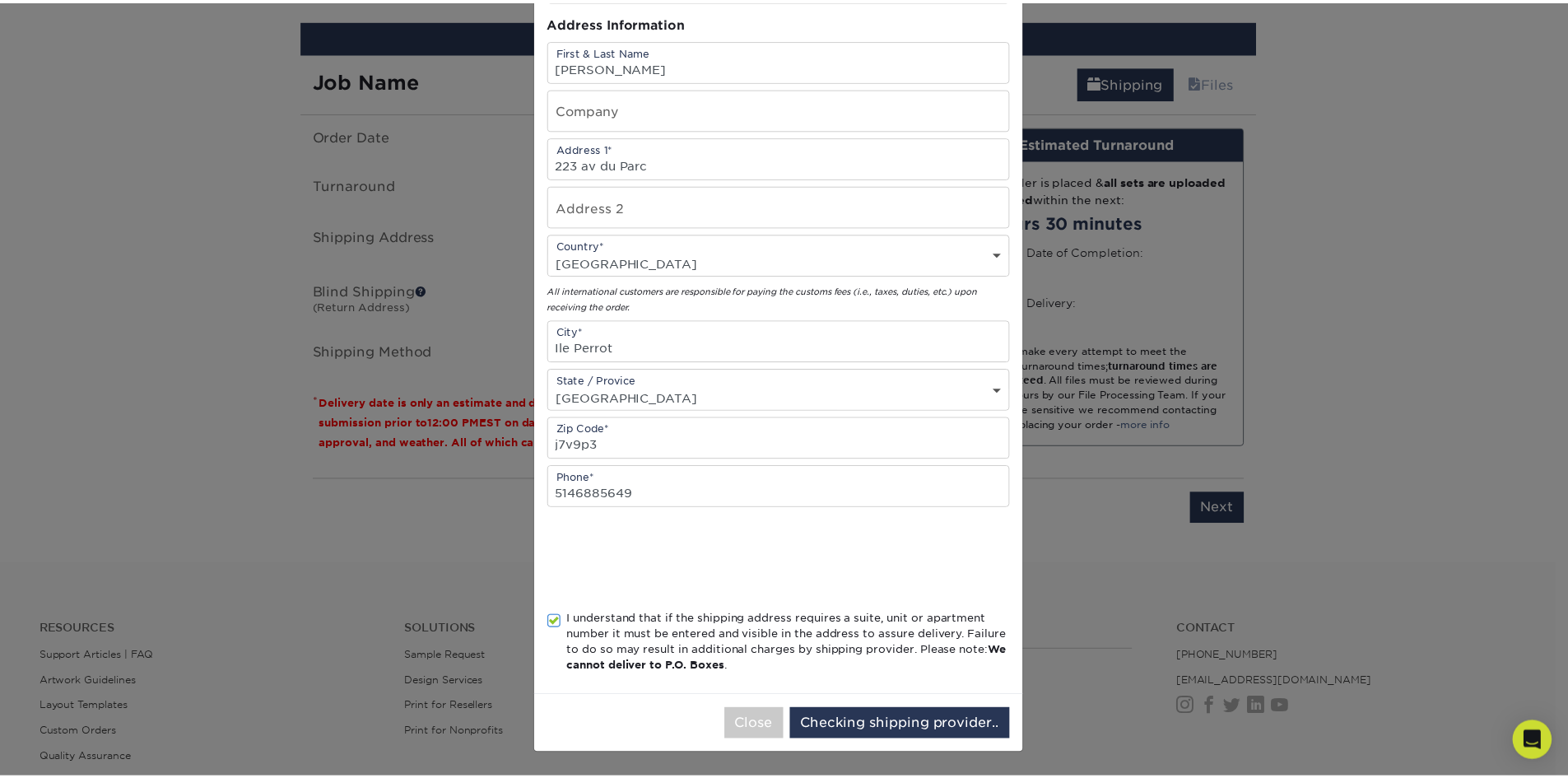
scroll to position [0, 0]
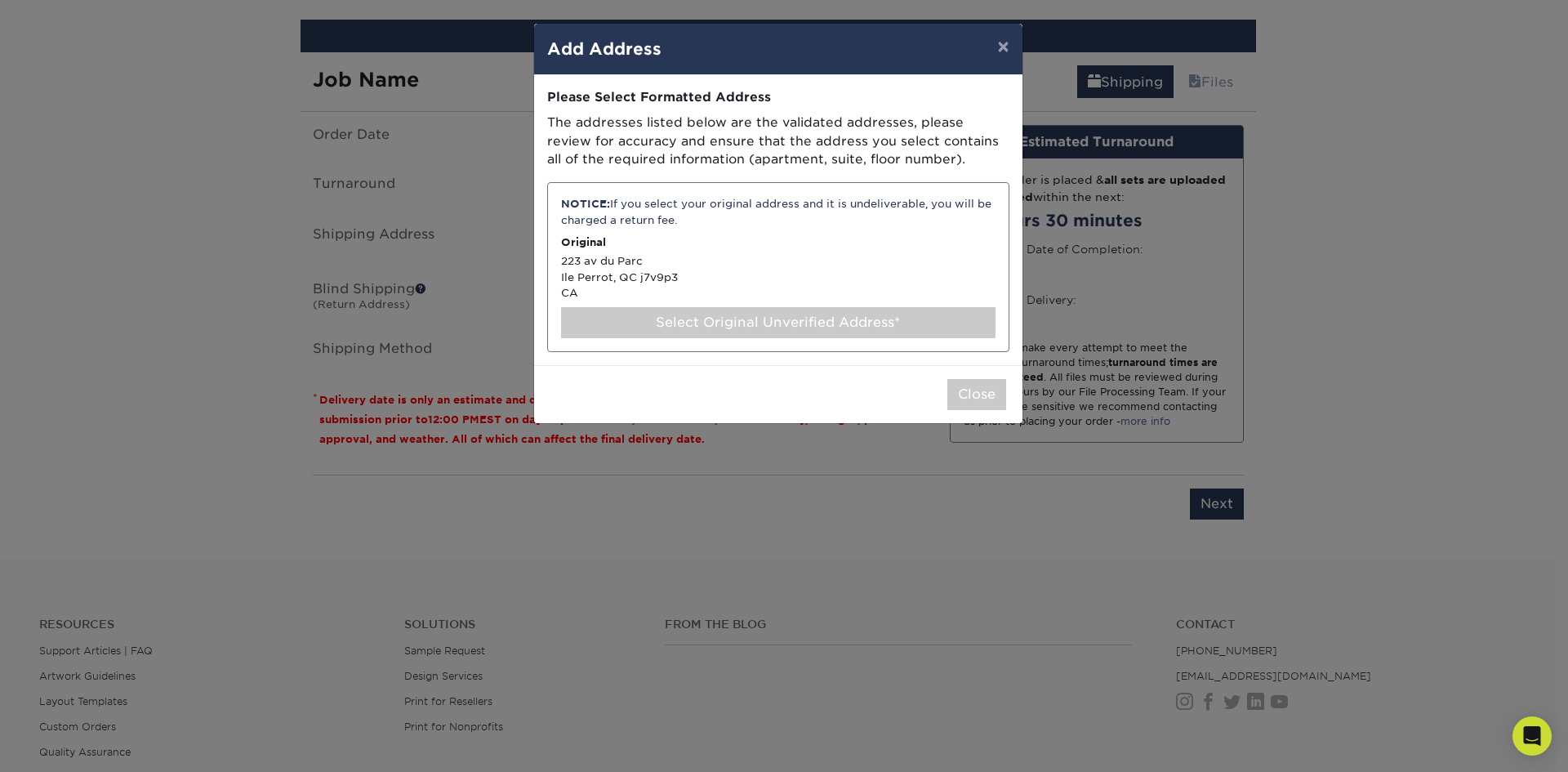
click at [768, 326] on div "Select Original Unverified Address*" at bounding box center [778, 322] width 434 height 31
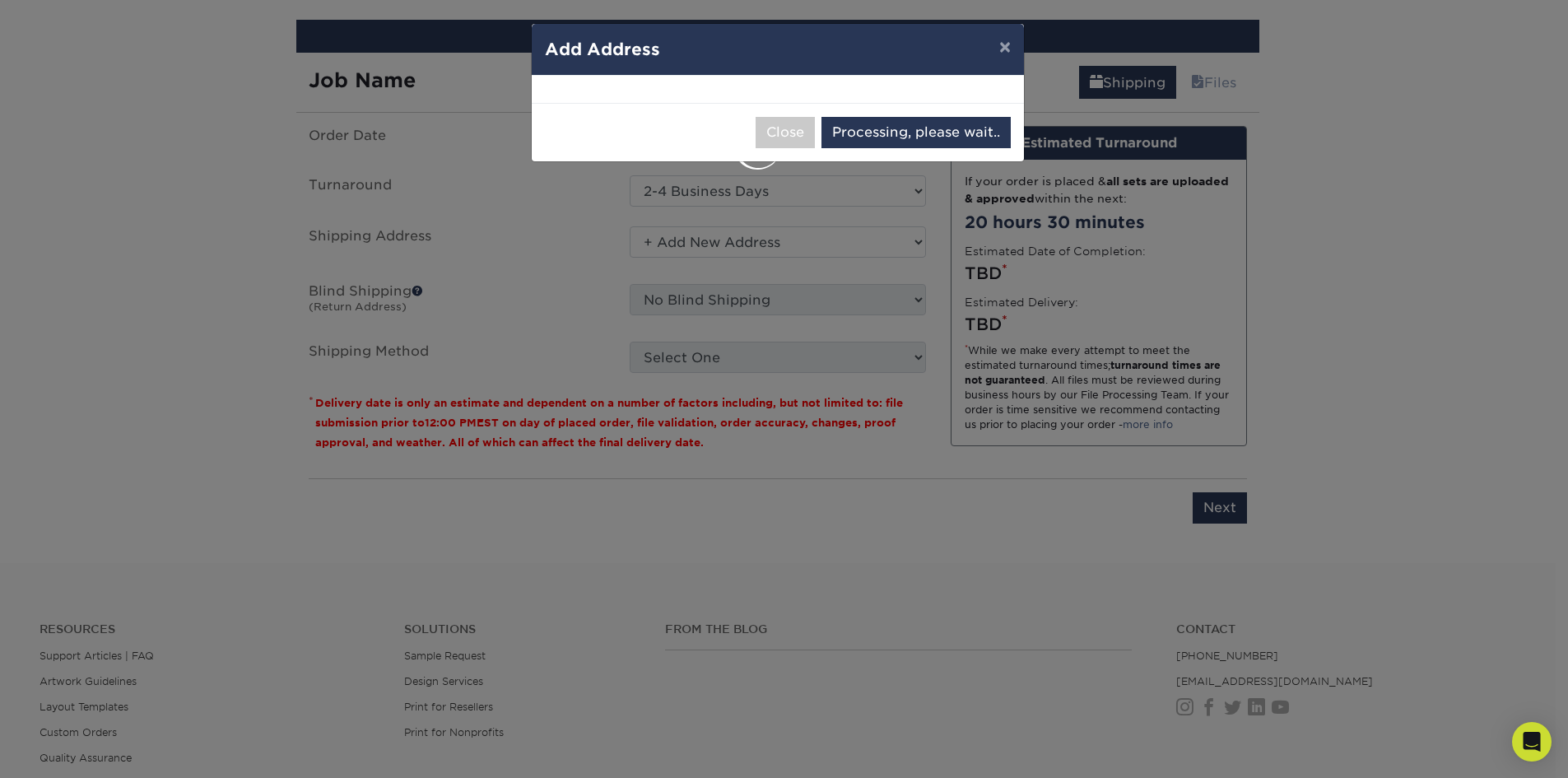
select select "286004"
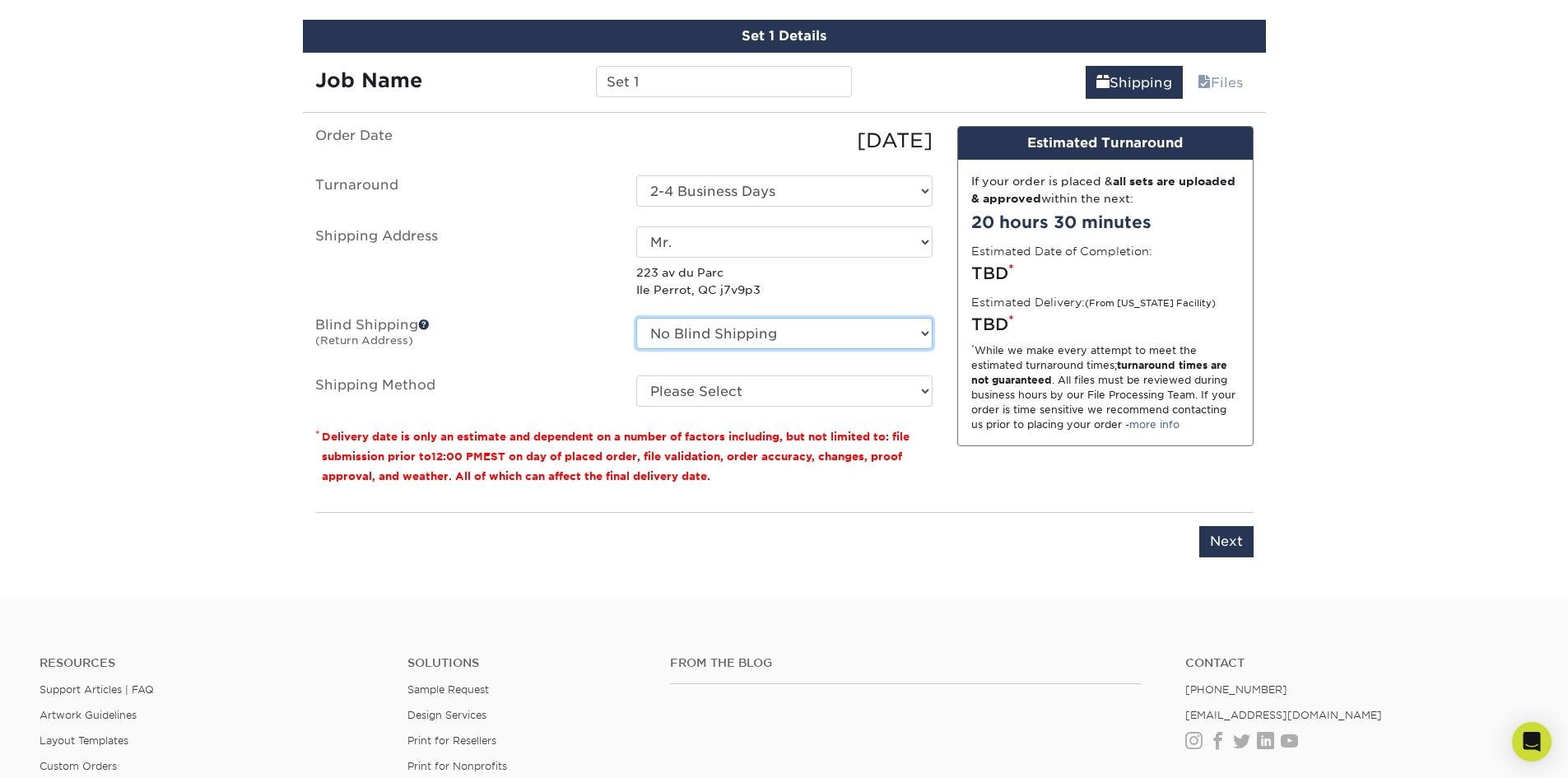
drag, startPoint x: 923, startPoint y: 337, endPoint x: 911, endPoint y: 337, distance: 12.0
click at [914, 337] on select "No Blind Shipping + Add New Address" at bounding box center [784, 333] width 296 height 31
click at [881, 279] on p "223 av du Parc Ile Perrot, QC j7v9p3" at bounding box center [784, 281] width 296 height 34
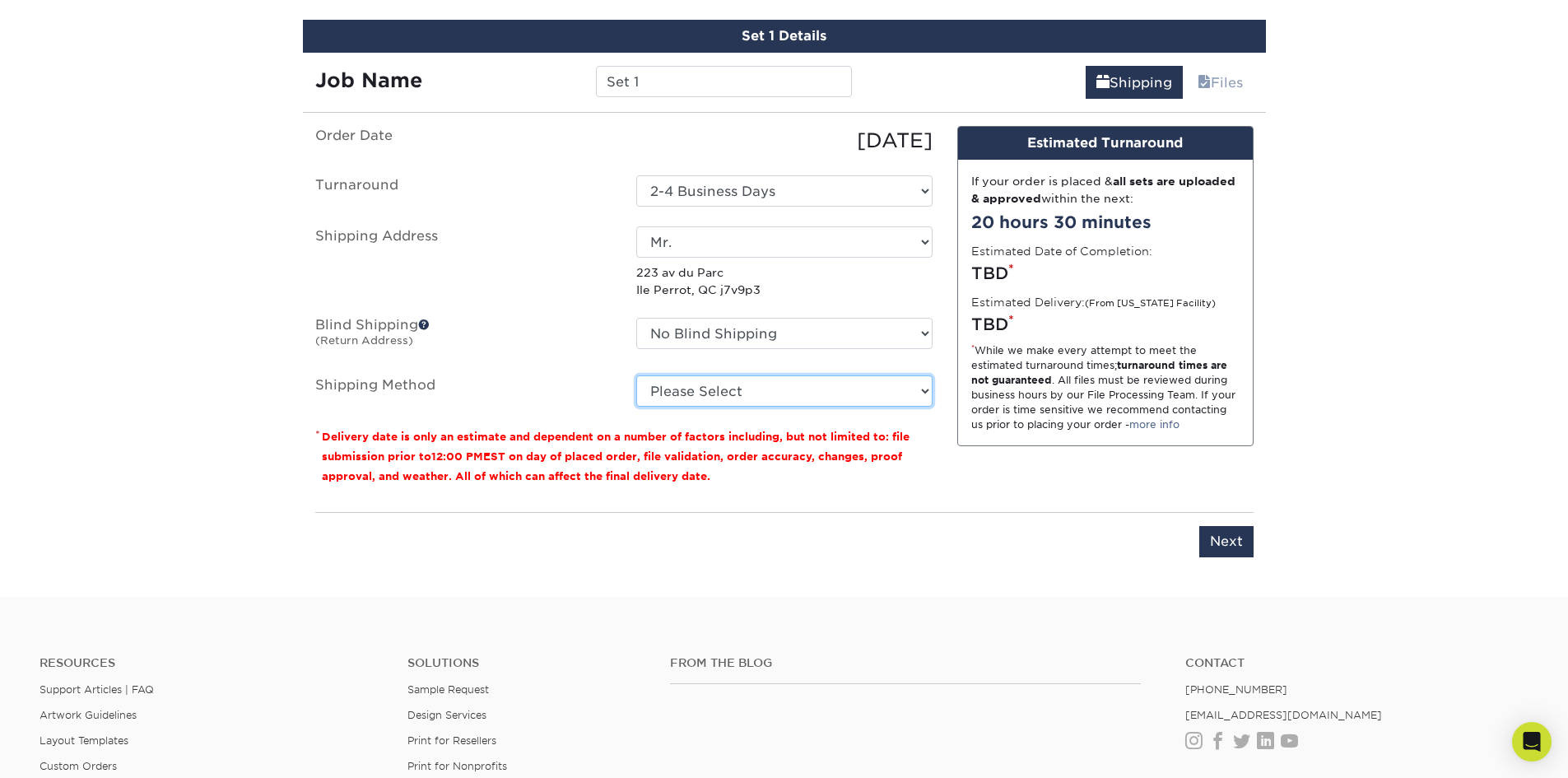
click at [919, 395] on select "Please Select Standard (+$22.74) Worldwide Expedited (+$36.44) Saver (+$40.05)" at bounding box center [784, 390] width 296 height 31
drag, startPoint x: 79, startPoint y: 343, endPoint x: 220, endPoint y: 301, distance: 147.1
